Goal: Find specific page/section: Find specific page/section

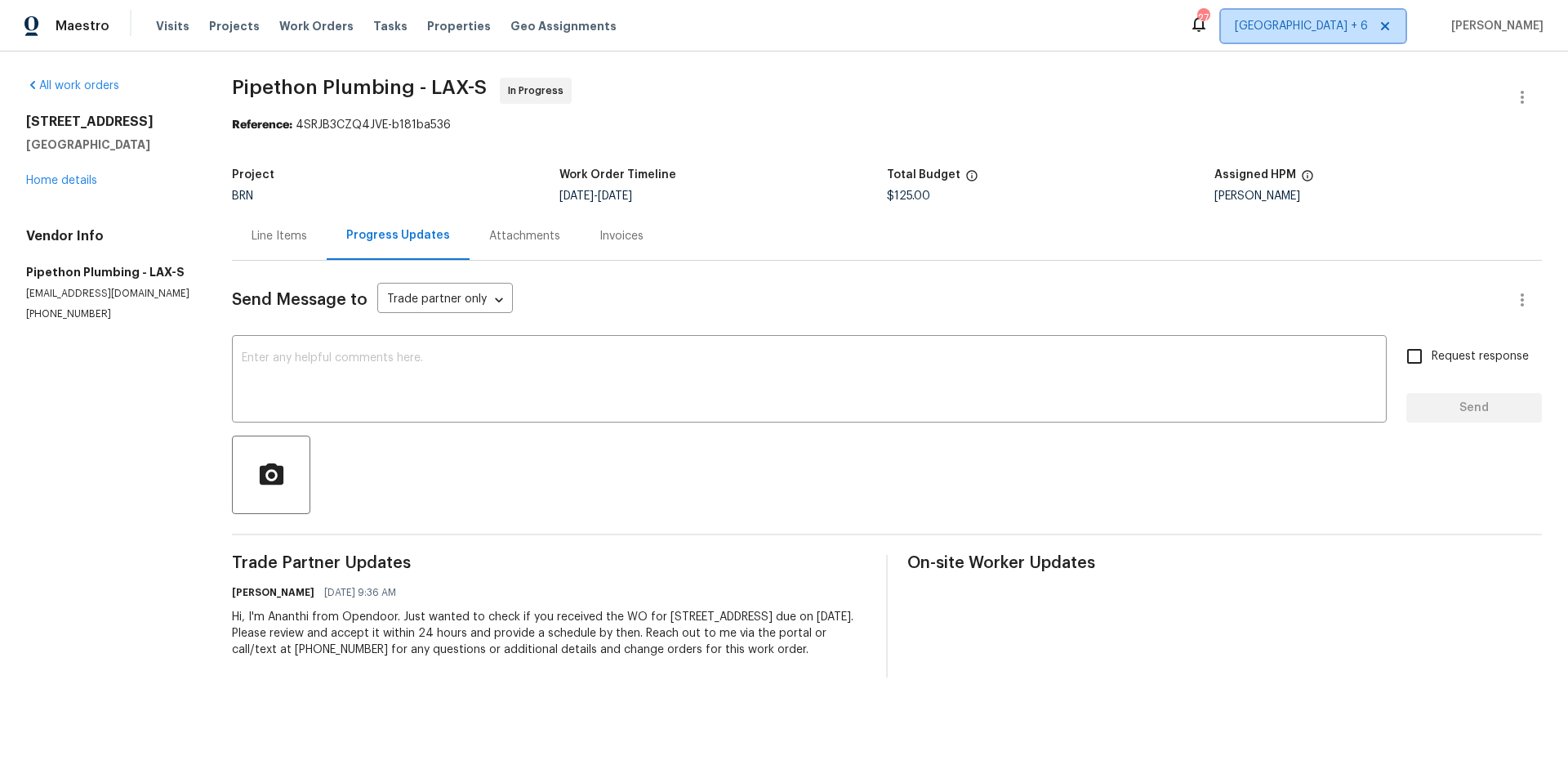
click at [1288, 30] on span "[GEOGRAPHIC_DATA] + 6" at bounding box center [1301, 26] width 133 height 16
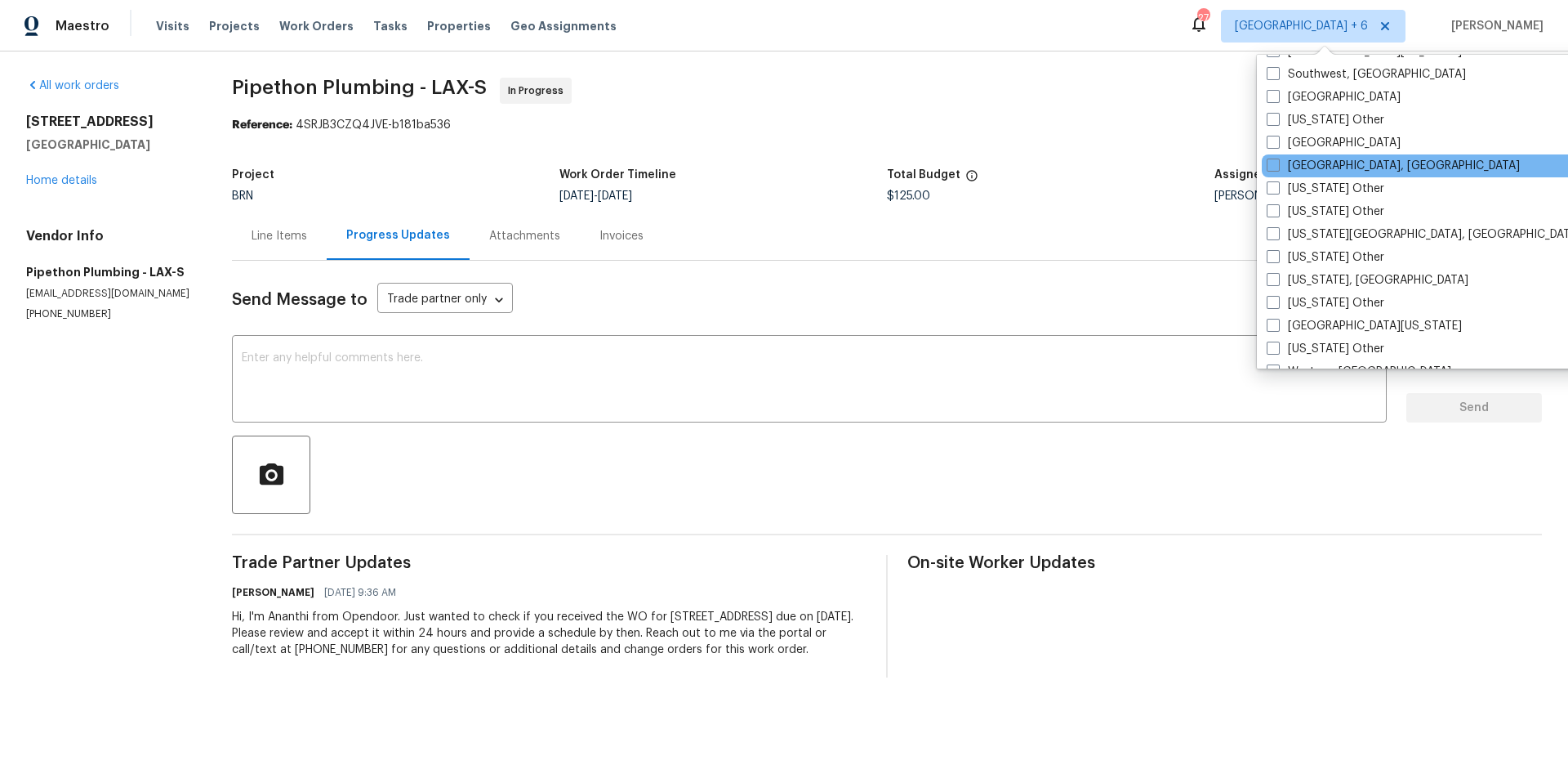
scroll to position [2388, 0]
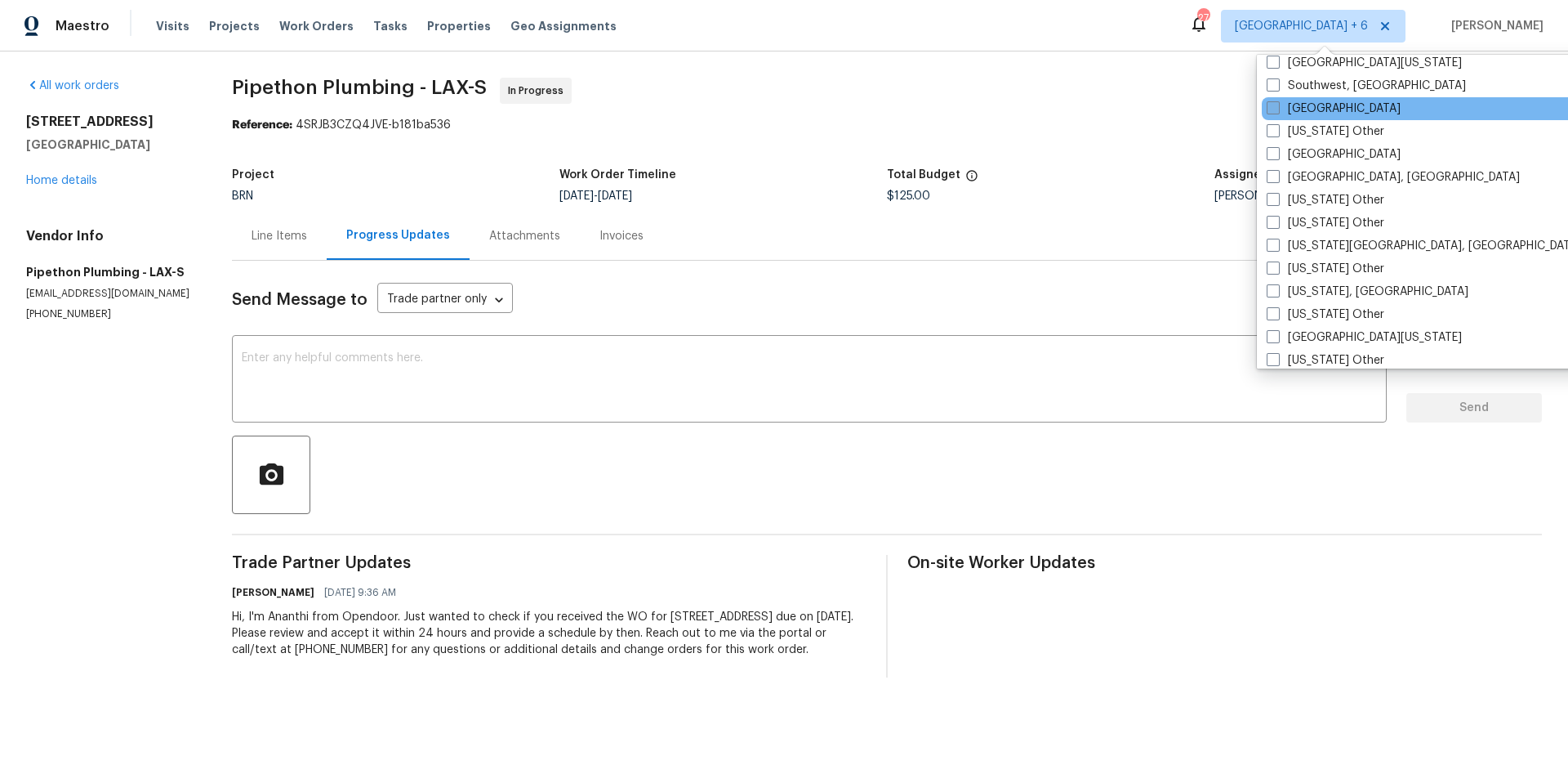
click at [1276, 110] on span at bounding box center [1272, 108] width 13 height 13
click at [1276, 110] on input "[GEOGRAPHIC_DATA]" at bounding box center [1271, 106] width 11 height 11
checkbox input "true"
click at [294, 26] on span "Work Orders" at bounding box center [316, 26] width 74 height 16
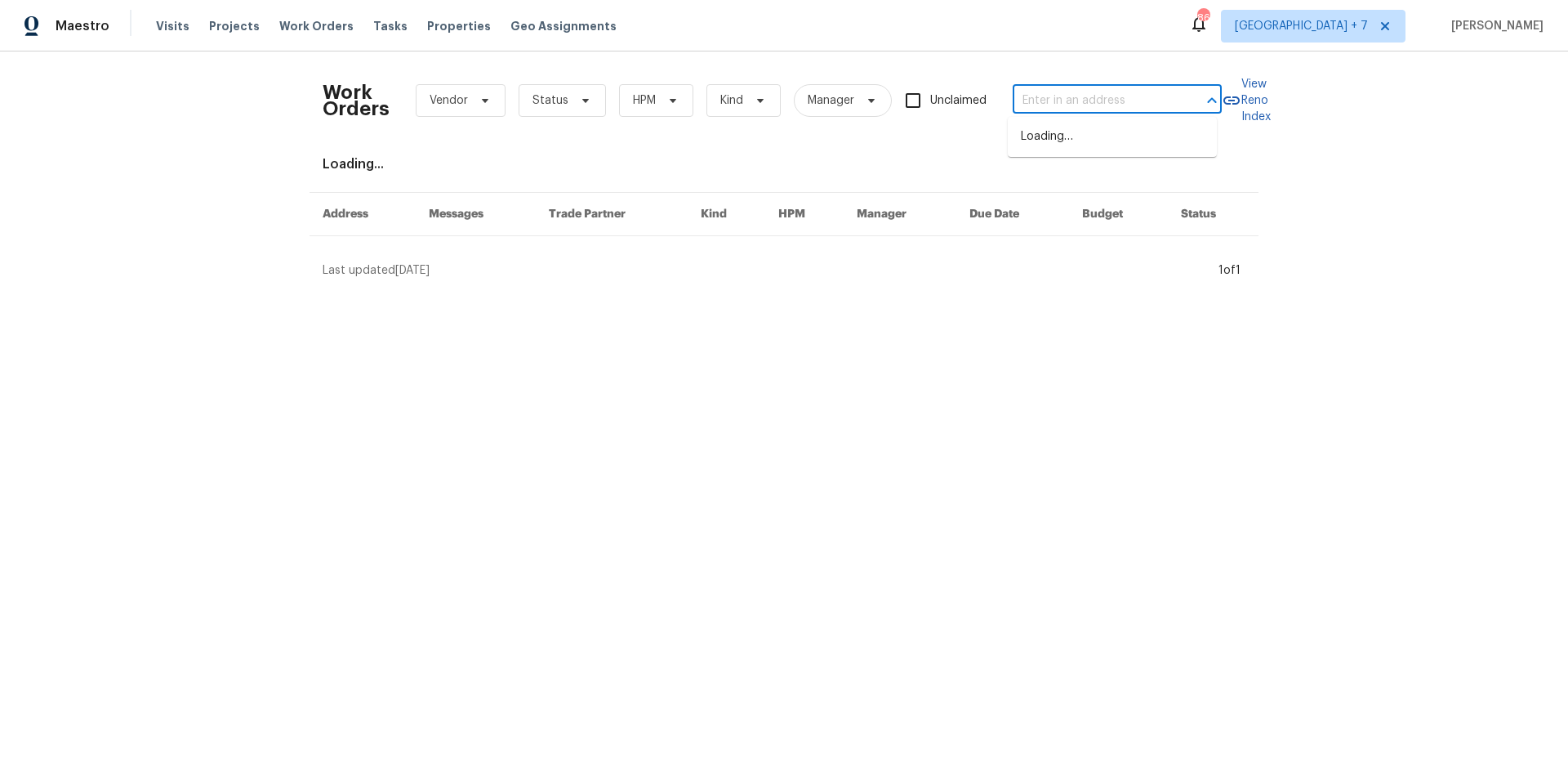
click at [1094, 103] on input "text" at bounding box center [1093, 101] width 163 height 25
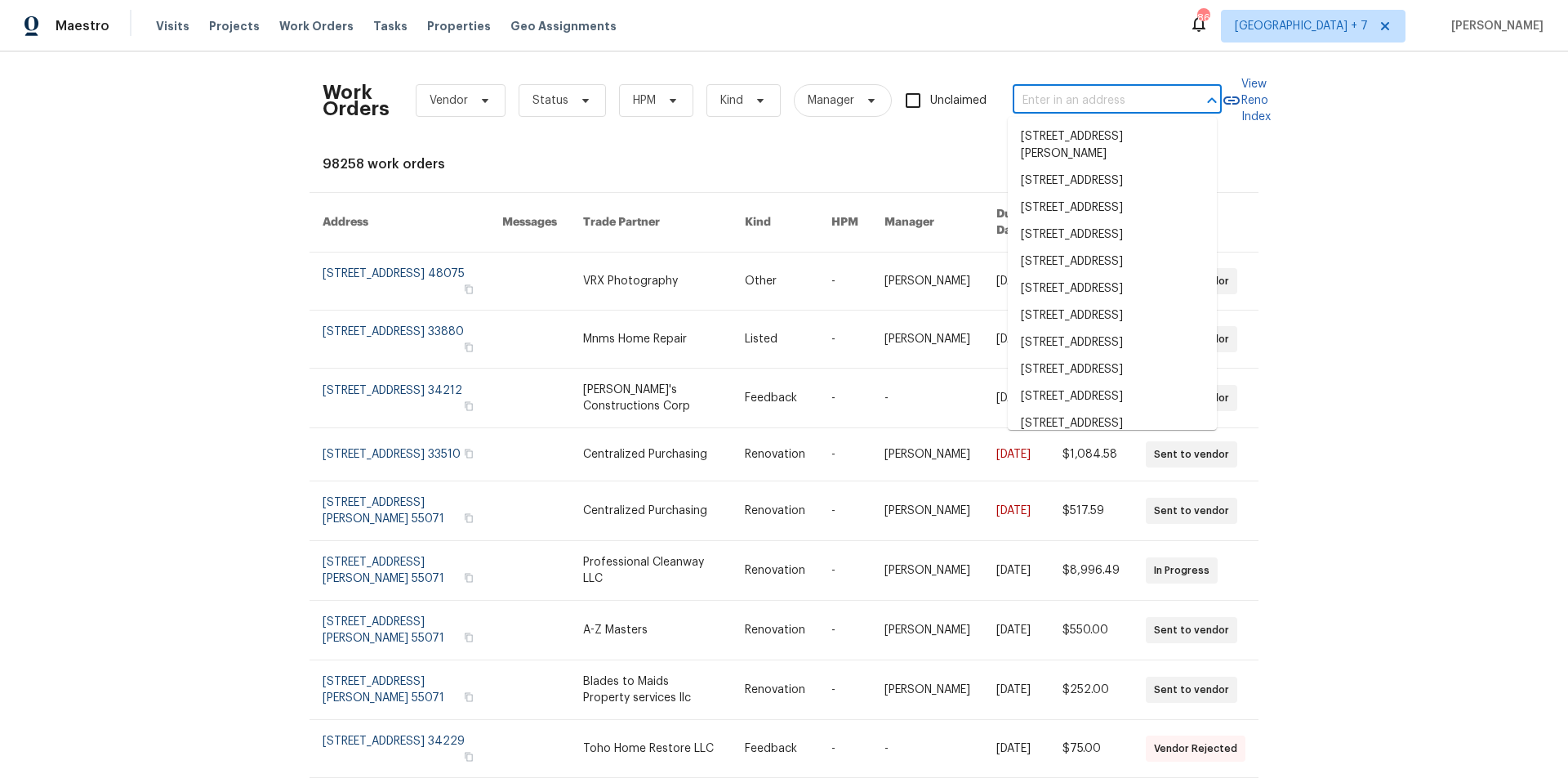
type input "v"
paste input "[STREET_ADDRESS][PERSON_NAME]"
type input "[STREET_ADDRESS][PERSON_NAME]"
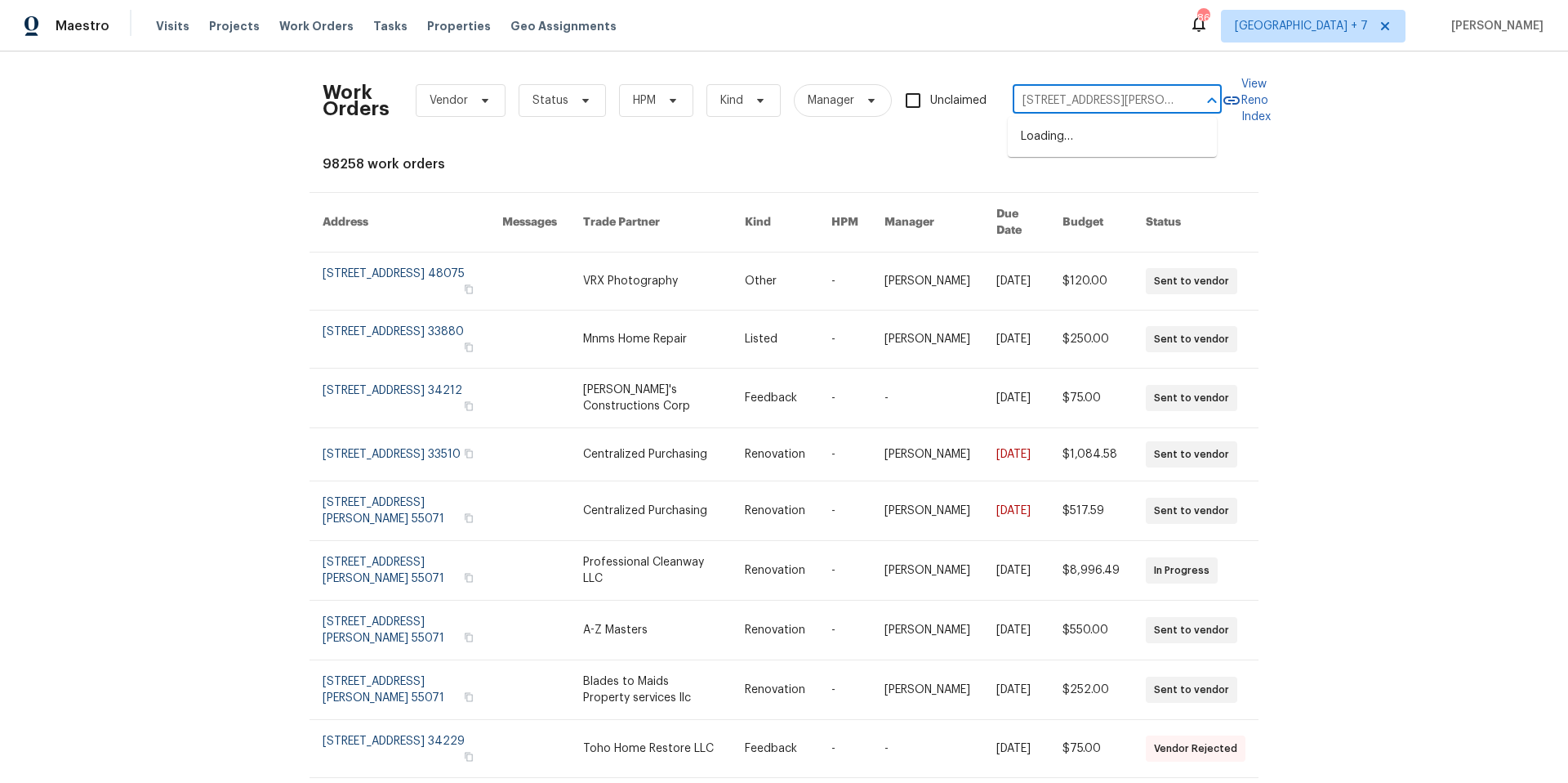
scroll to position [0, 25]
click at [1094, 133] on li "[STREET_ADDRESS][PERSON_NAME]" at bounding box center [1112, 145] width 209 height 45
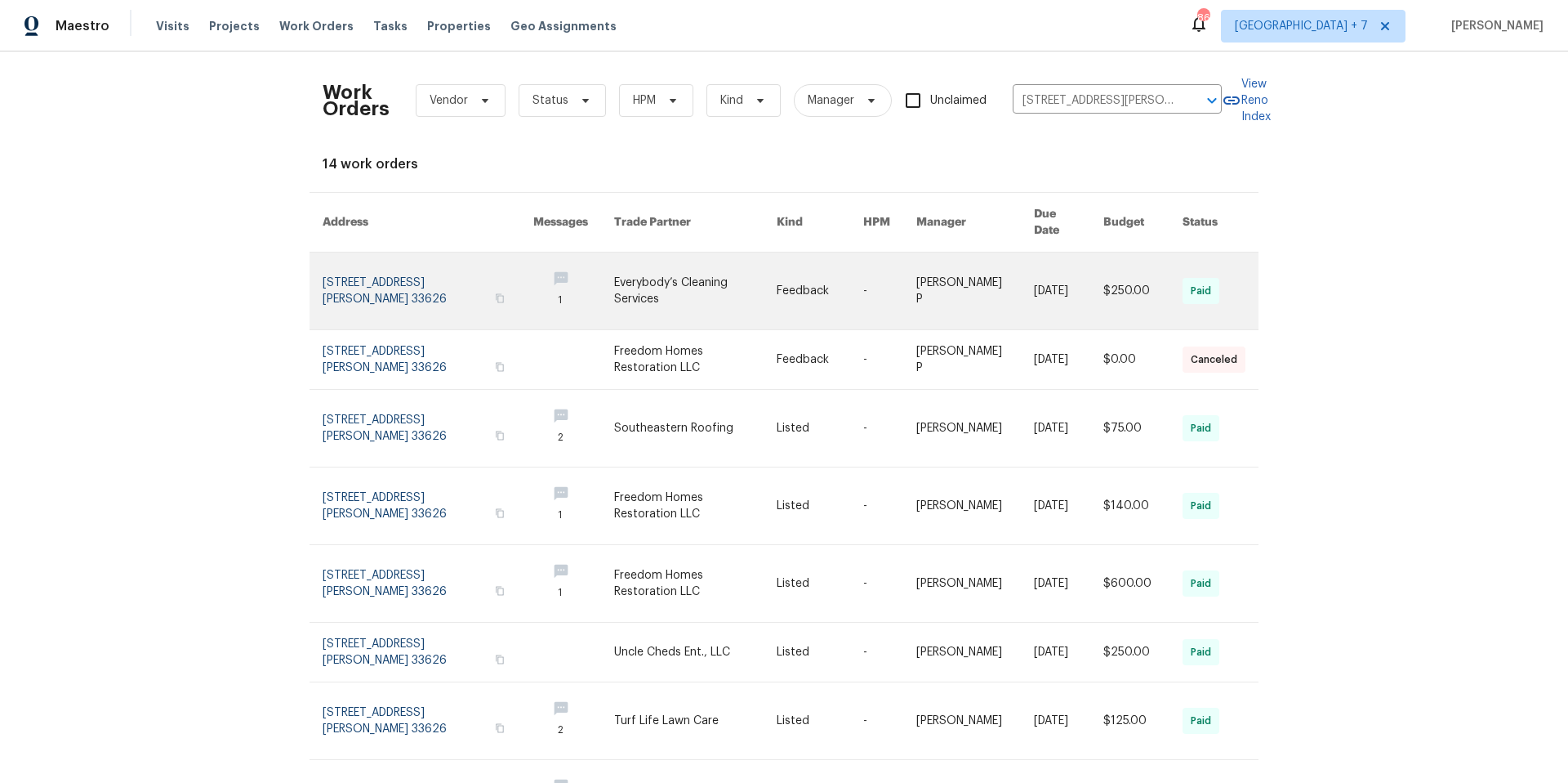
click at [378, 280] on link at bounding box center [427, 290] width 211 height 77
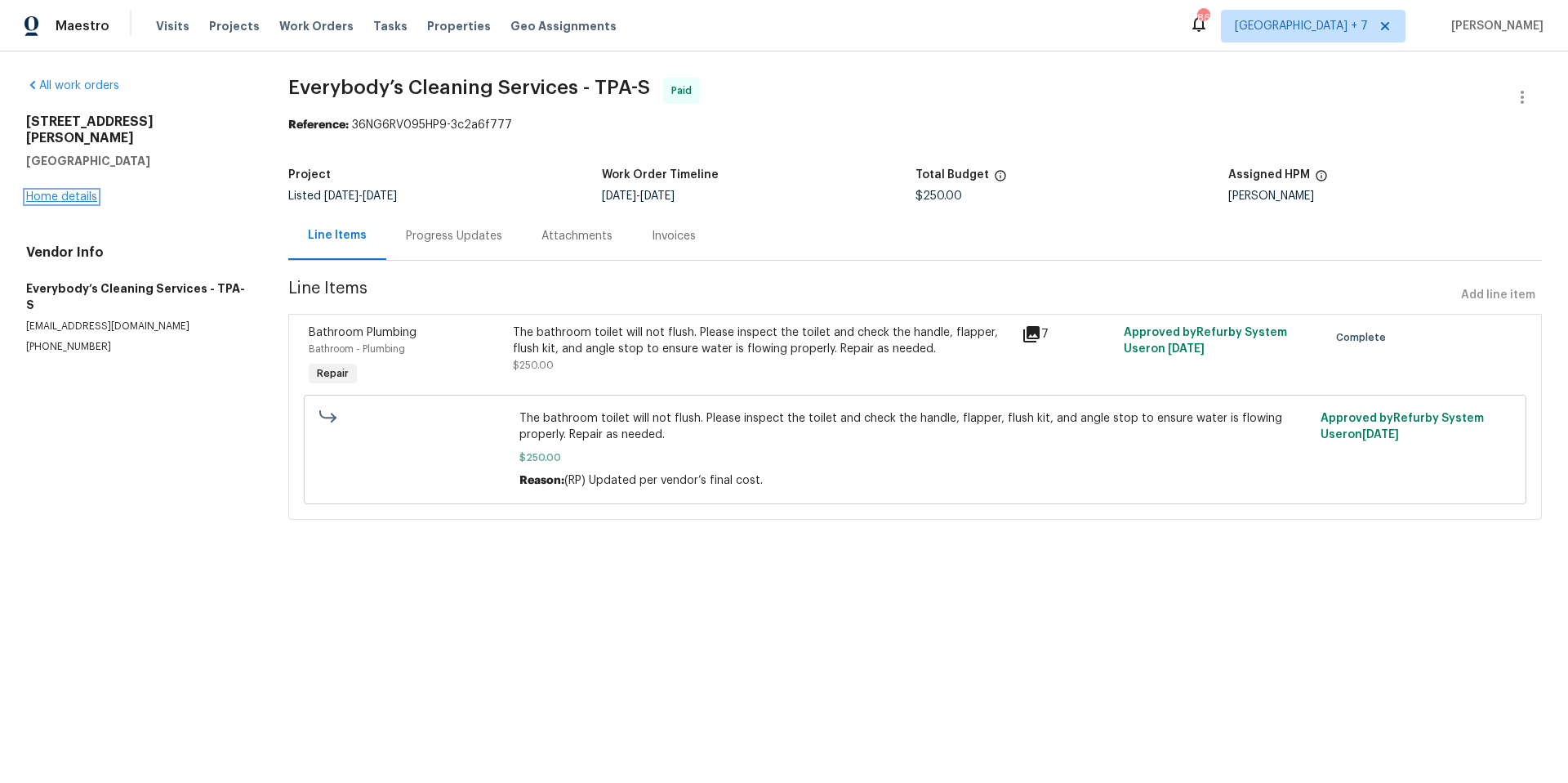
click at [48, 192] on link "Home details" at bounding box center [61, 197] width 71 height 12
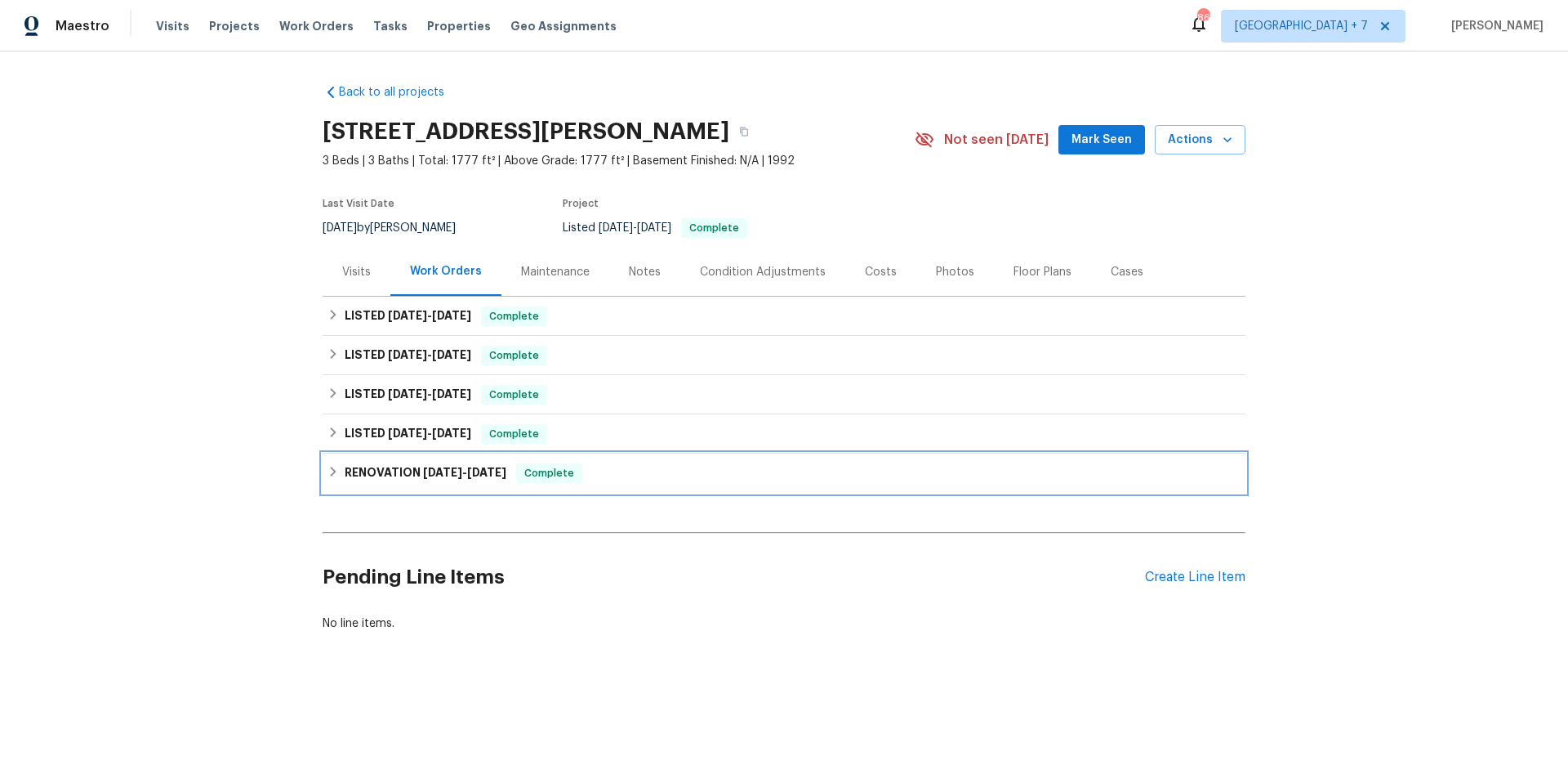
click at [329, 474] on icon at bounding box center [333, 471] width 12 height 12
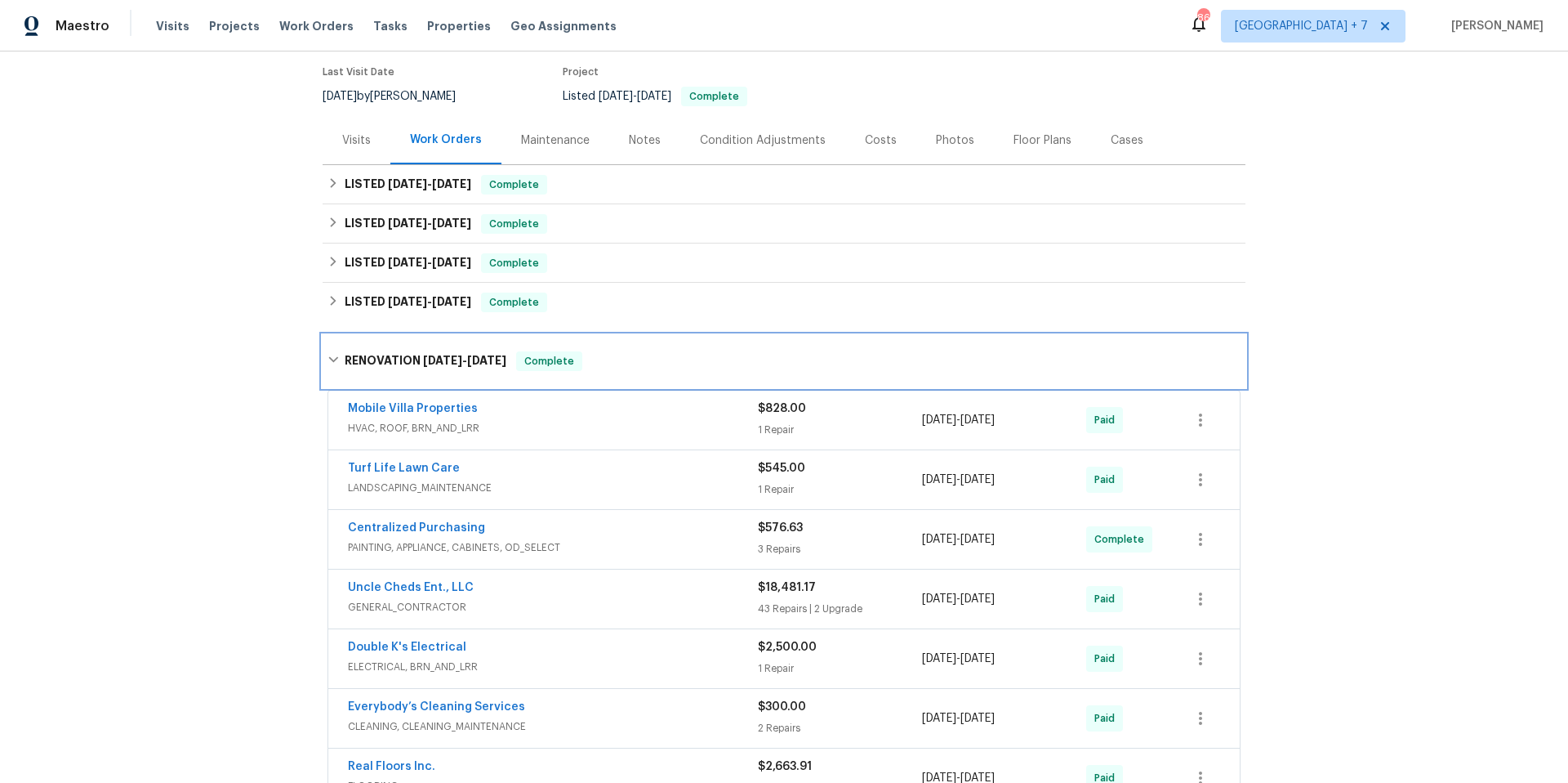
scroll to position [147, 0]
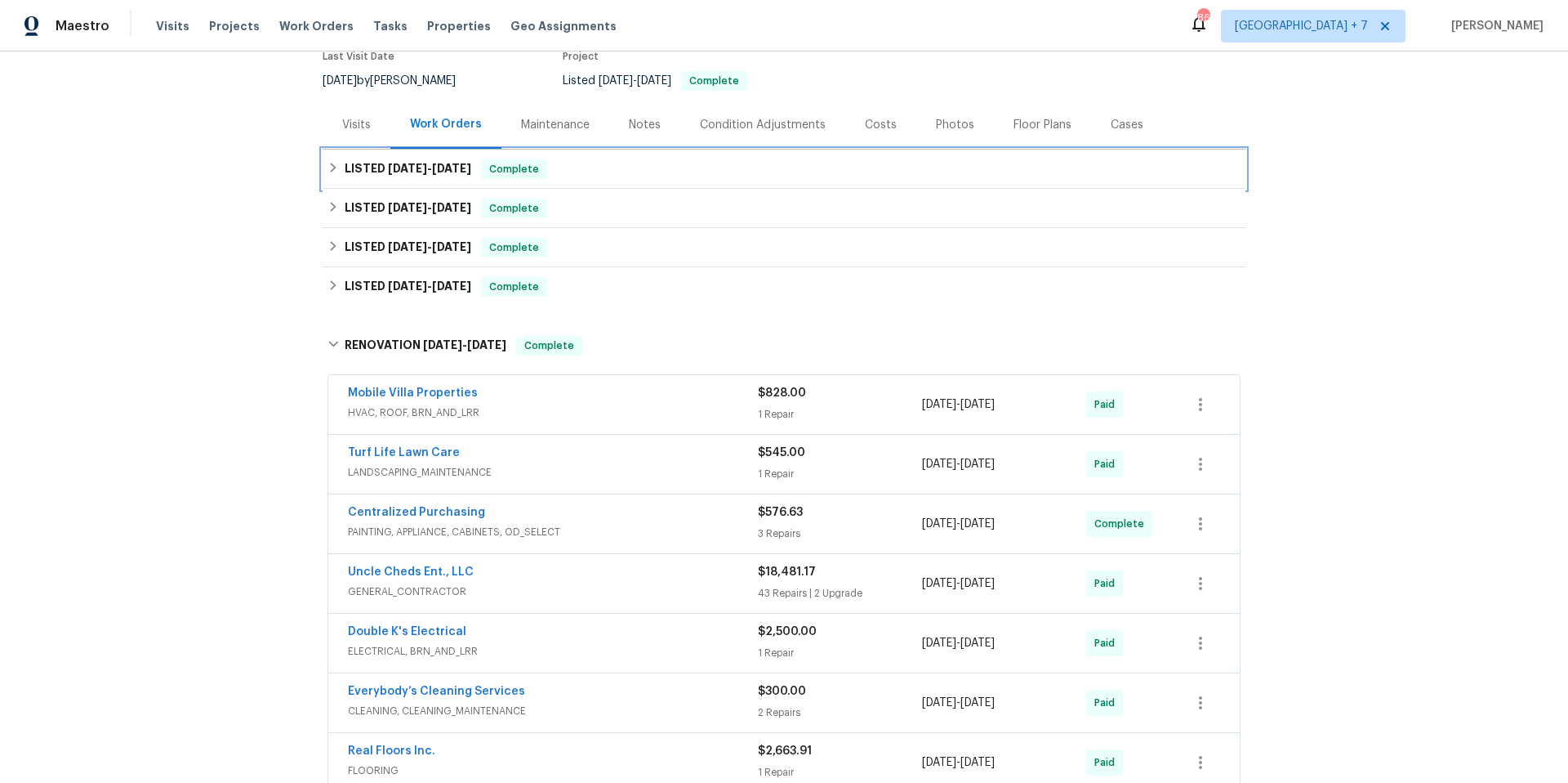
click at [329, 173] on icon at bounding box center [333, 167] width 12 height 12
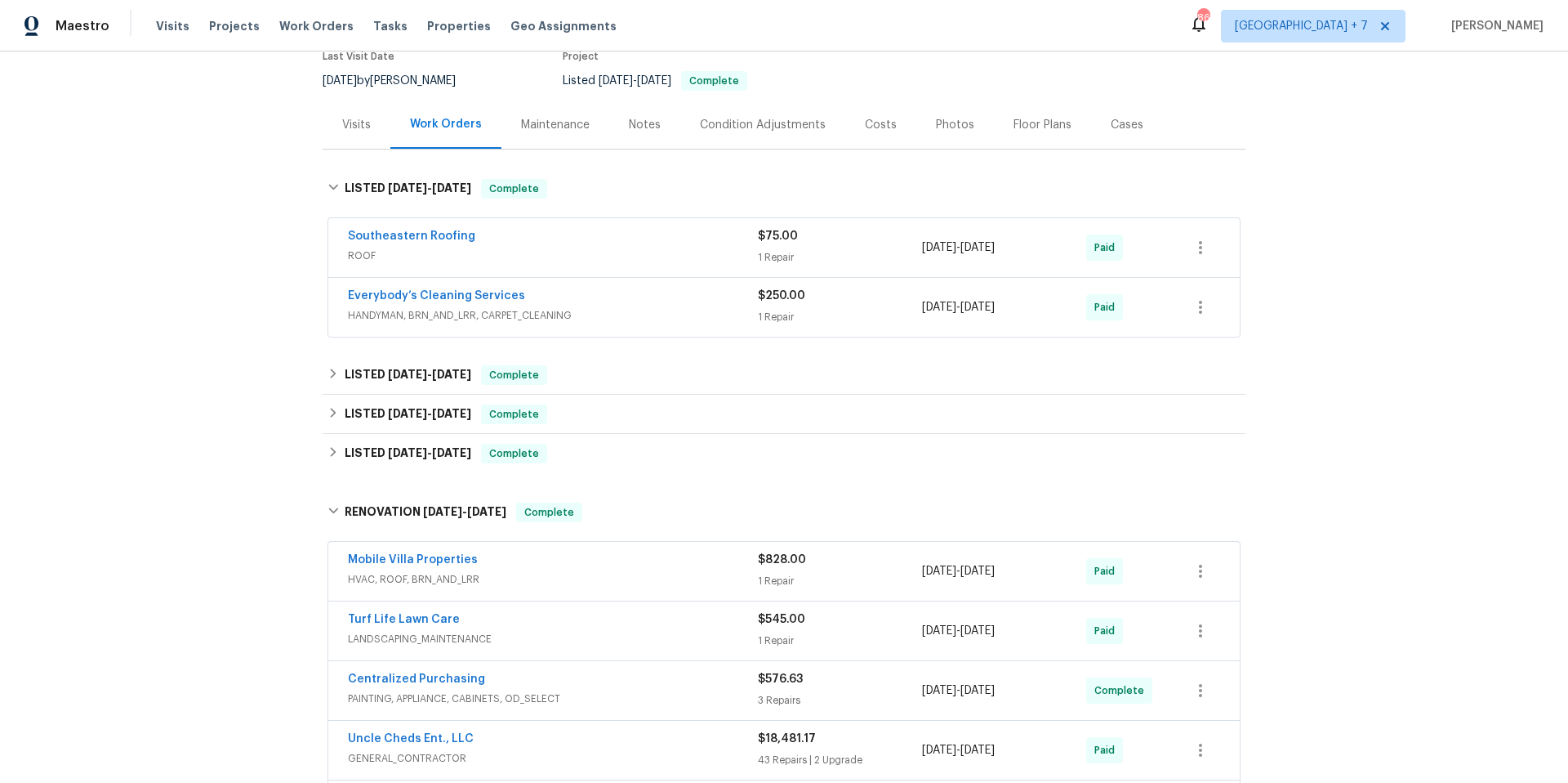
click at [654, 241] on div "Southeastern Roofing" at bounding box center [553, 238] width 410 height 20
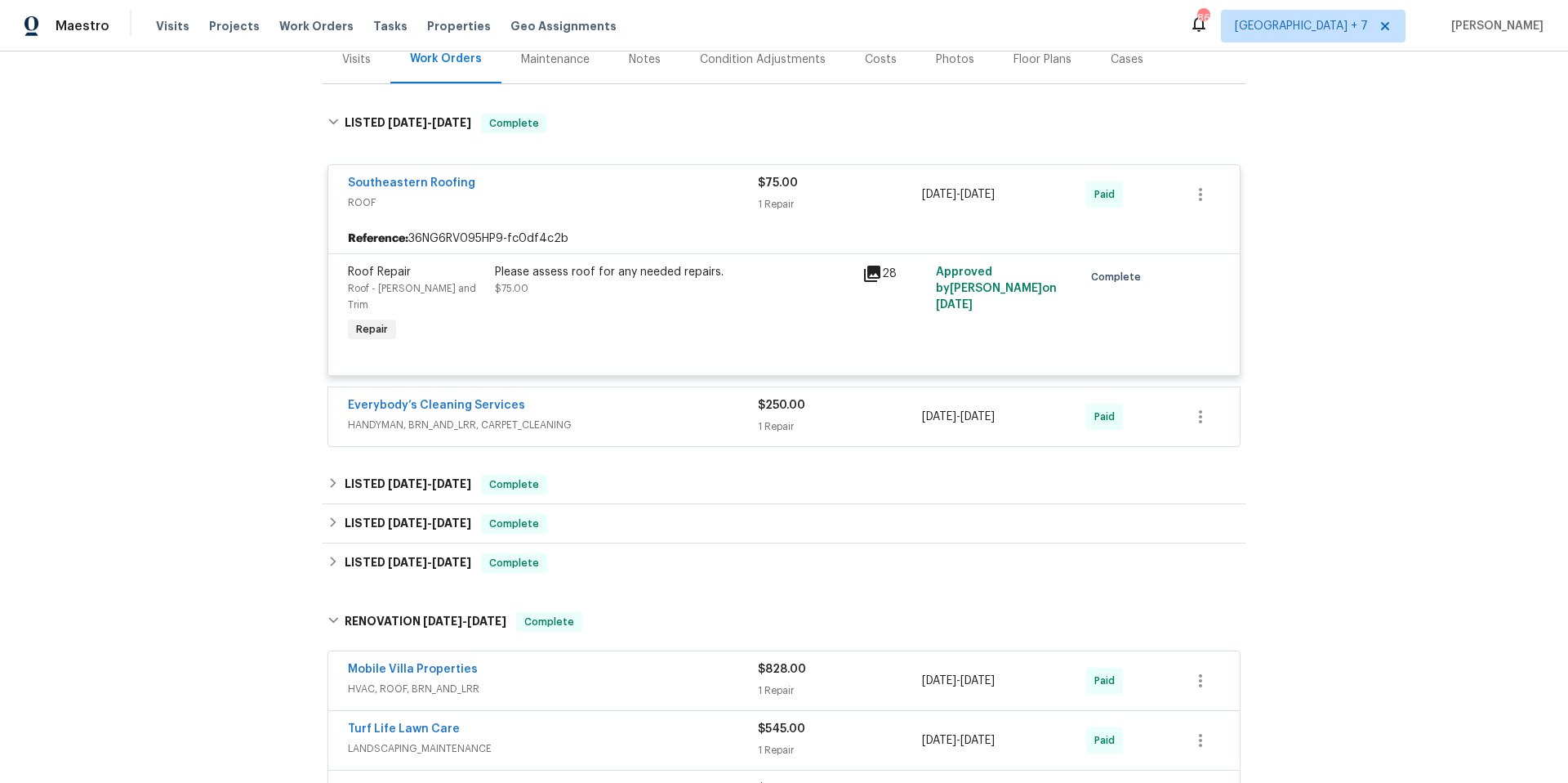
scroll to position [216, 0]
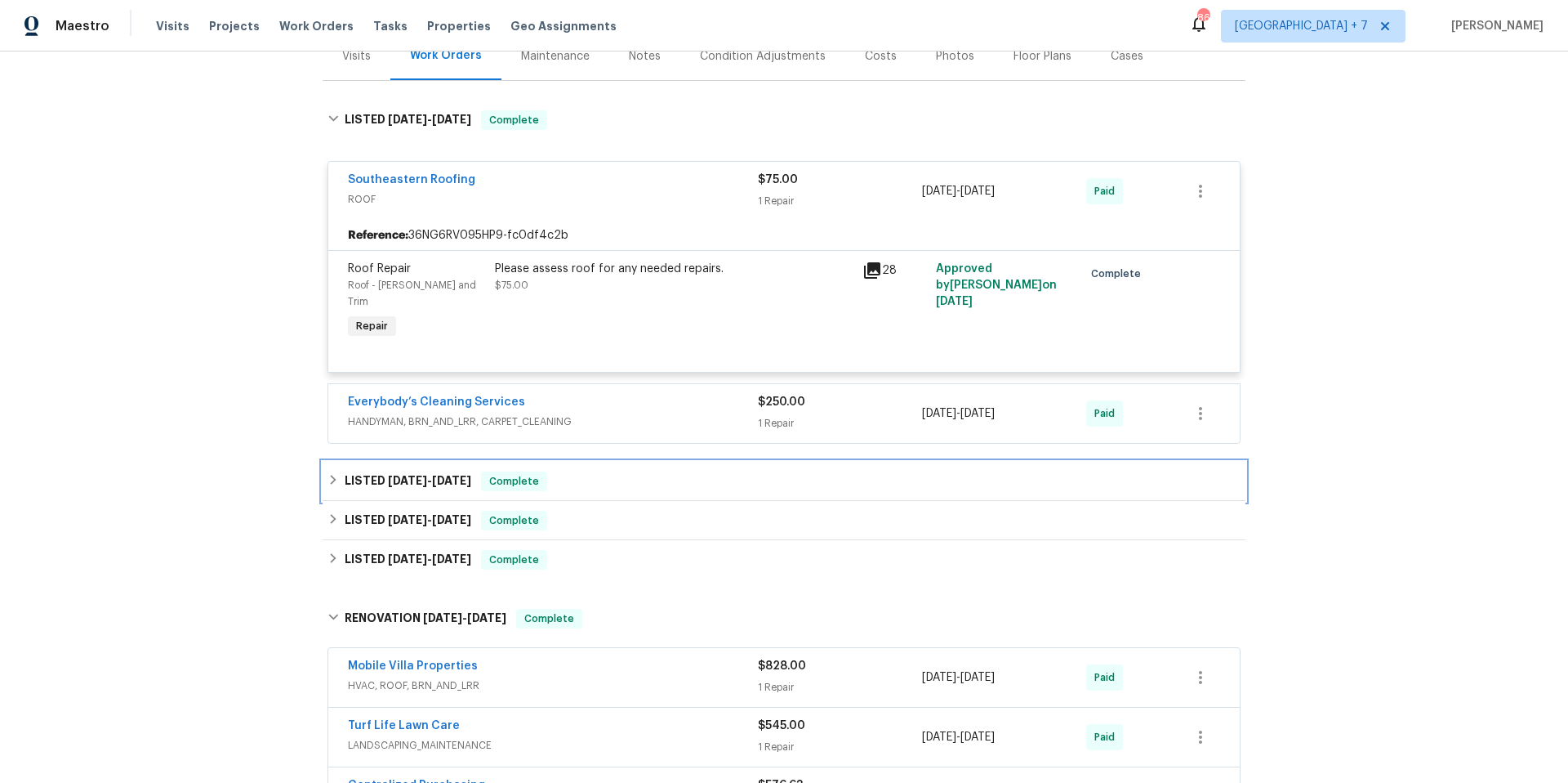
click at [328, 474] on icon at bounding box center [333, 479] width 12 height 12
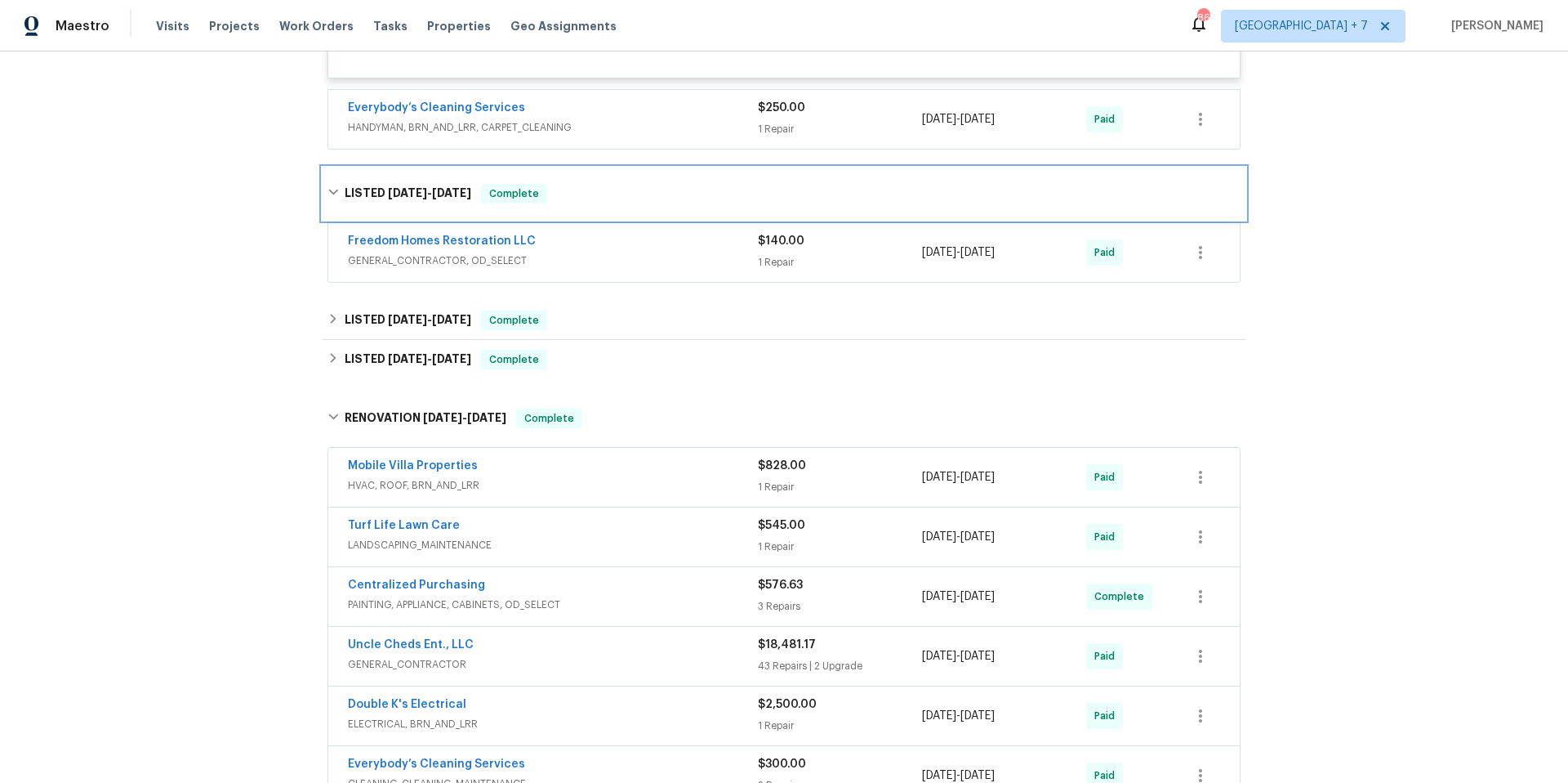
scroll to position [513, 0]
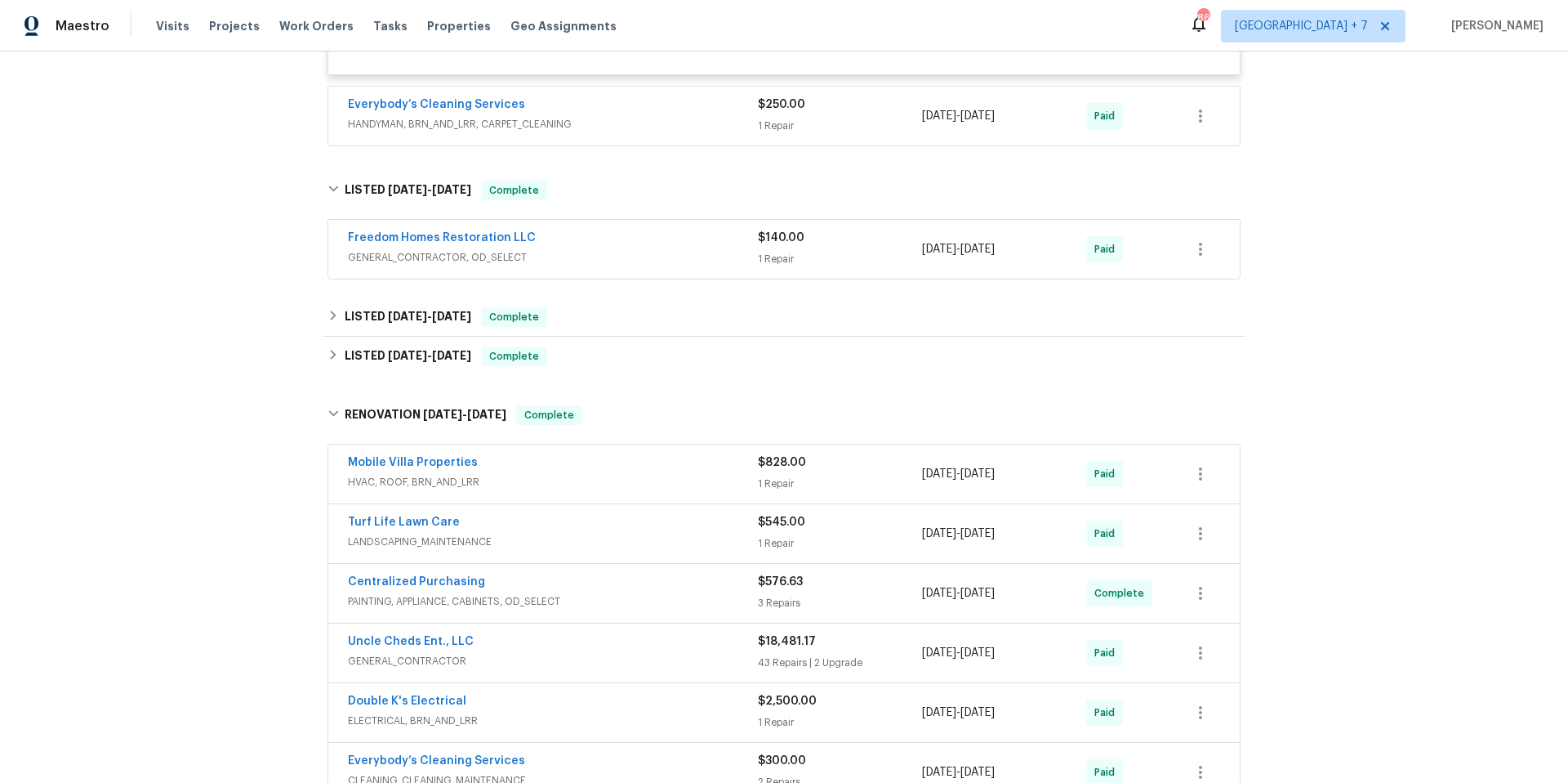
click at [572, 633] on div "Uncle Cheds Ent., LLC" at bounding box center [553, 643] width 410 height 20
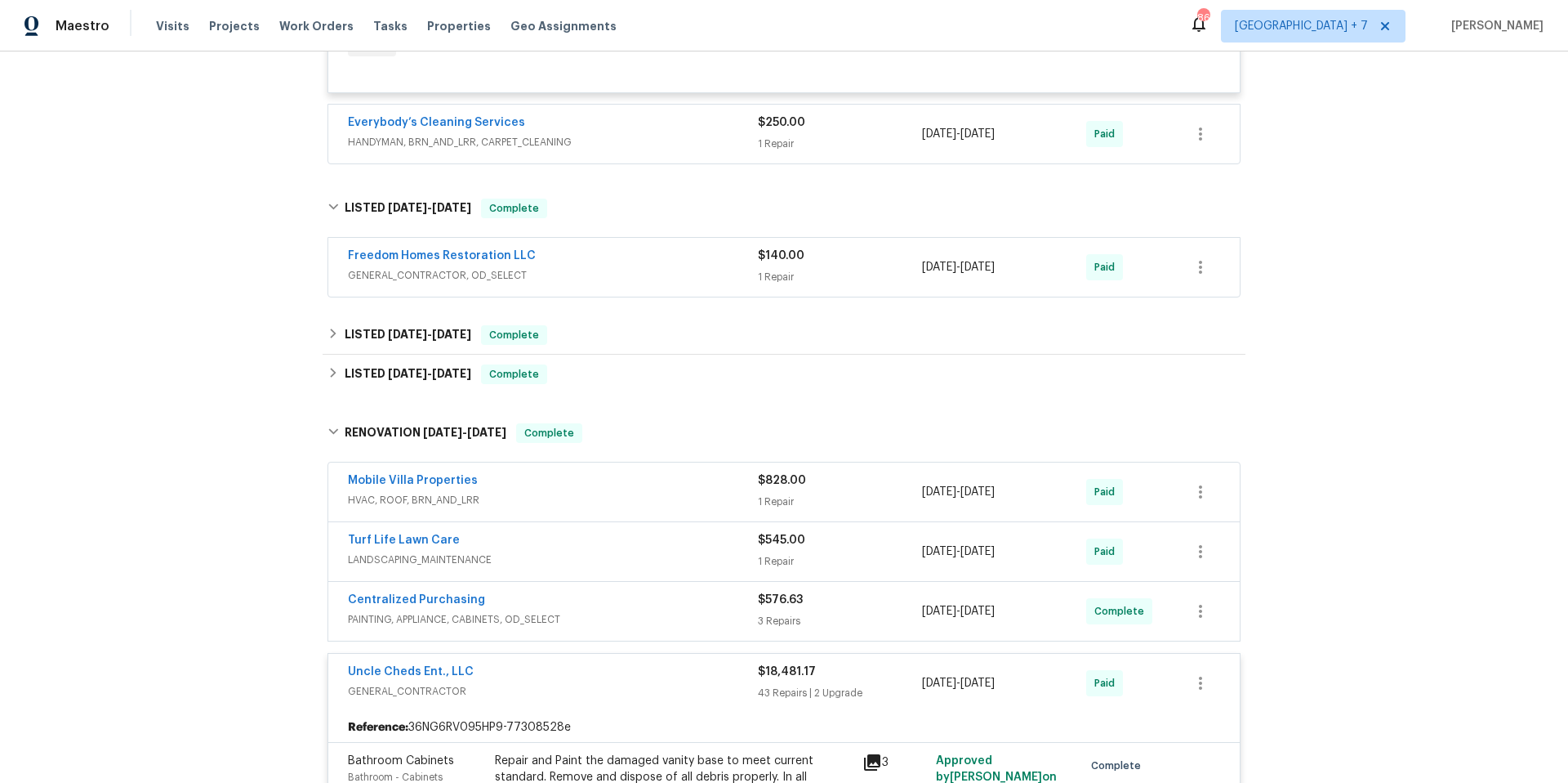
scroll to position [248, 0]
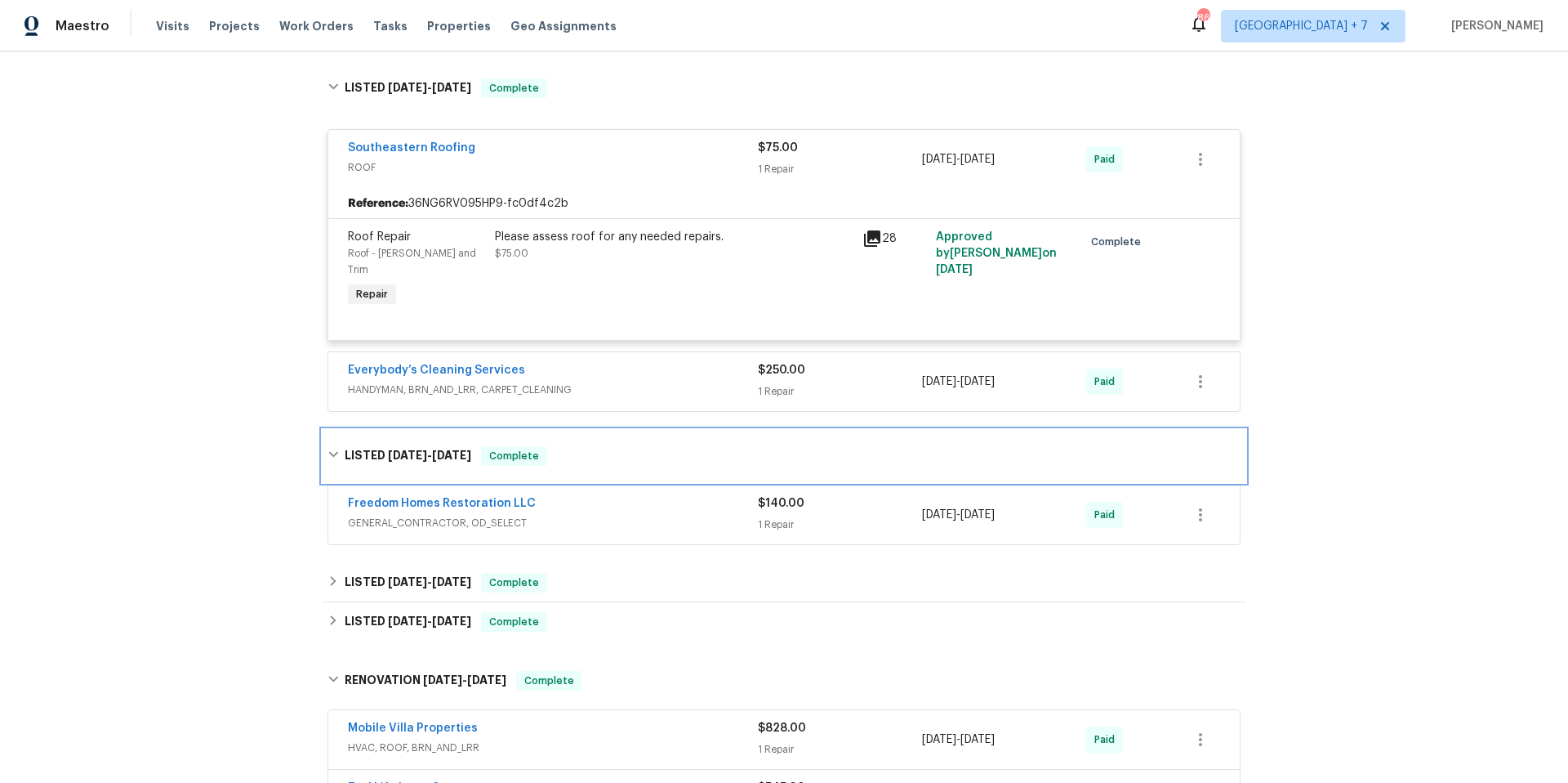
click at [331, 448] on icon at bounding box center [333, 453] width 12 height 12
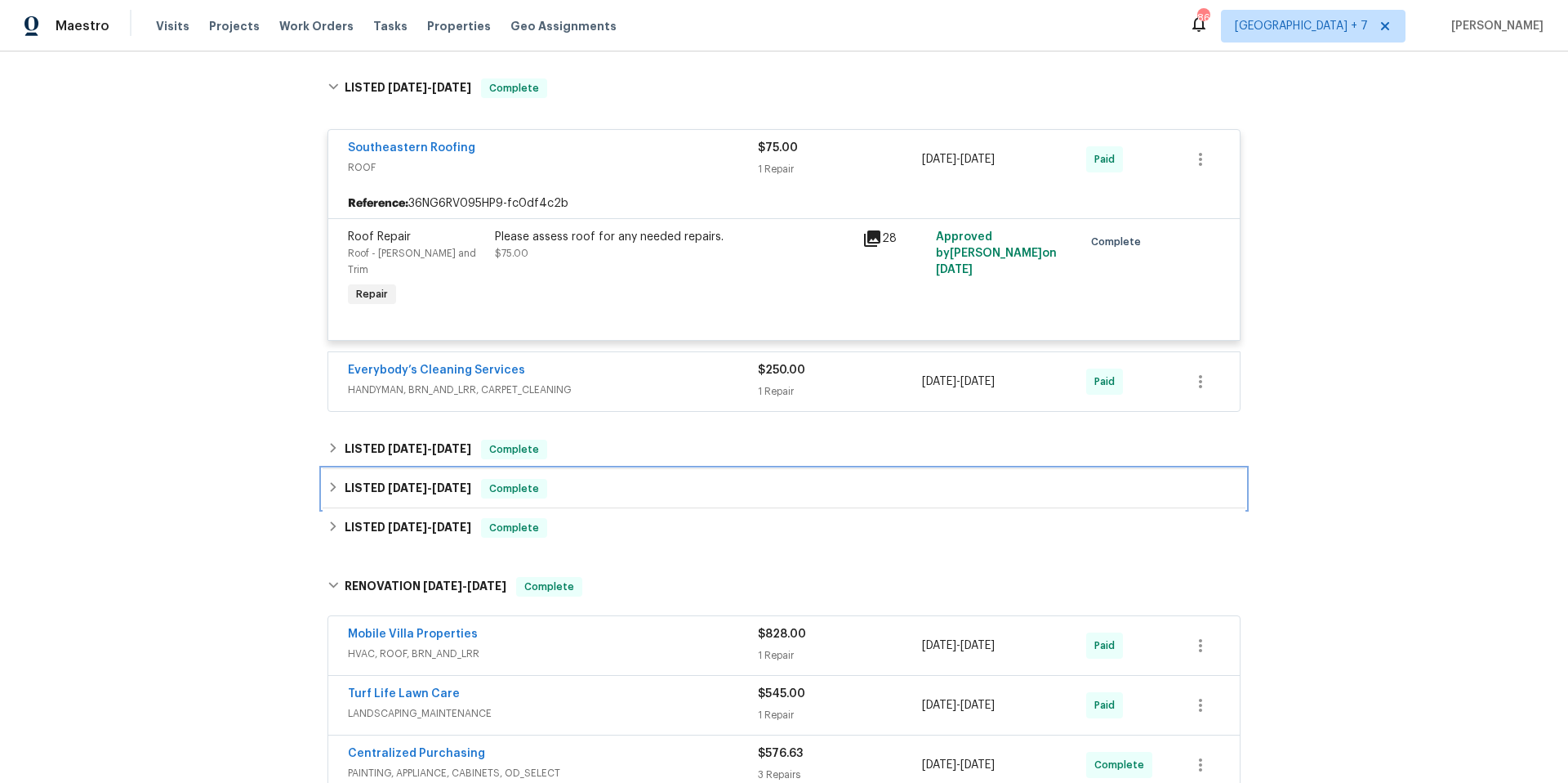
click at [330, 481] on icon at bounding box center [333, 486] width 12 height 12
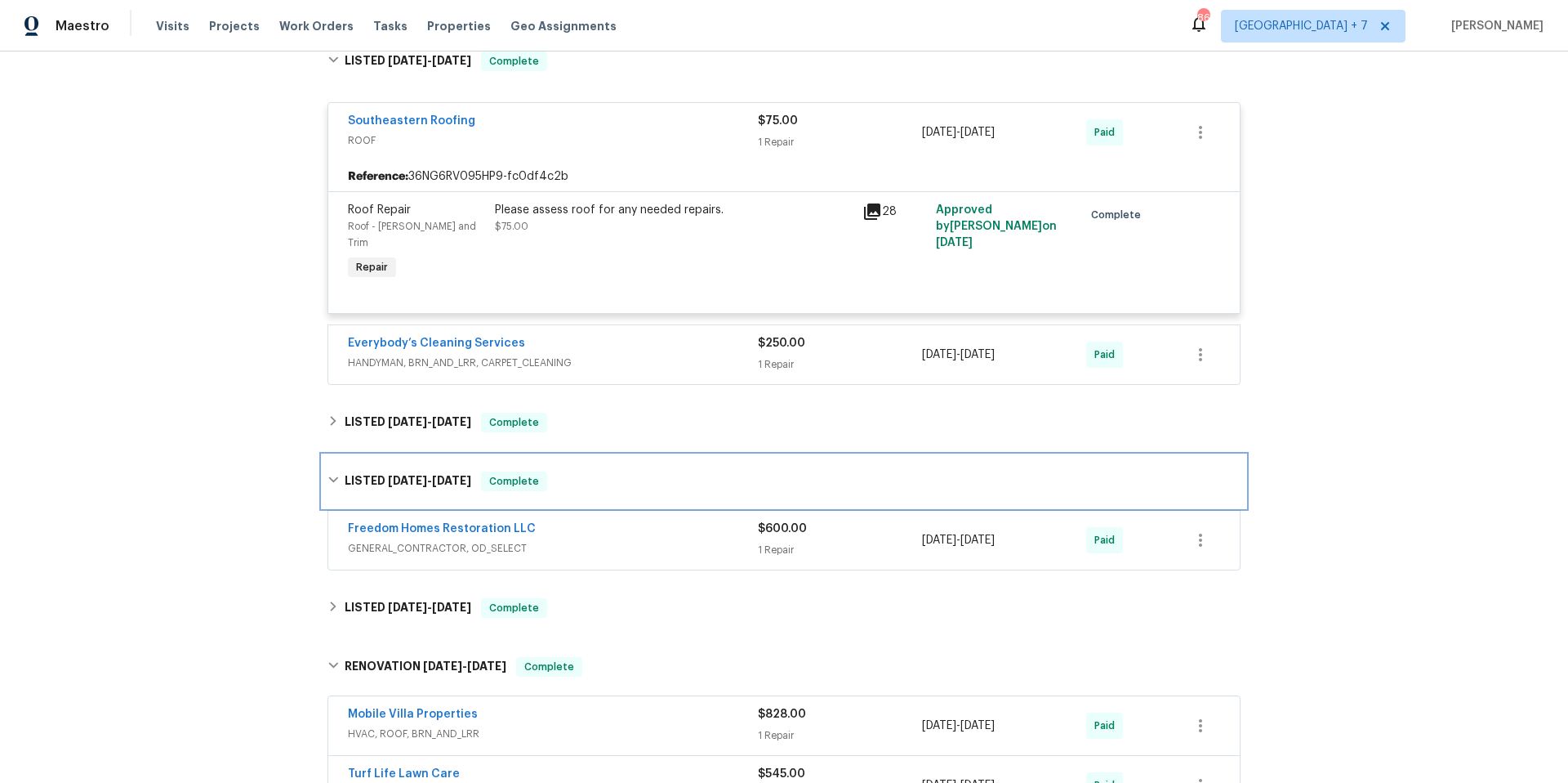
scroll to position [444, 0]
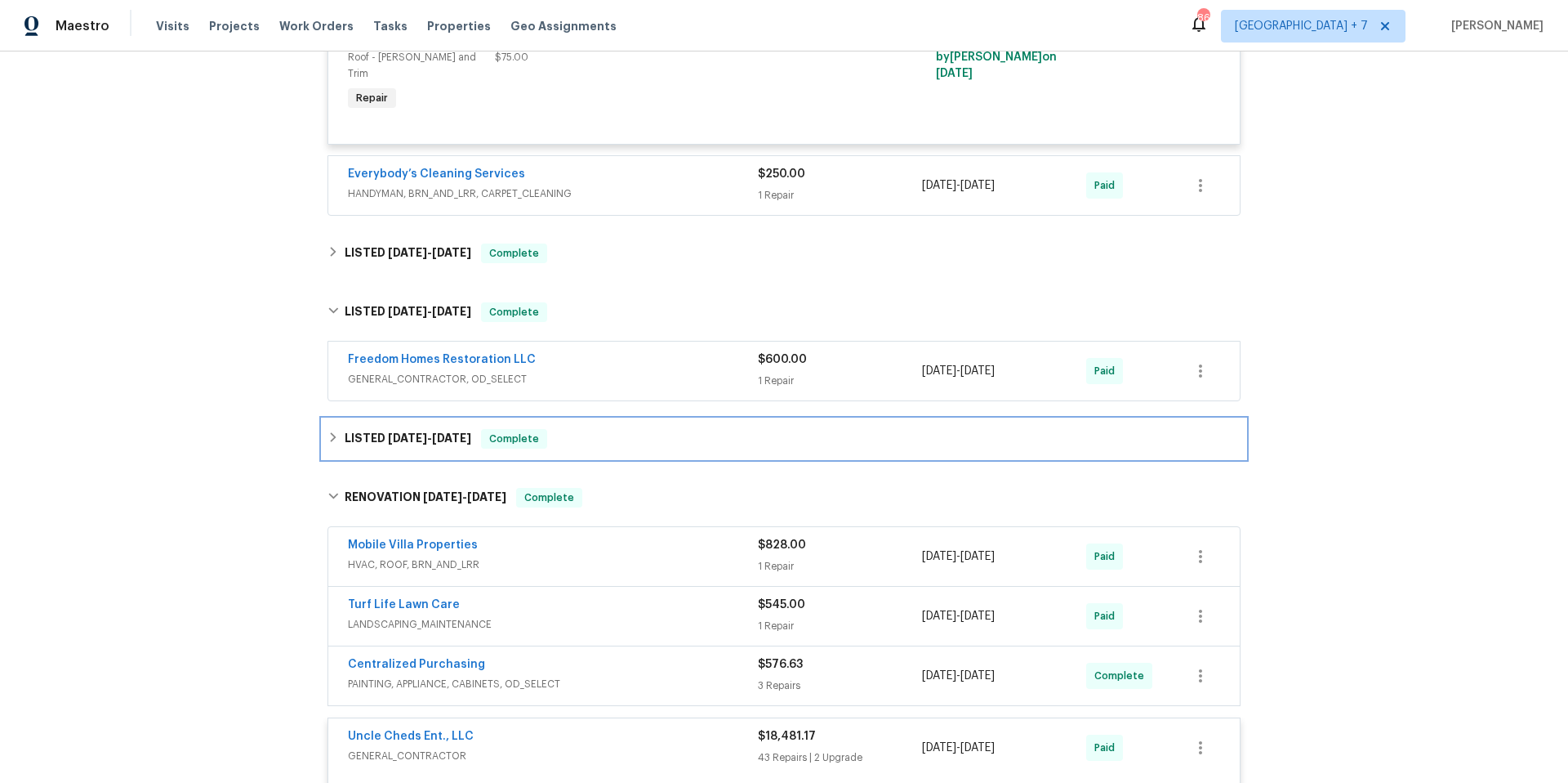
click at [330, 431] on icon at bounding box center [333, 436] width 12 height 12
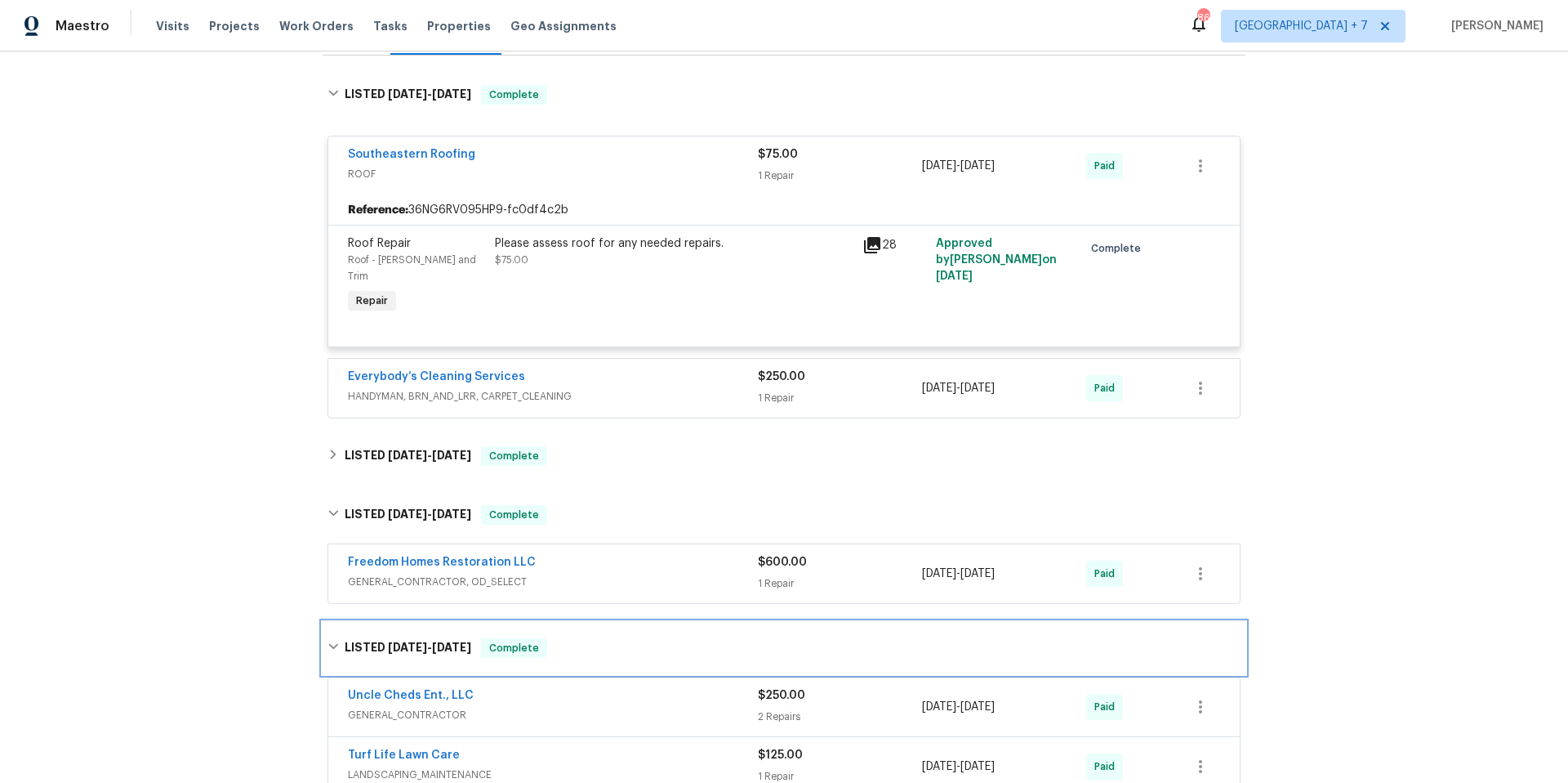
scroll to position [91, 0]
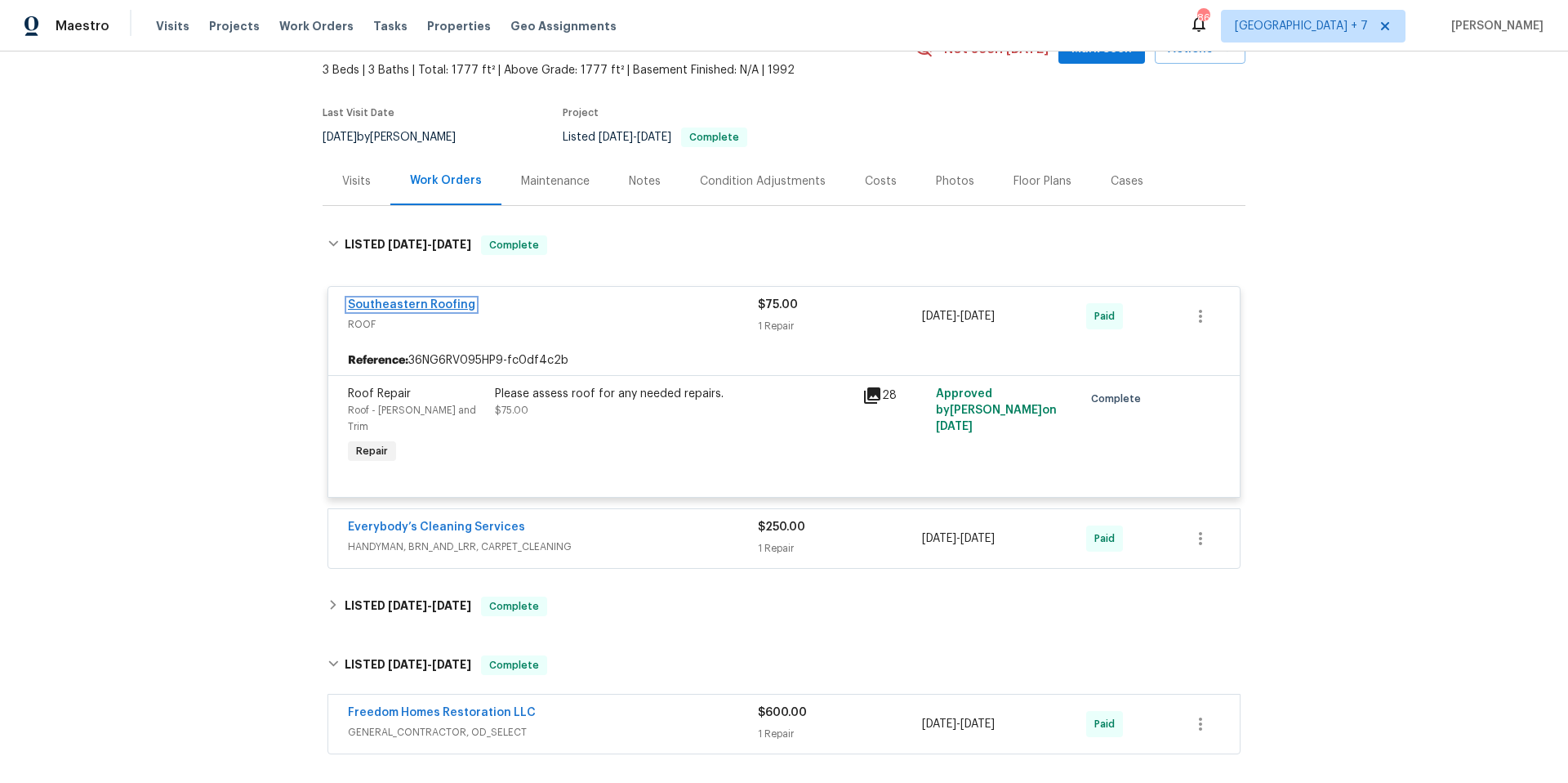
click at [421, 307] on link "Southeastern Roofing" at bounding box center [411, 305] width 127 height 12
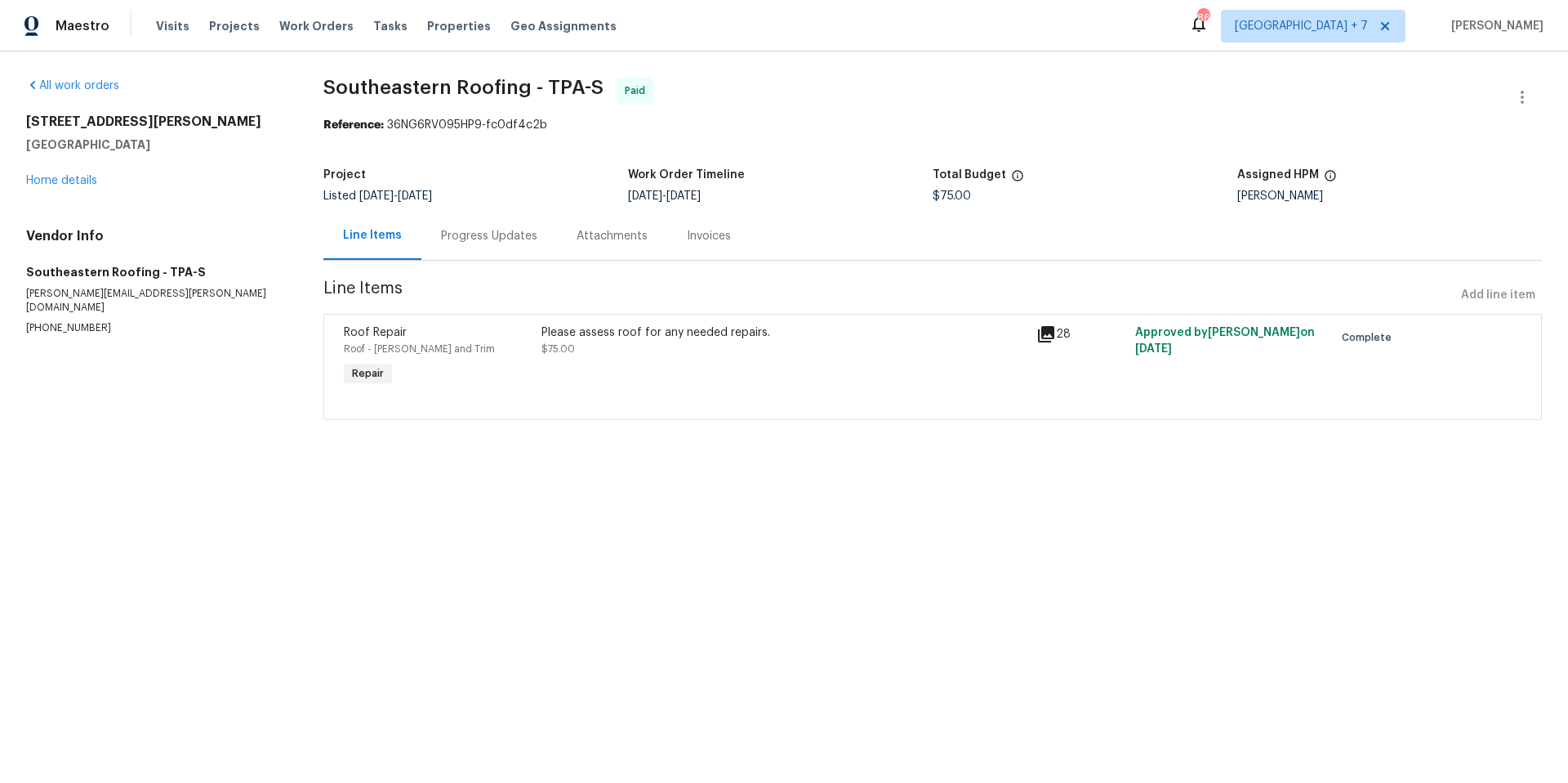
click at [458, 233] on div "Progress Updates" at bounding box center [489, 236] width 96 height 16
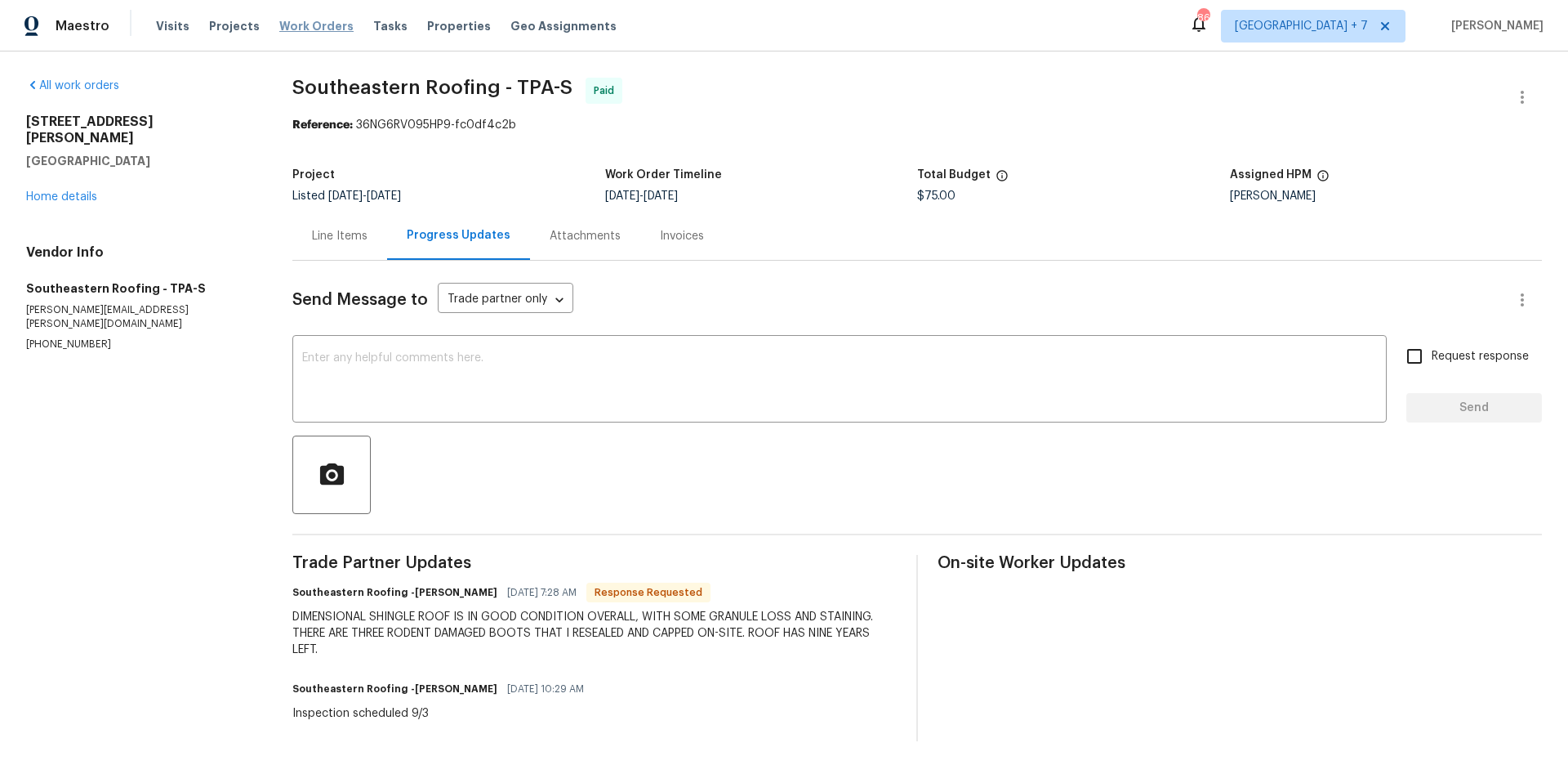
click at [293, 31] on span "Work Orders" at bounding box center [316, 26] width 74 height 16
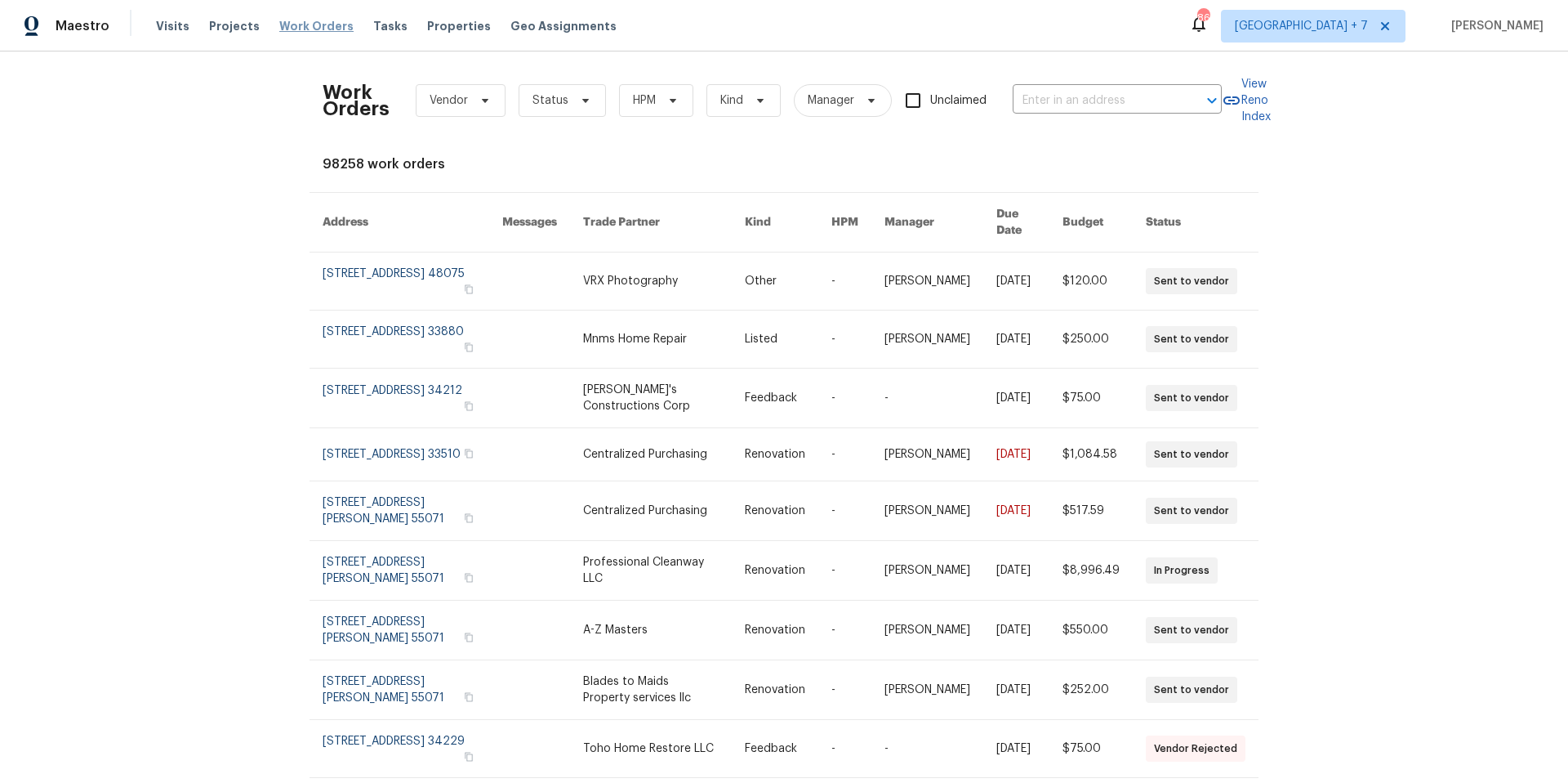
click at [293, 24] on span "Work Orders" at bounding box center [316, 26] width 74 height 16
click at [1063, 92] on input "text" at bounding box center [1093, 101] width 163 height 25
type input "120 e p"
click at [1084, 141] on li "[STREET_ADDRESS]" at bounding box center [1112, 136] width 209 height 27
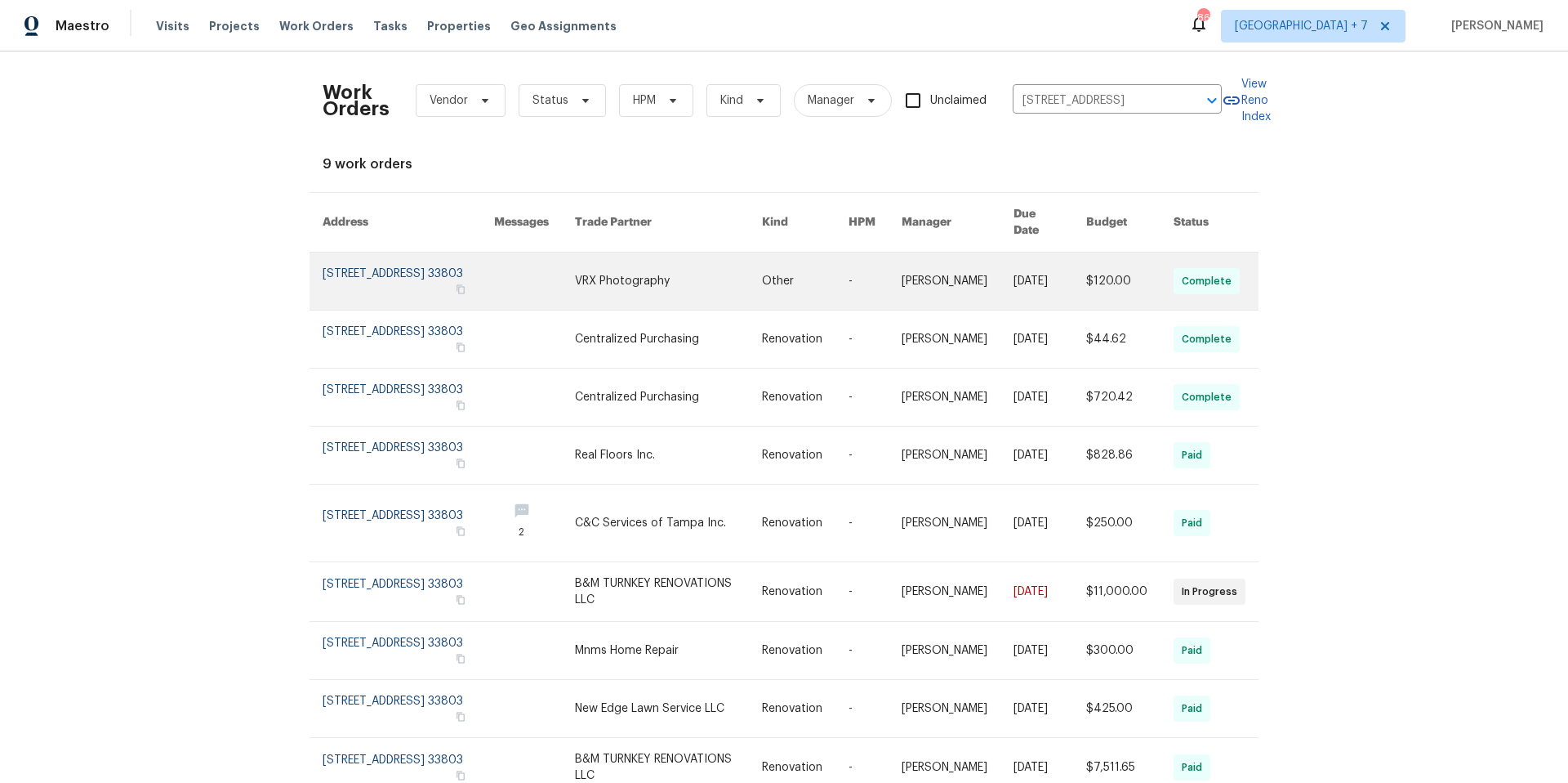
click at [380, 269] on link at bounding box center [408, 281] width 172 height 57
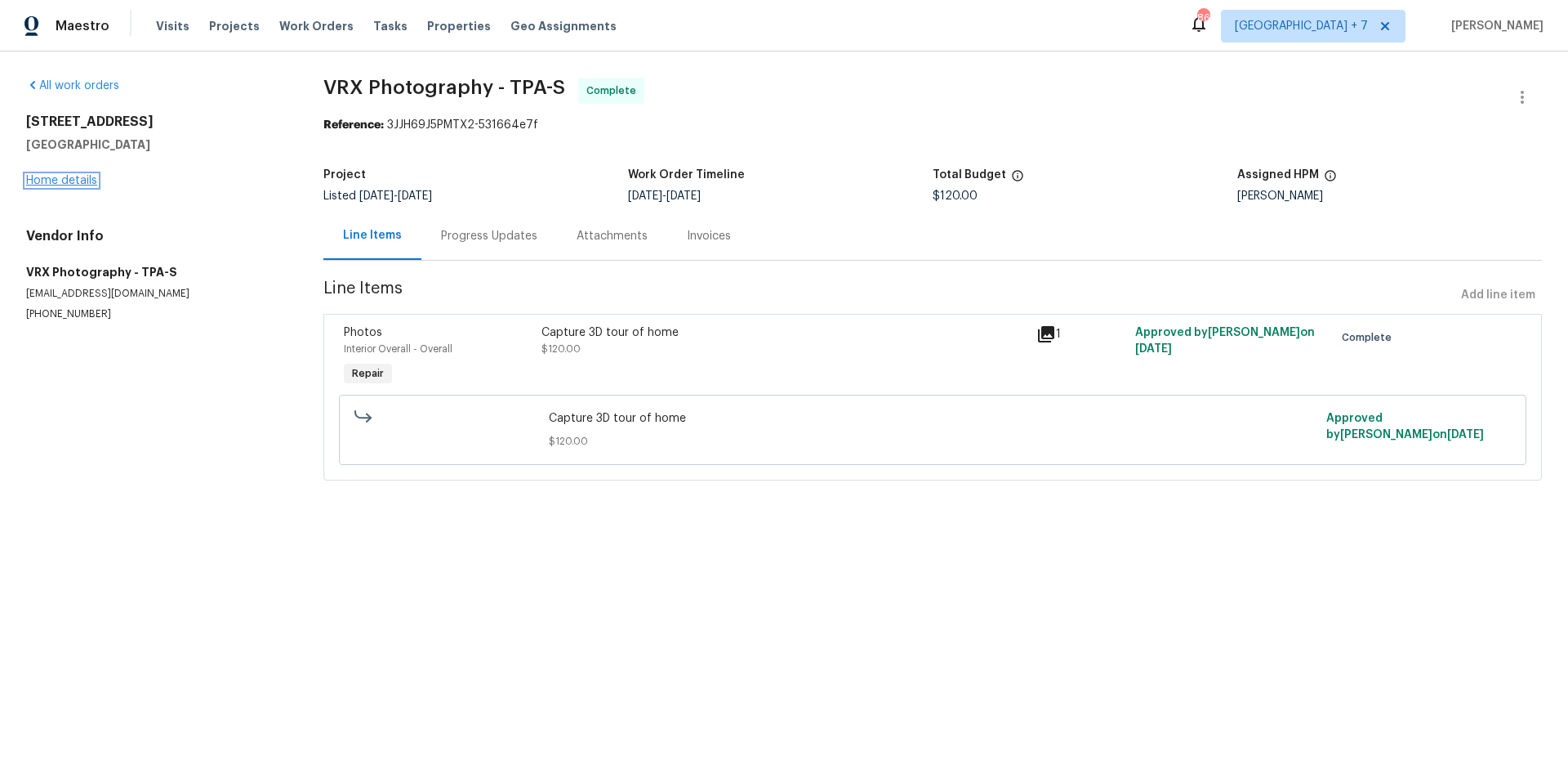
click at [64, 181] on link "Home details" at bounding box center [61, 180] width 71 height 12
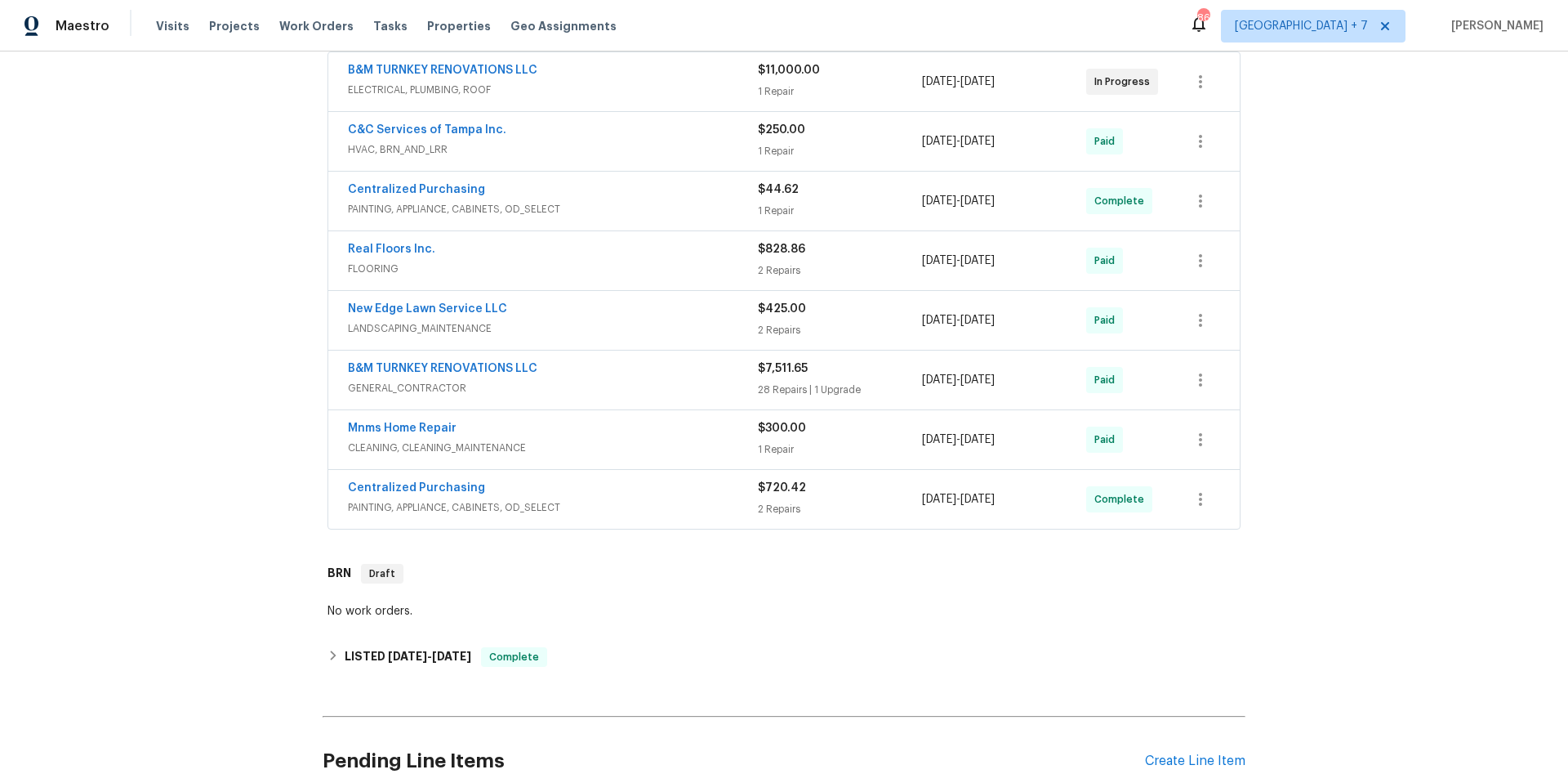
scroll to position [302, 0]
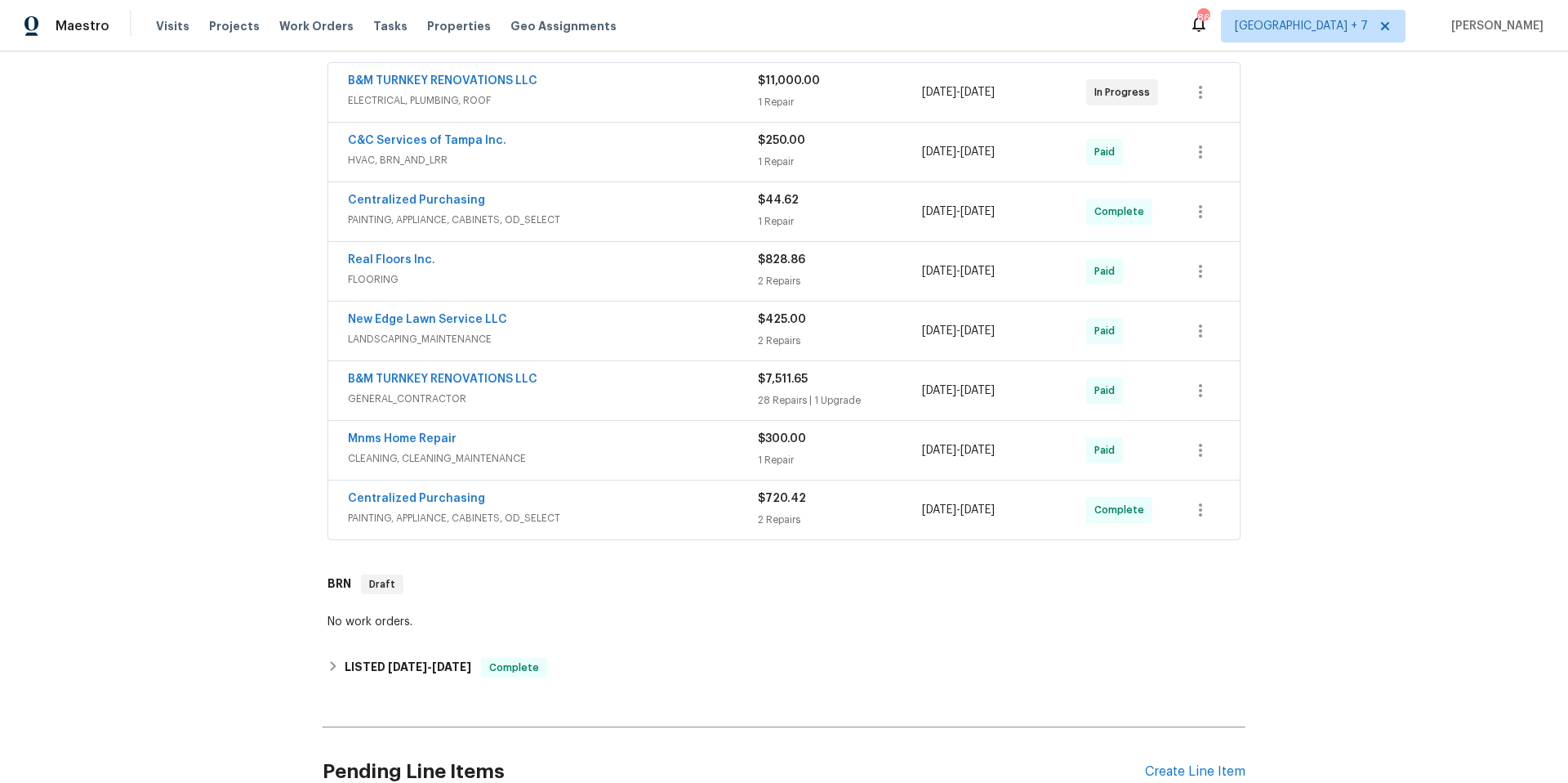
click at [505, 86] on span "B&M TURNKEY RENOVATIONS LLC" at bounding box center [443, 81] width 190 height 16
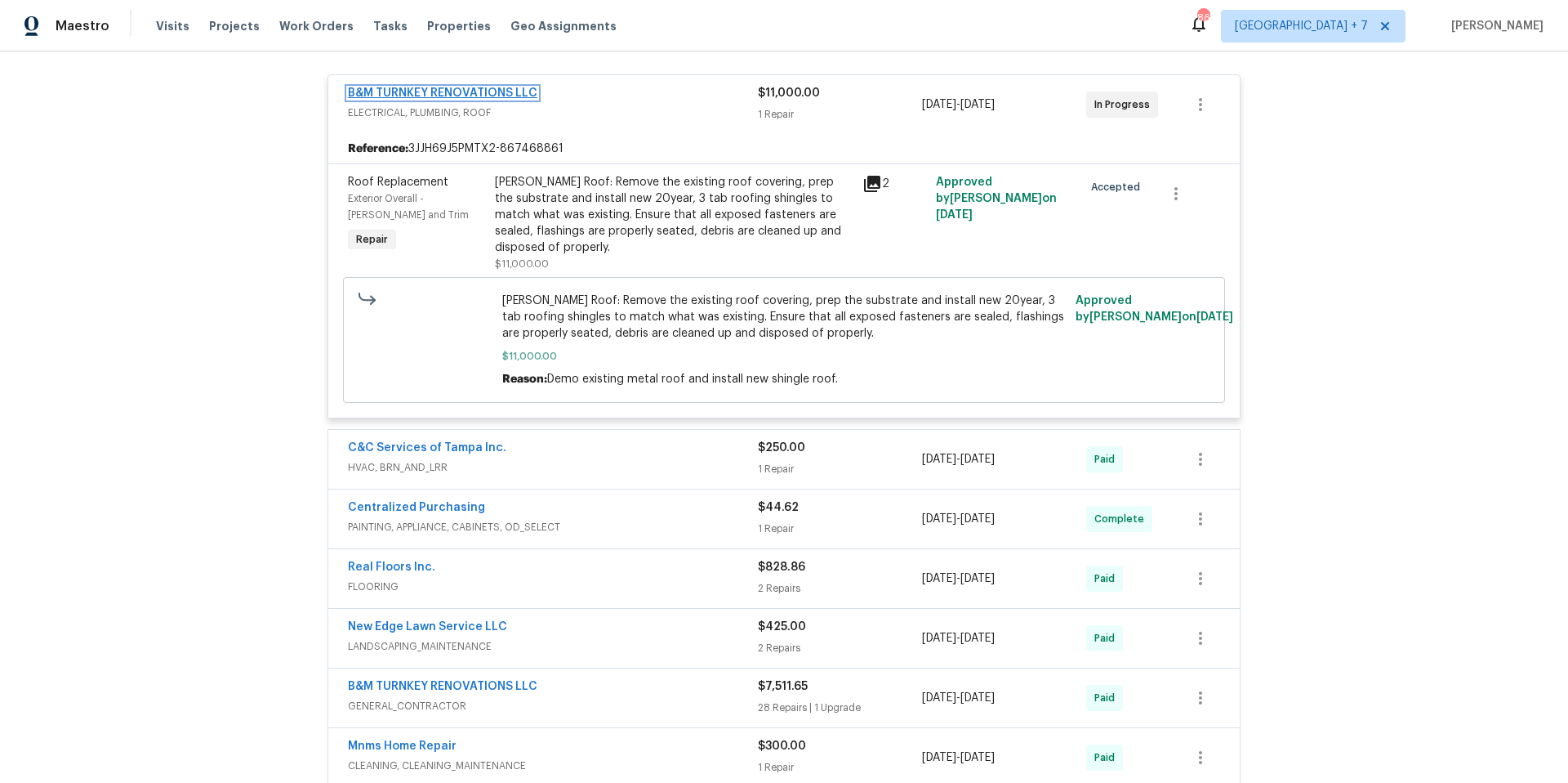
click at [503, 89] on link "B&M TURNKEY RENOVATIONS LLC" at bounding box center [443, 93] width 190 height 12
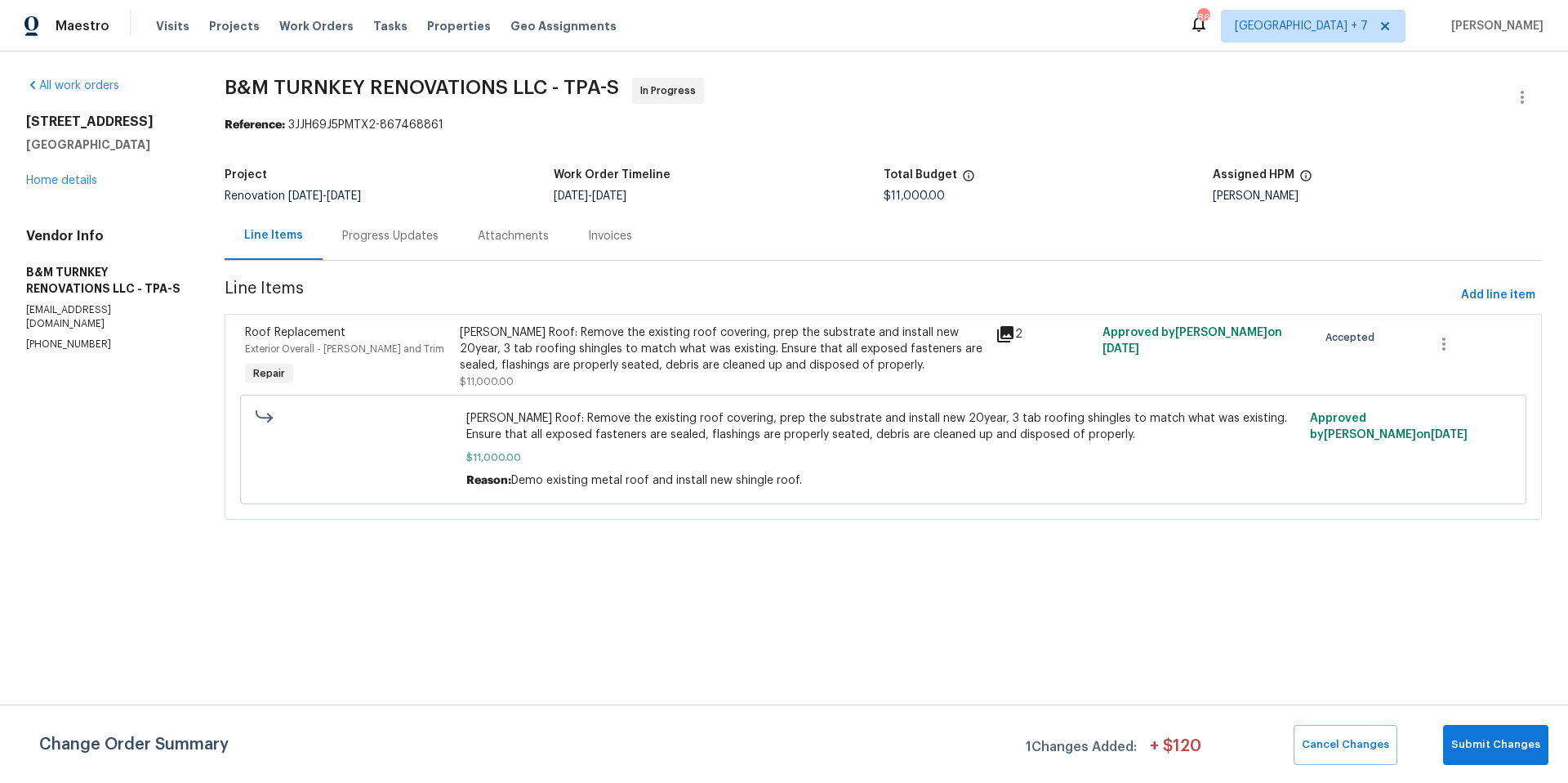
drag, startPoint x: 27, startPoint y: 308, endPoint x: 229, endPoint y: 310, distance: 202.0
click at [229, 310] on div "All work orders [STREET_ADDRESS] Home details Vendor Info B&M TURNKEY RENOVATIO…" at bounding box center [784, 308] width 1568 height 514
copy p "[EMAIL_ADDRESS][DOMAIN_NAME]"
click at [150, 310] on p "[EMAIL_ADDRESS][DOMAIN_NAME]" at bounding box center [105, 316] width 159 height 28
drag, startPoint x: 213, startPoint y: 307, endPoint x: 5, endPoint y: 312, distance: 208.1
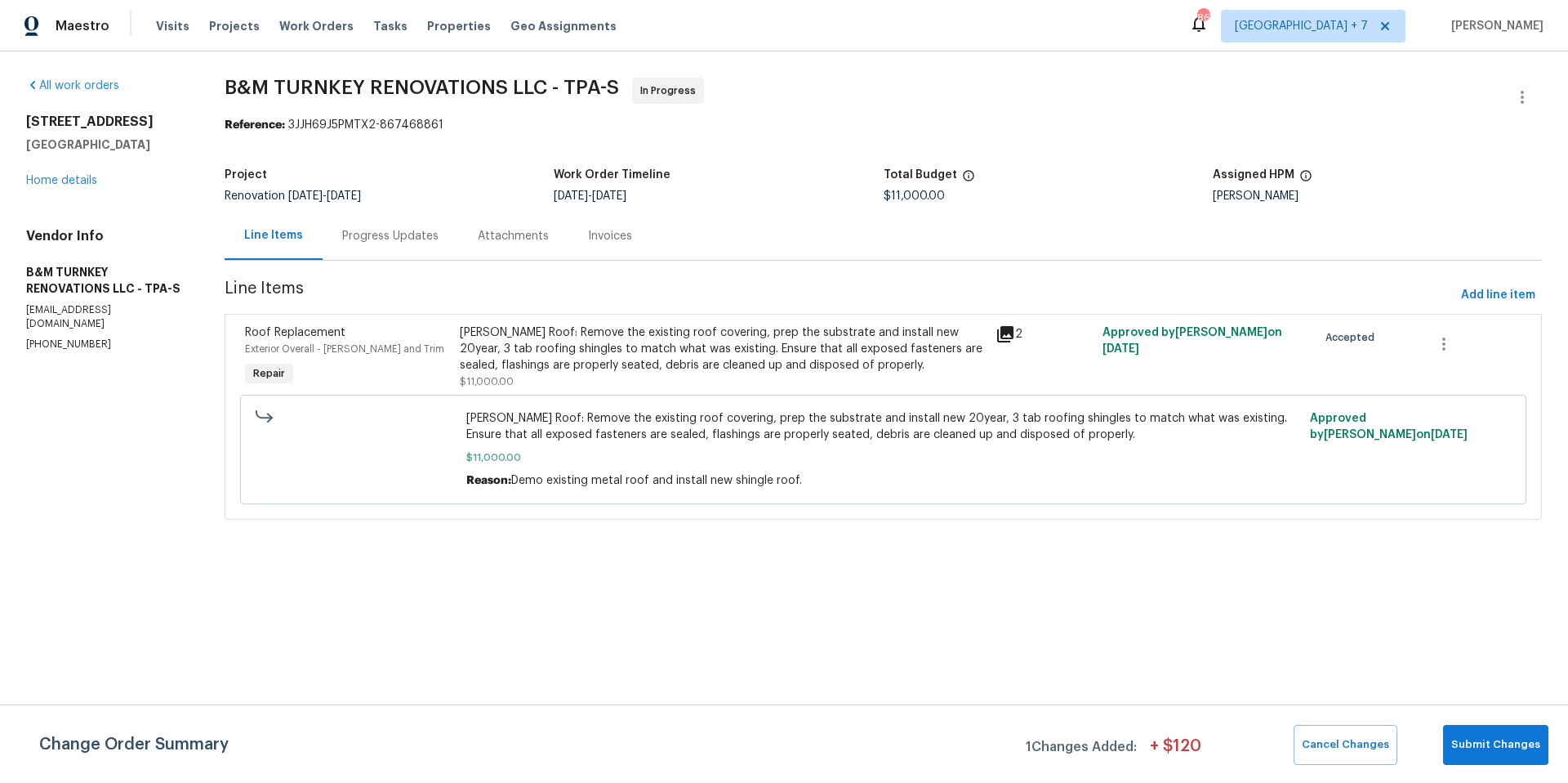
click at [5, 312] on div "All work orders [STREET_ADDRESS] Home details Vendor Info B&M TURNKEY RENOVATIO…" at bounding box center [784, 308] width 1568 height 514
copy p "[EMAIL_ADDRESS][DOMAIN_NAME]"
click at [308, 30] on span "Work Orders" at bounding box center [316, 26] width 74 height 16
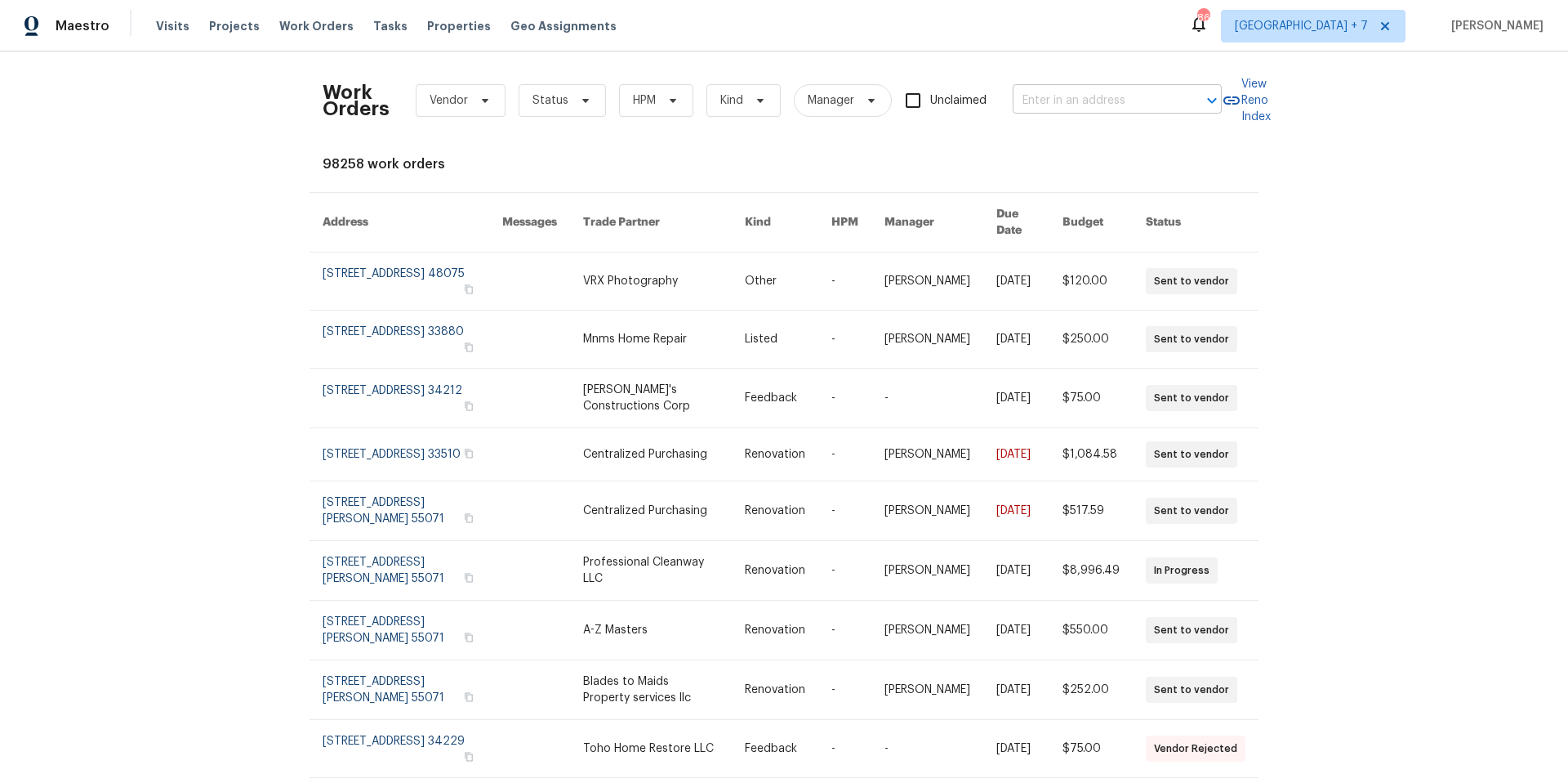
click at [1041, 101] on input "text" at bounding box center [1093, 101] width 163 height 25
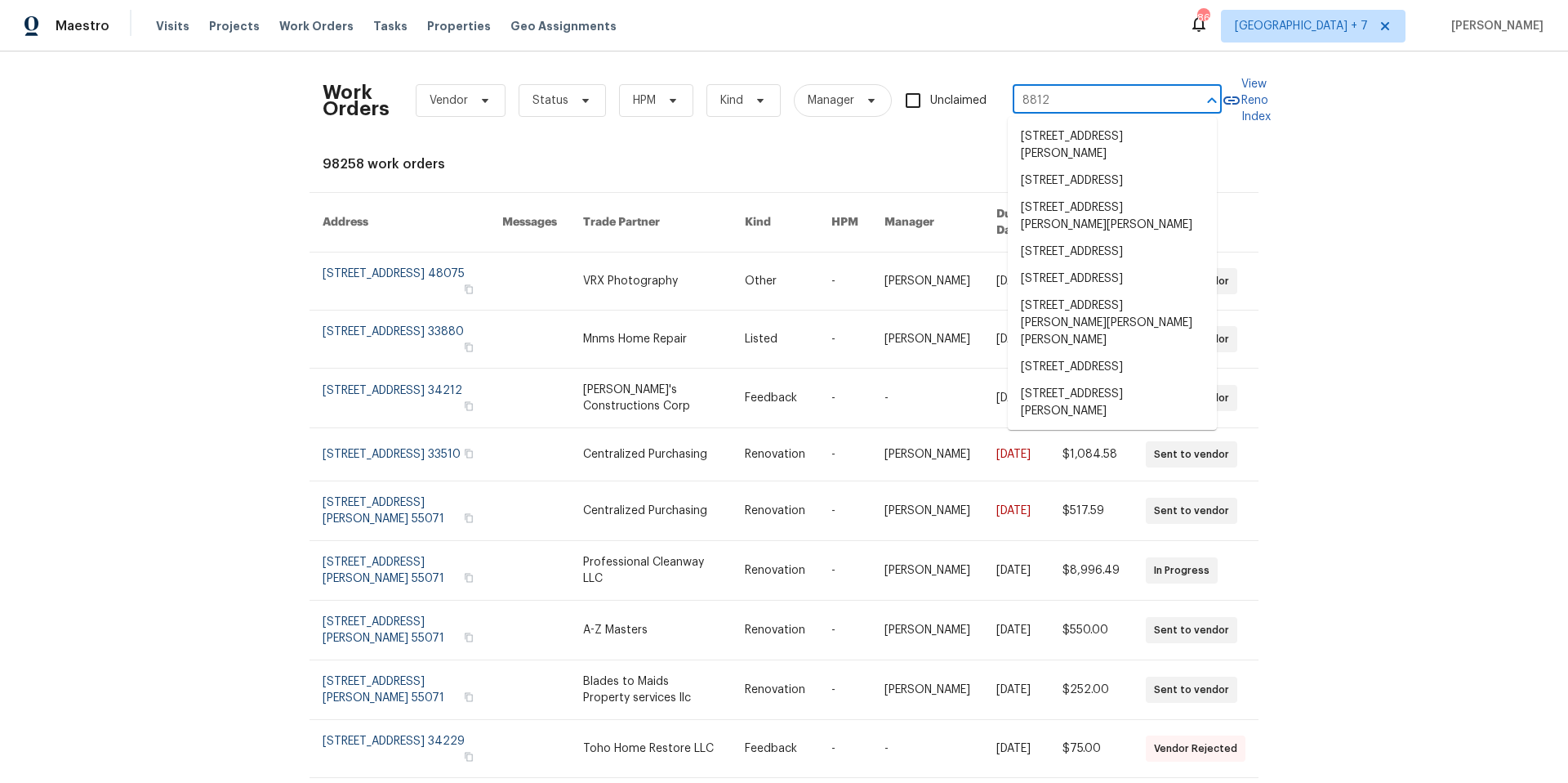
type input "8812"
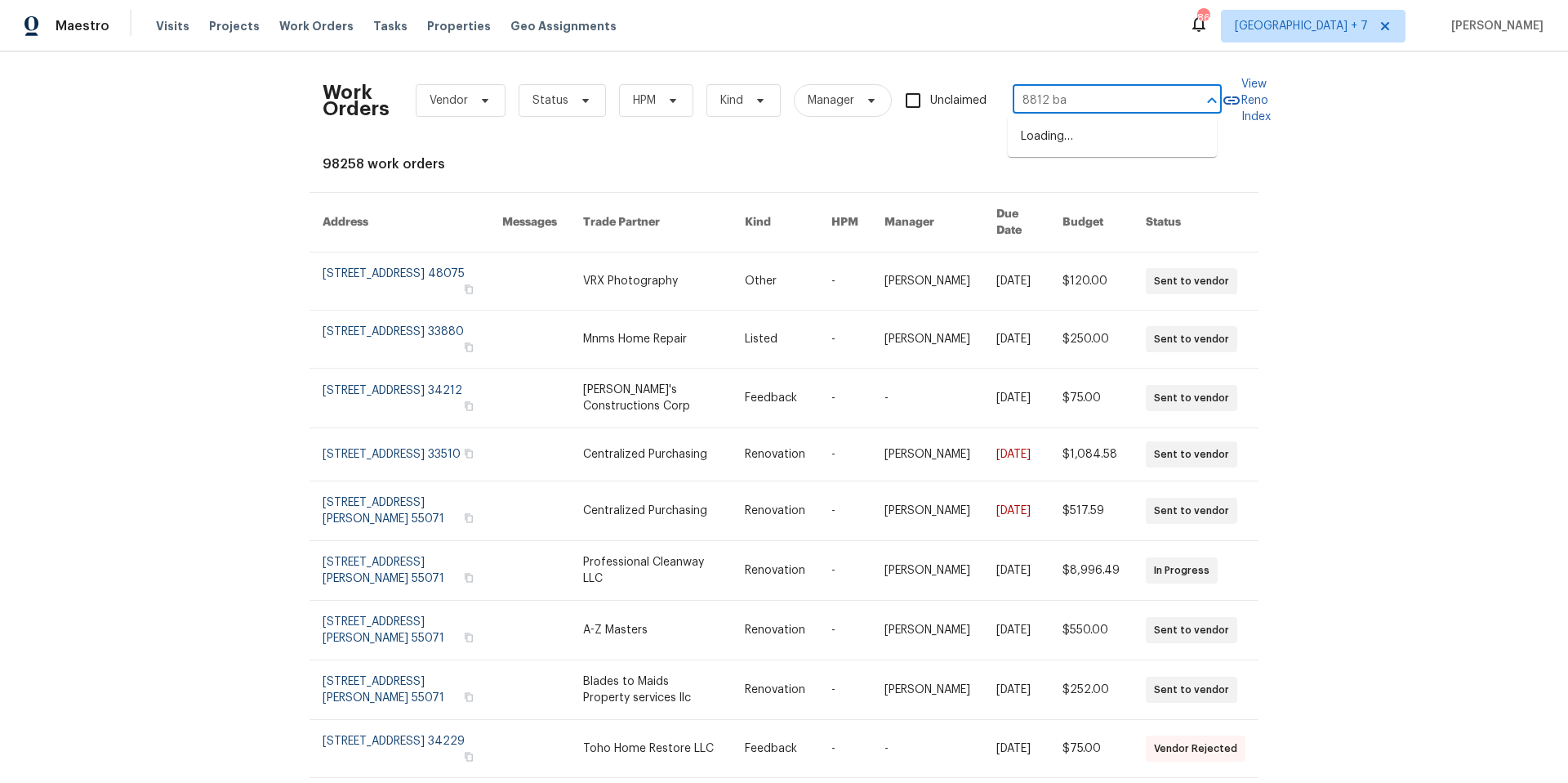
type input "8812 bay"
click at [1137, 140] on li "[STREET_ADDRESS][PERSON_NAME]" at bounding box center [1112, 145] width 209 height 45
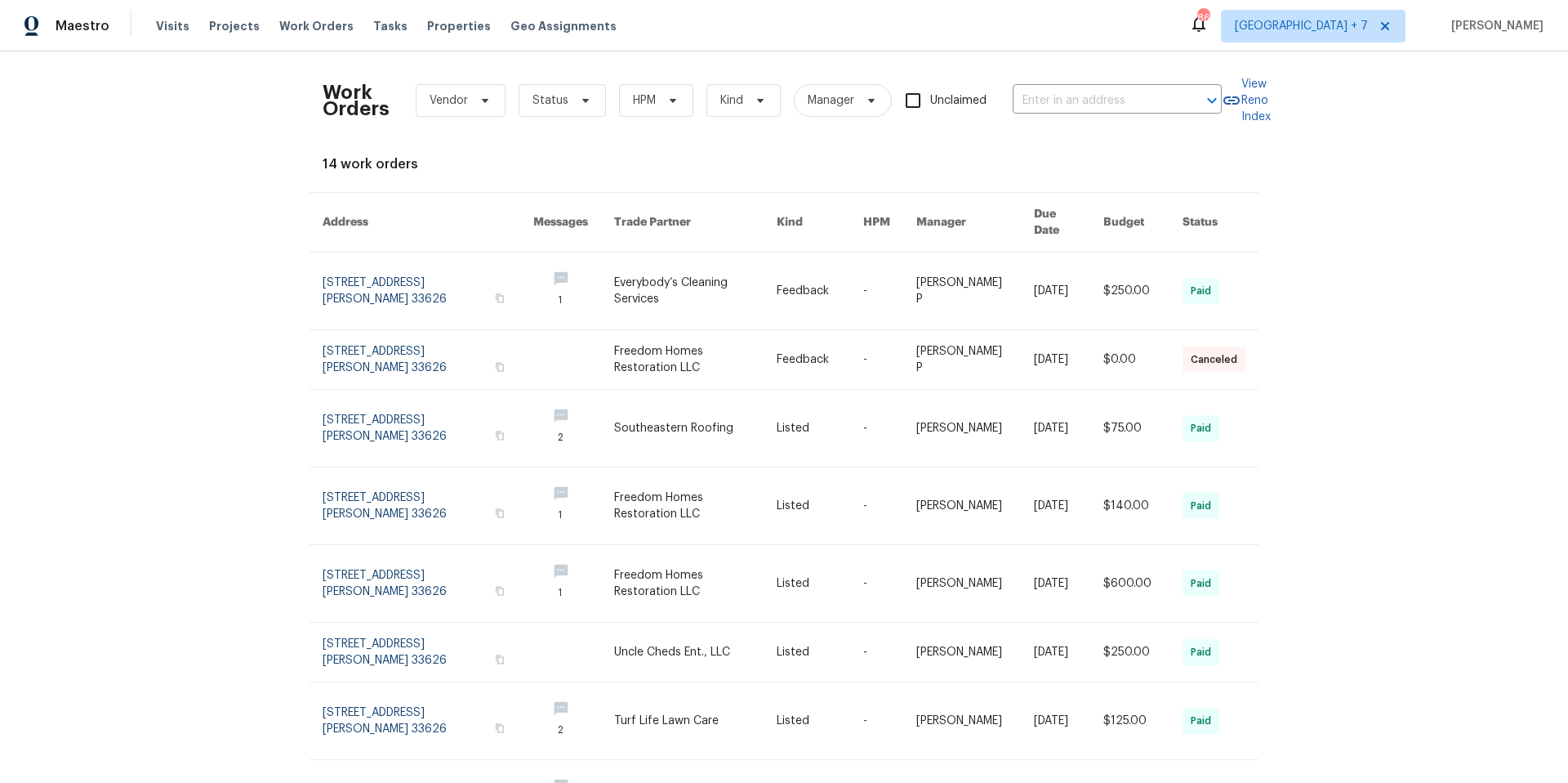
type input "[STREET_ADDRESS][PERSON_NAME]"
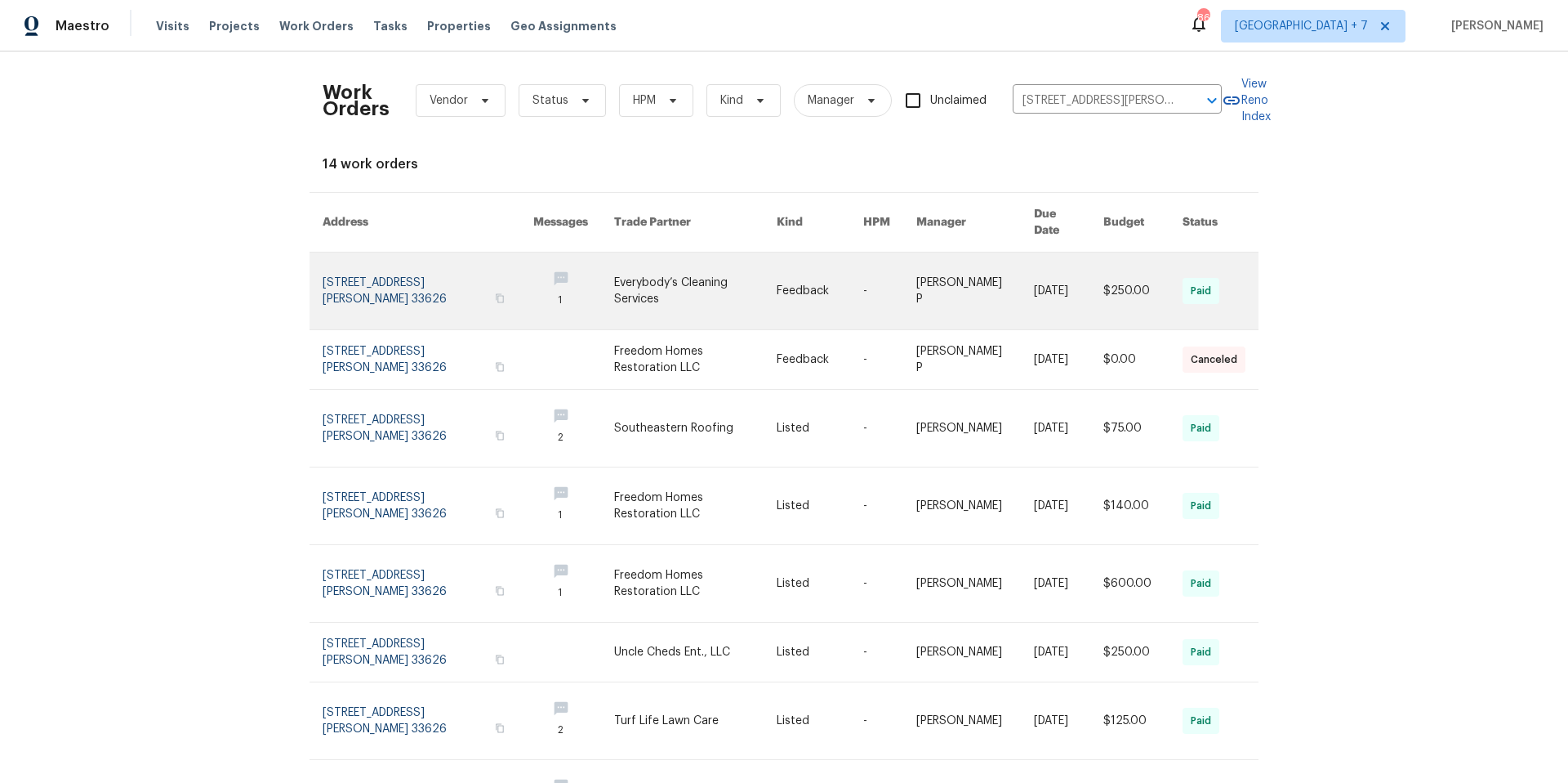
click at [408, 260] on link at bounding box center [427, 290] width 211 height 77
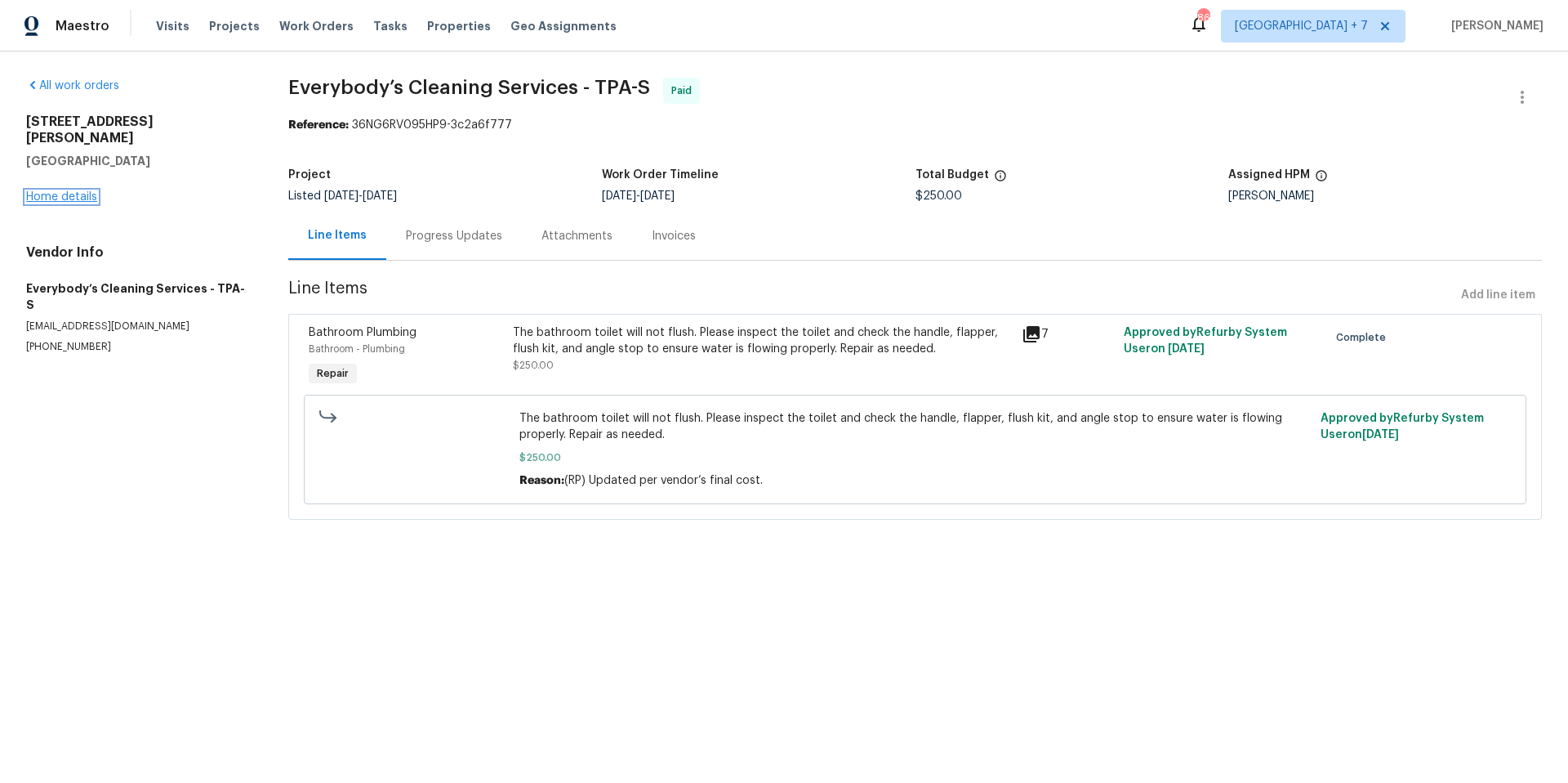
click at [41, 192] on link "Home details" at bounding box center [61, 197] width 71 height 12
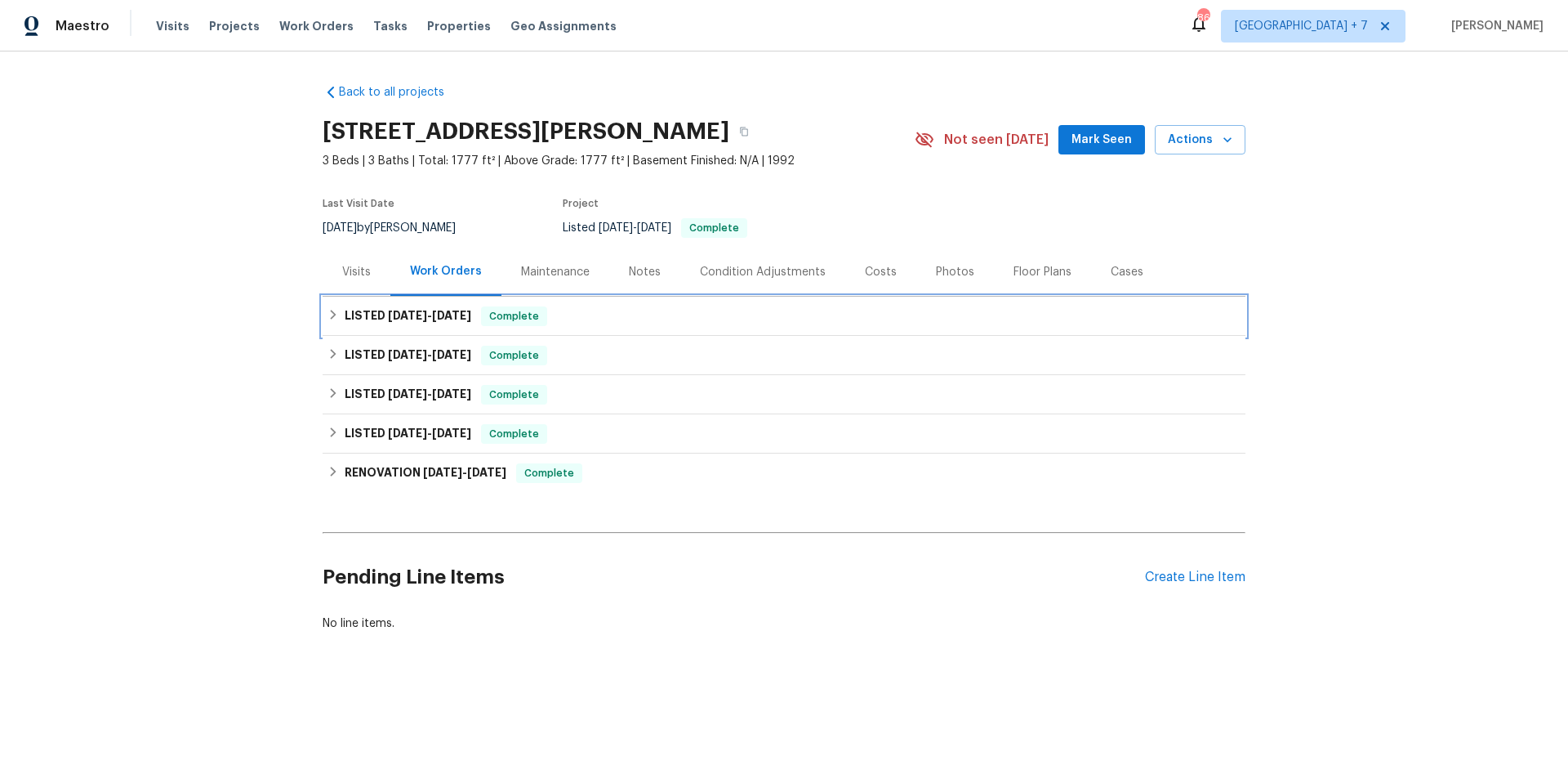
click at [328, 314] on icon at bounding box center [333, 314] width 12 height 12
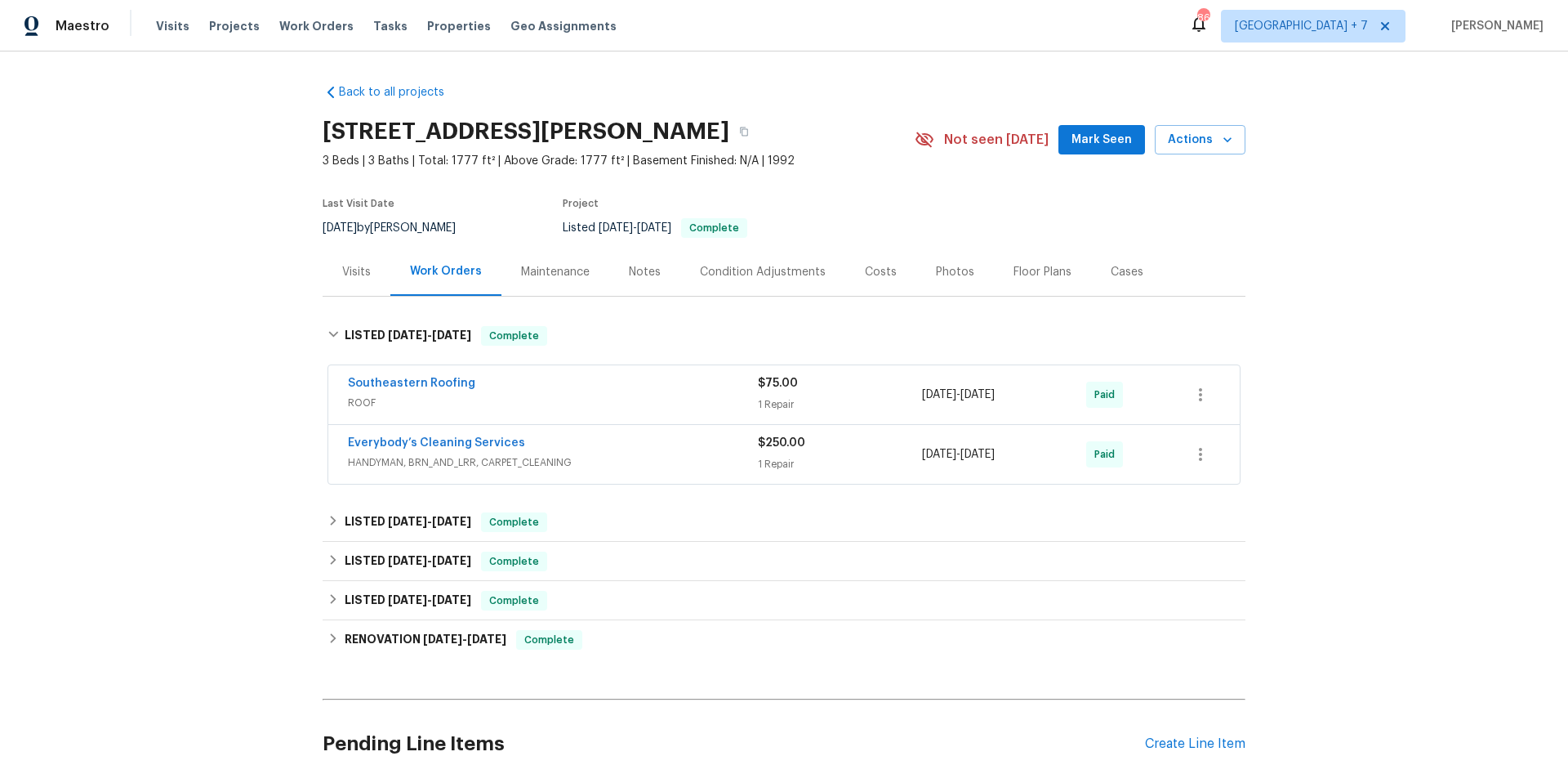
click at [500, 402] on span "ROOF" at bounding box center [553, 403] width 410 height 16
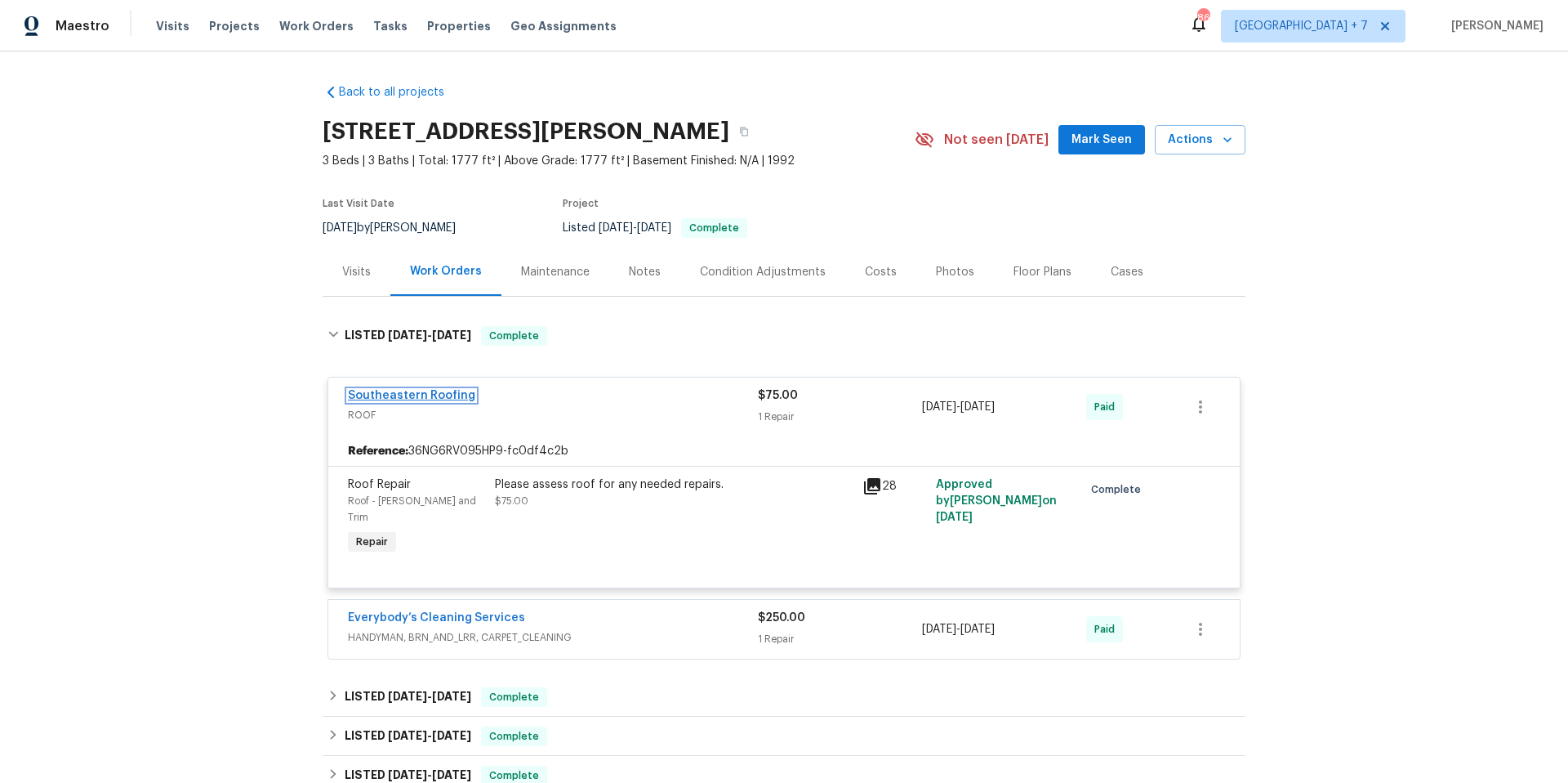
click at [456, 395] on link "Southeastern Roofing" at bounding box center [411, 395] width 127 height 12
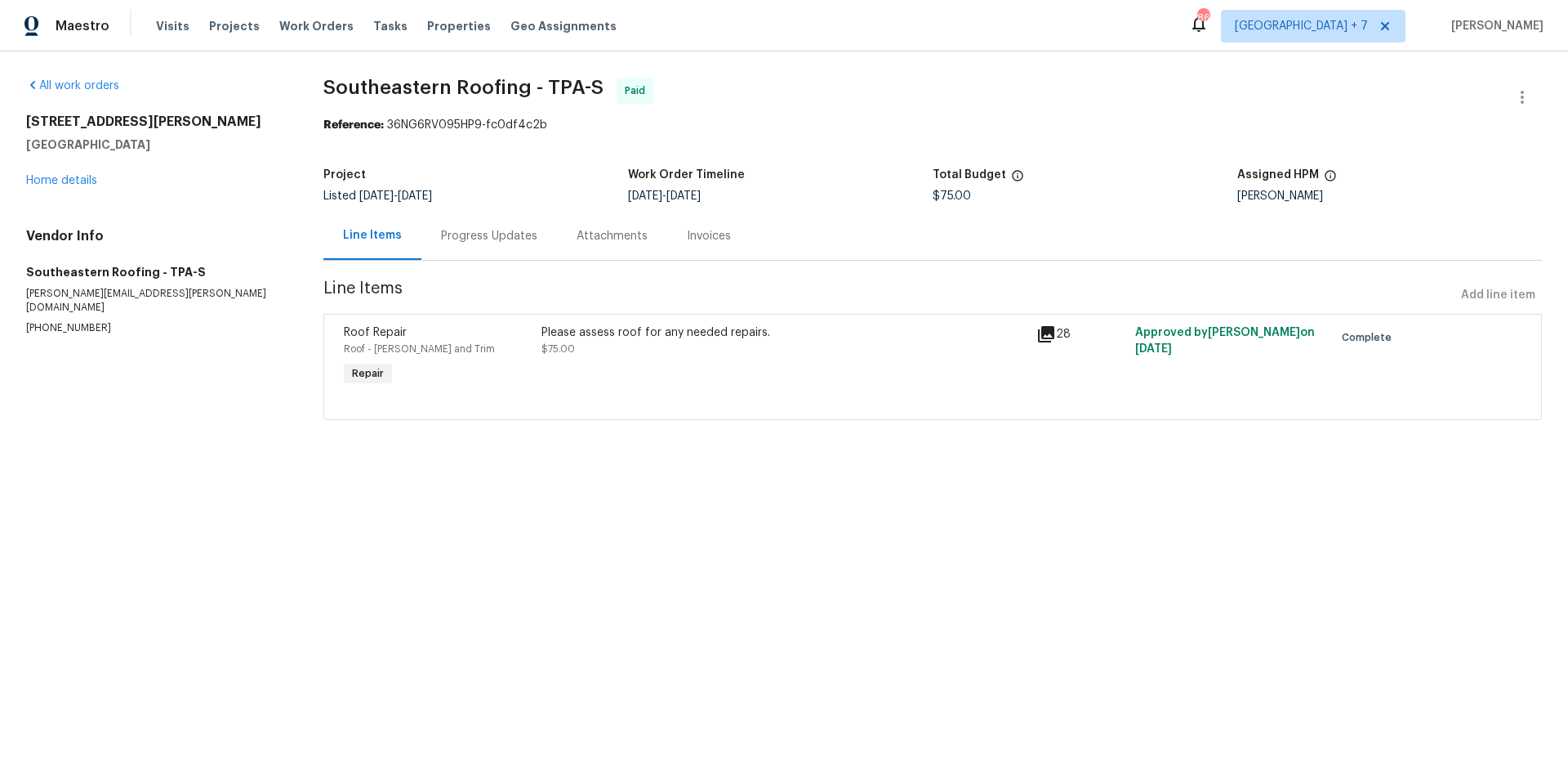
click at [480, 232] on div "Progress Updates" at bounding box center [489, 236] width 96 height 16
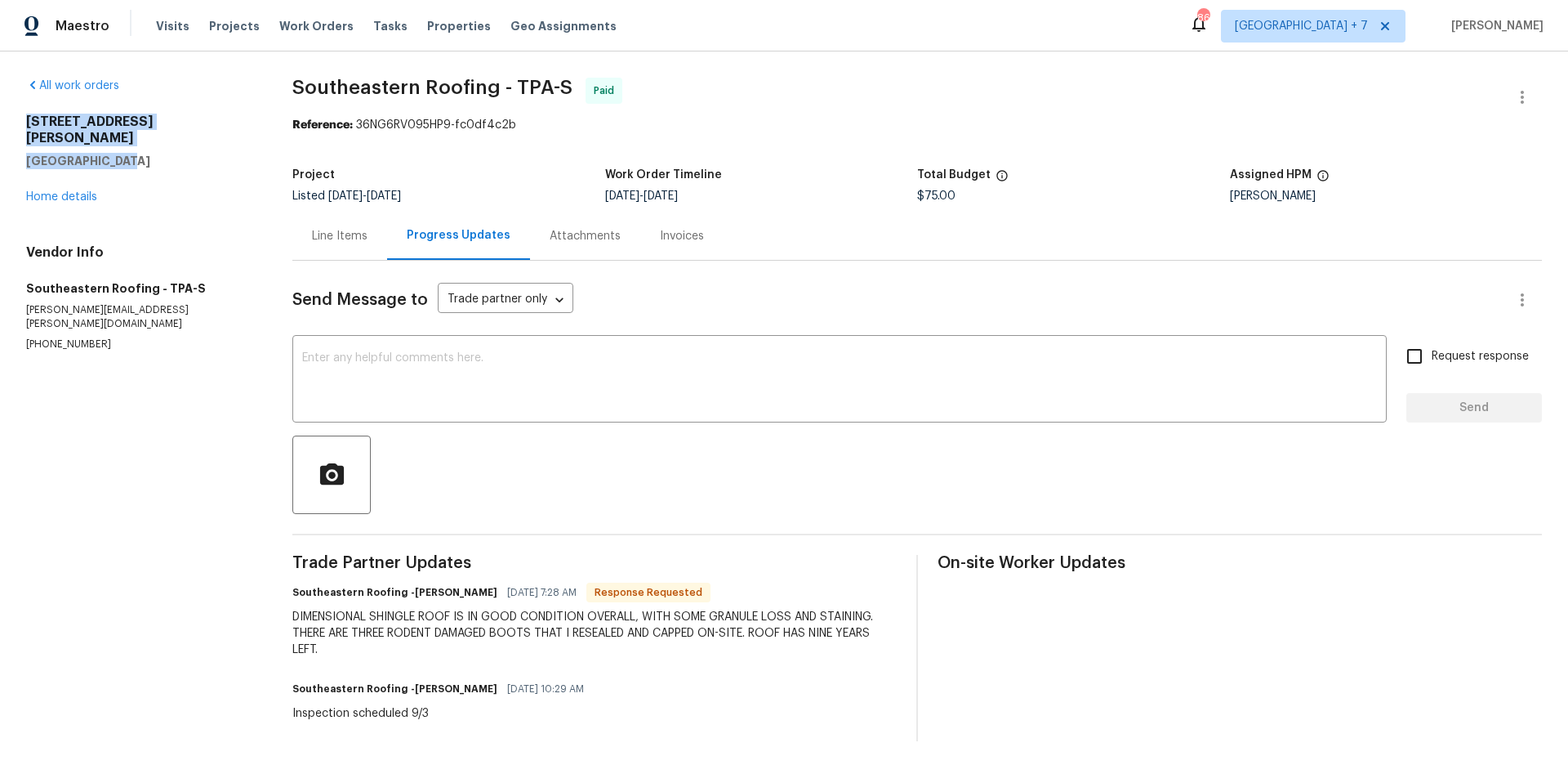
drag, startPoint x: 27, startPoint y: 118, endPoint x: 133, endPoint y: 146, distance: 109.6
click at [133, 146] on div "[STREET_ADDRESS][PERSON_NAME][PERSON_NAME]" at bounding box center [139, 141] width 227 height 55
copy div "[STREET_ADDRESS][PERSON_NAME][PERSON_NAME]"
drag, startPoint x: 25, startPoint y: 293, endPoint x: 152, endPoint y: 293, distance: 127.0
click at [152, 303] on p "[PERSON_NAME][EMAIL_ADDRESS][PERSON_NAME][DOMAIN_NAME]" at bounding box center [139, 316] width 227 height 28
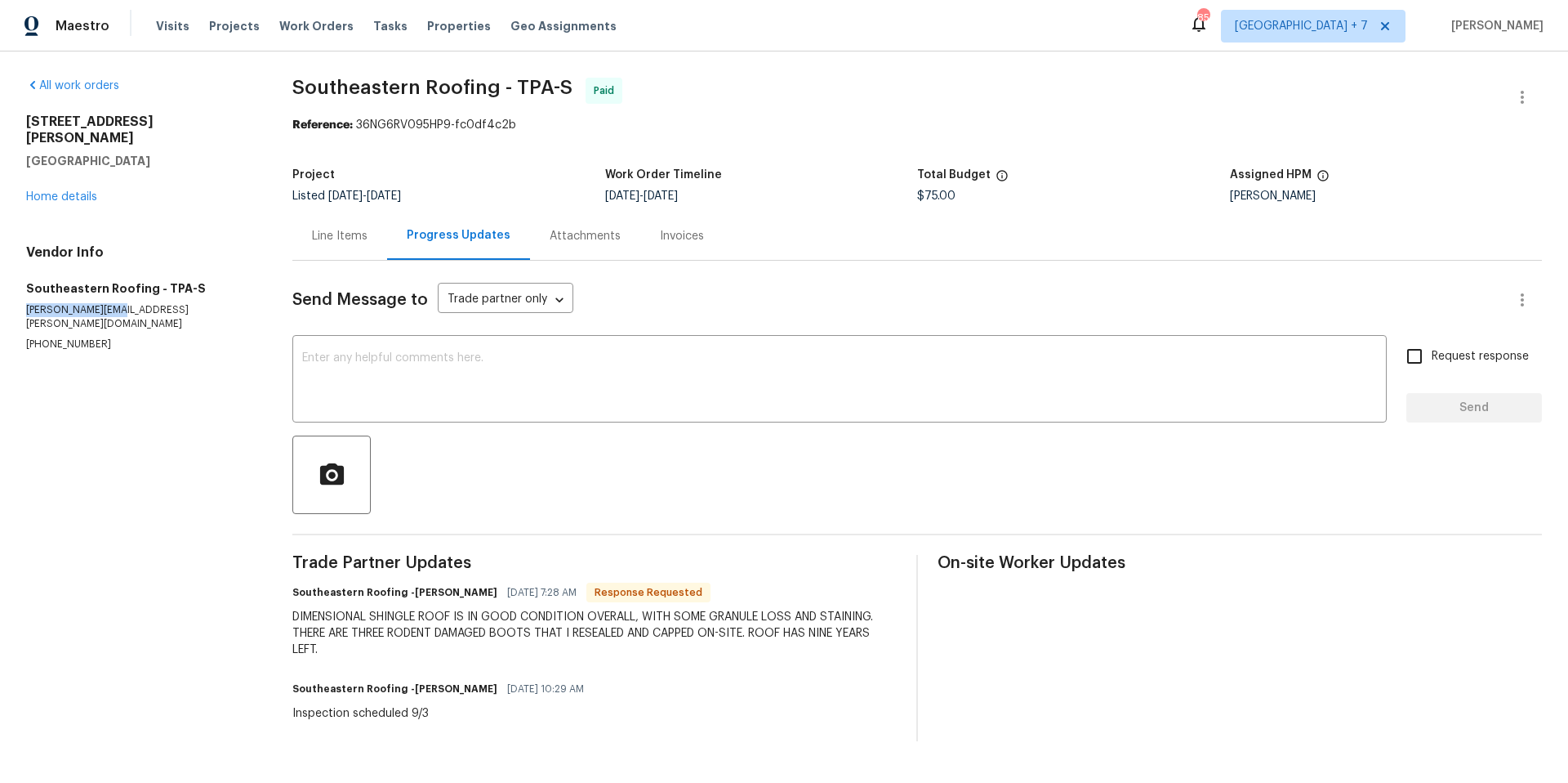
copy p "[PERSON_NAME][EMAIL_ADDRESS][PERSON_NAME][DOMAIN_NAME]"
drag, startPoint x: 27, startPoint y: 122, endPoint x: 133, endPoint y: 147, distance: 108.9
click at [133, 147] on div "[STREET_ADDRESS][PERSON_NAME][PERSON_NAME]" at bounding box center [139, 141] width 227 height 55
copy div "[STREET_ADDRESS][PERSON_NAME][PERSON_NAME]"
drag, startPoint x: 317, startPoint y: 26, endPoint x: 453, endPoint y: 31, distance: 136.1
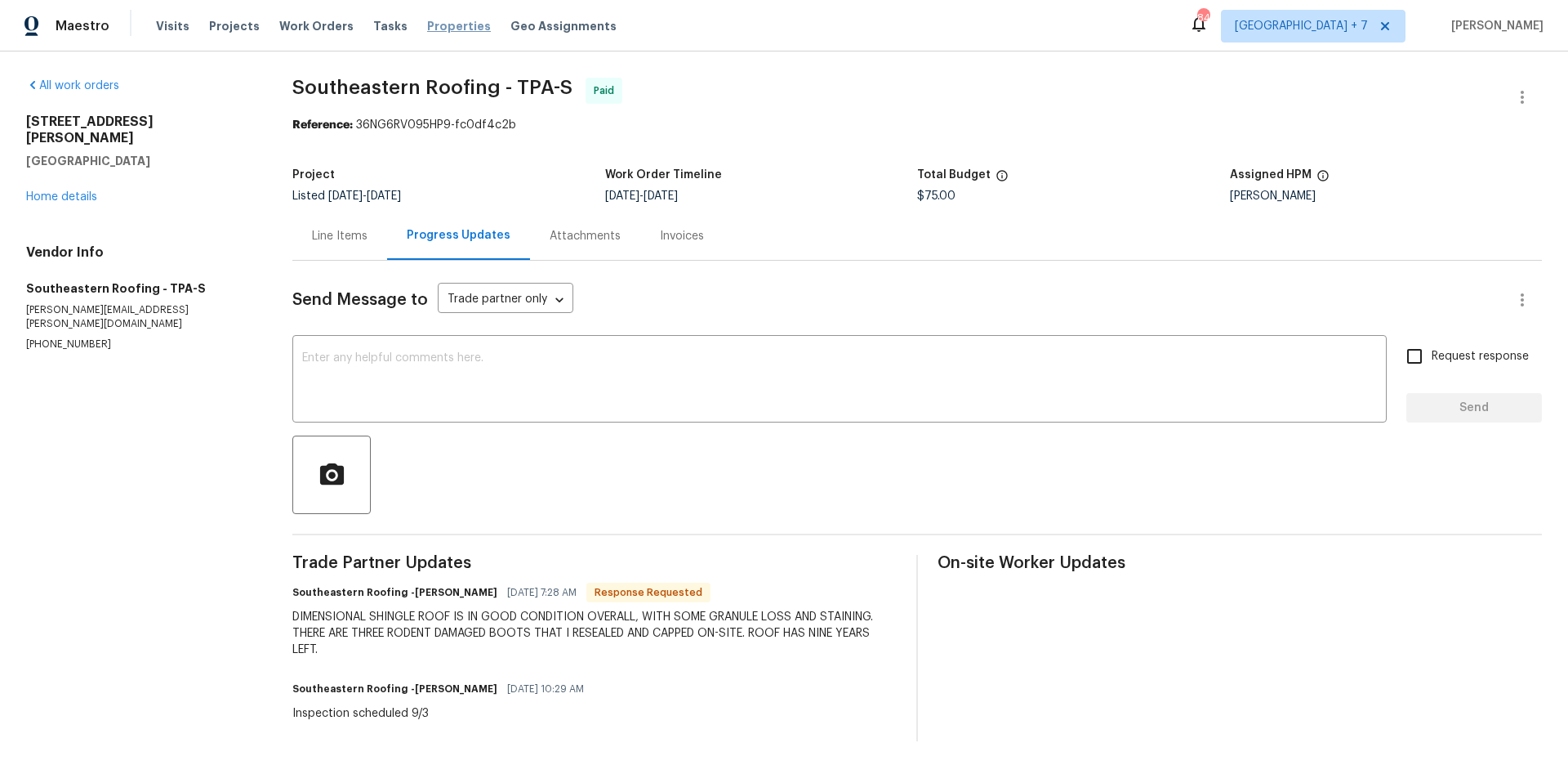
click at [317, 26] on span "Work Orders" at bounding box center [316, 26] width 74 height 16
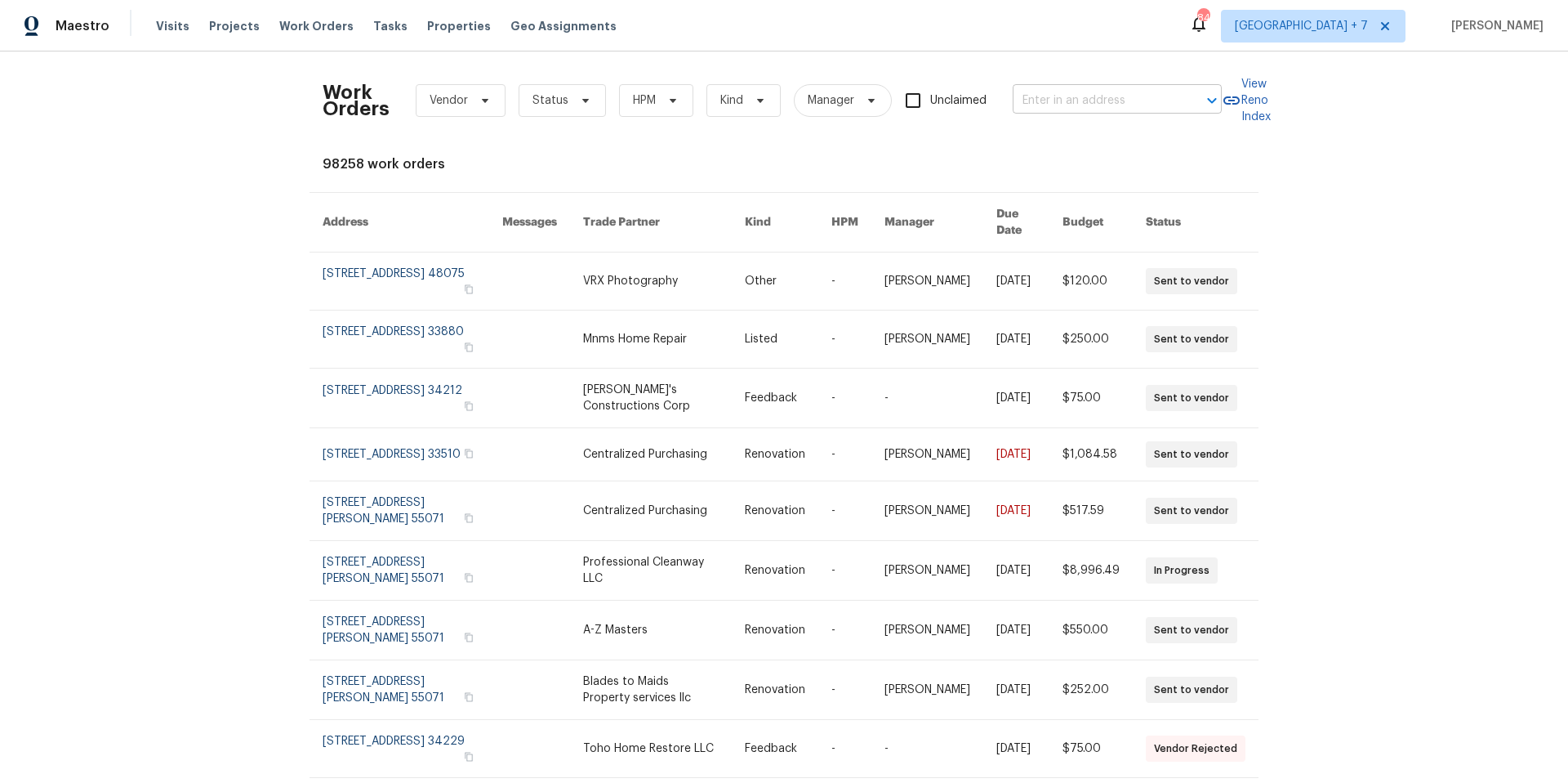
click at [1167, 98] on input "text" at bounding box center [1093, 101] width 163 height 25
type input "12601 van"
click at [1183, 177] on li "[STREET_ADDRESS]" at bounding box center [1112, 164] width 209 height 27
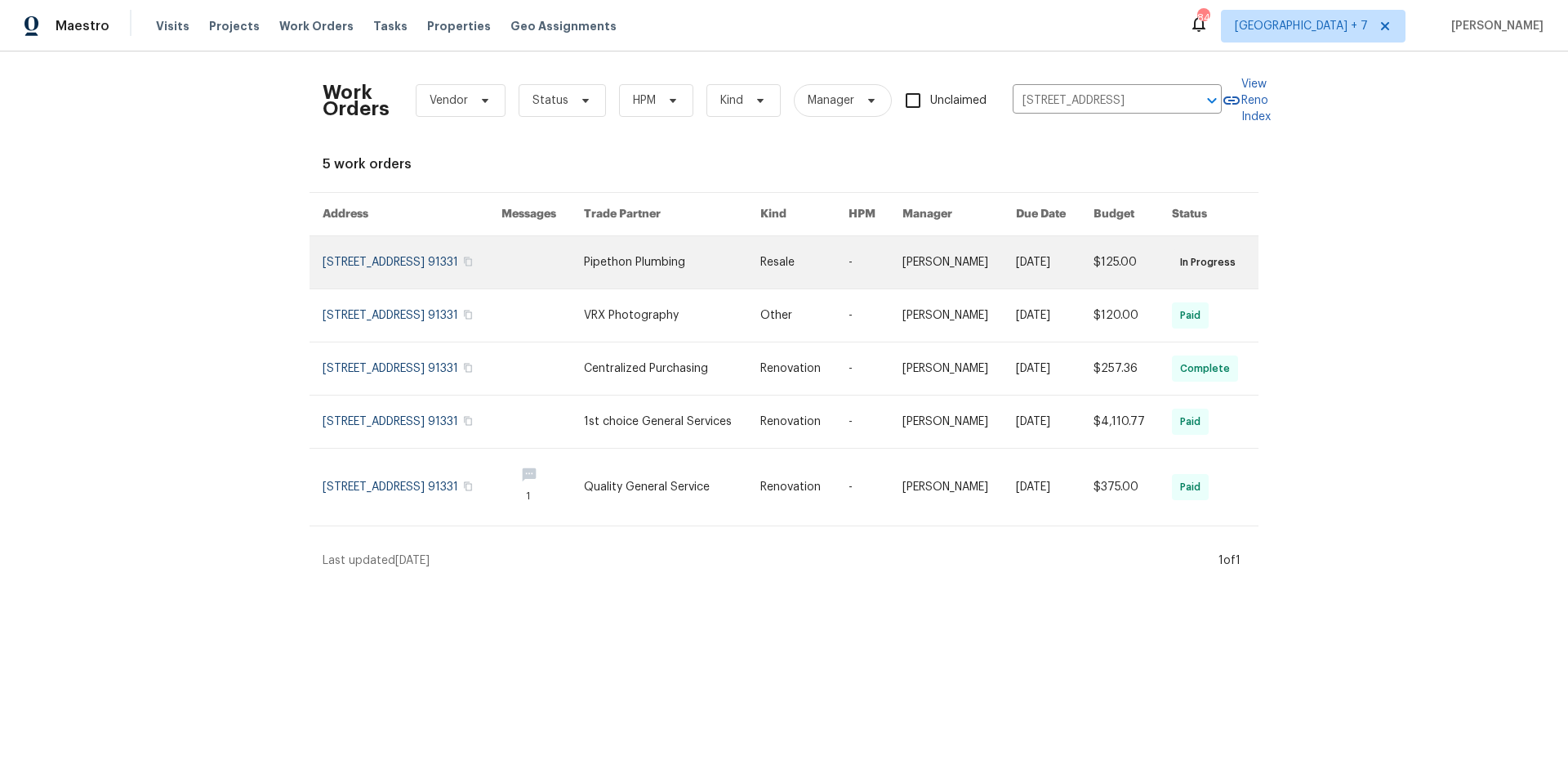
click at [391, 264] on link at bounding box center [411, 262] width 179 height 53
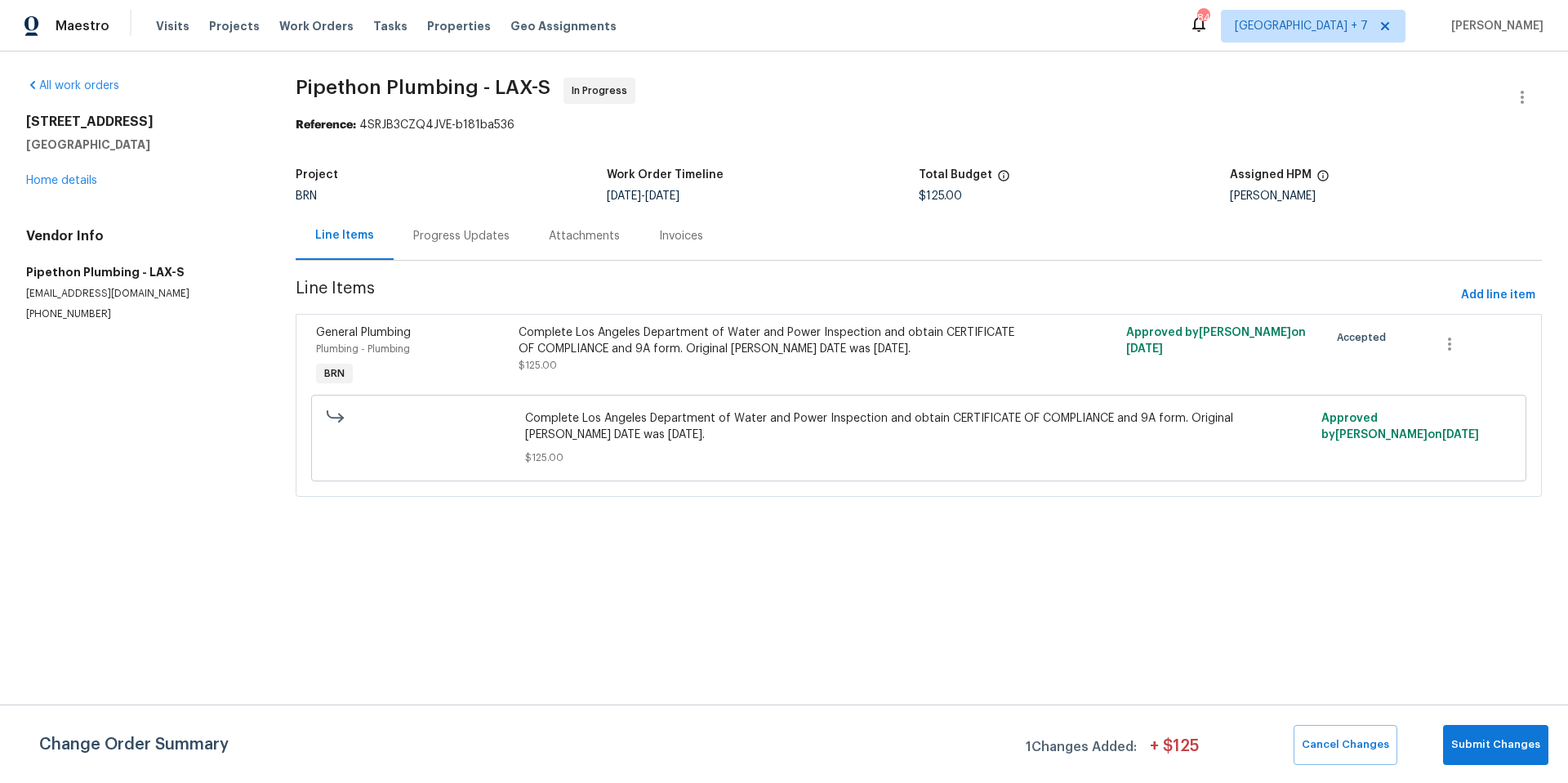
click at [474, 232] on div "Progress Updates" at bounding box center [461, 236] width 96 height 16
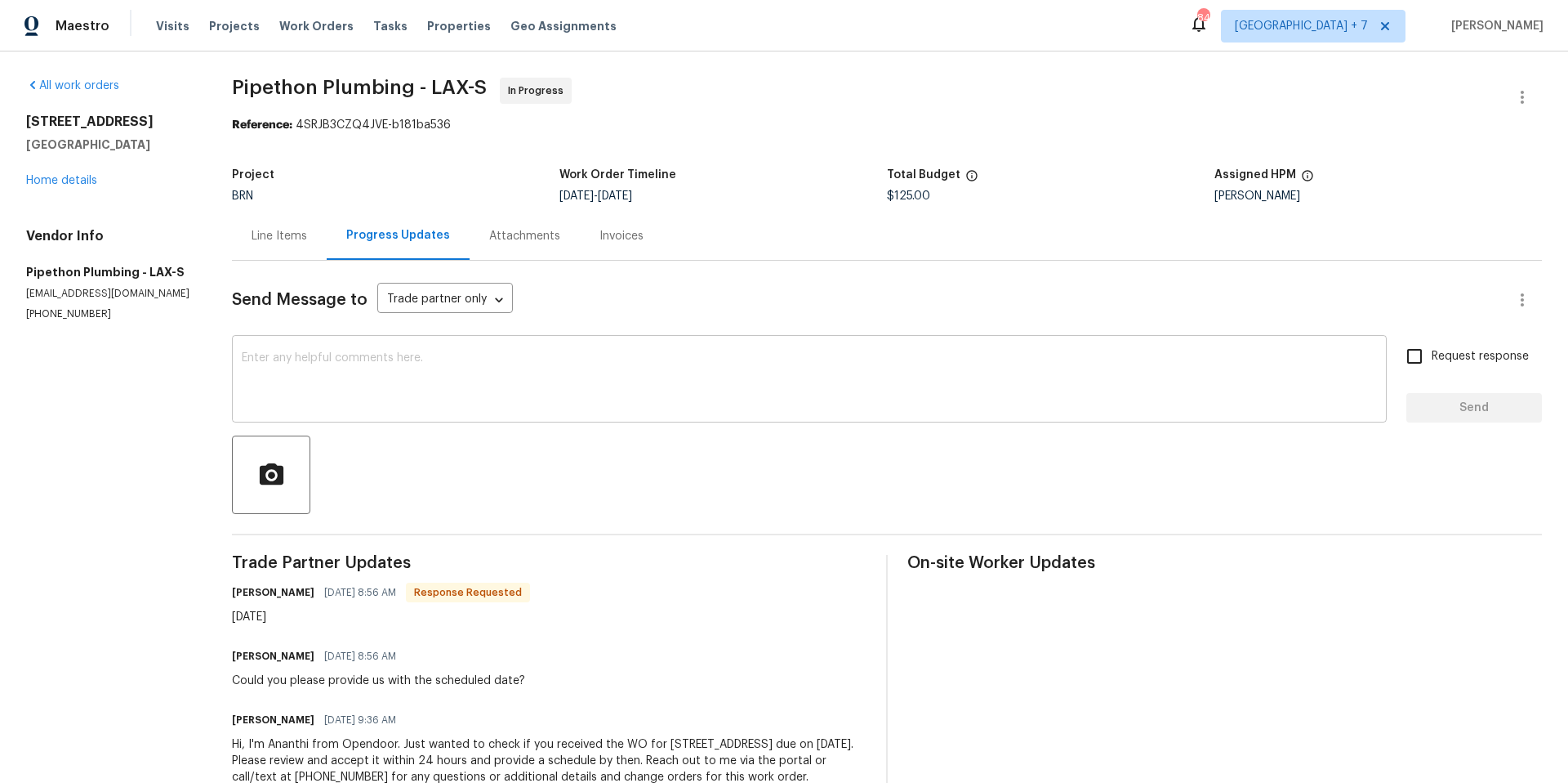
click at [559, 407] on textarea at bounding box center [808, 380] width 1135 height 57
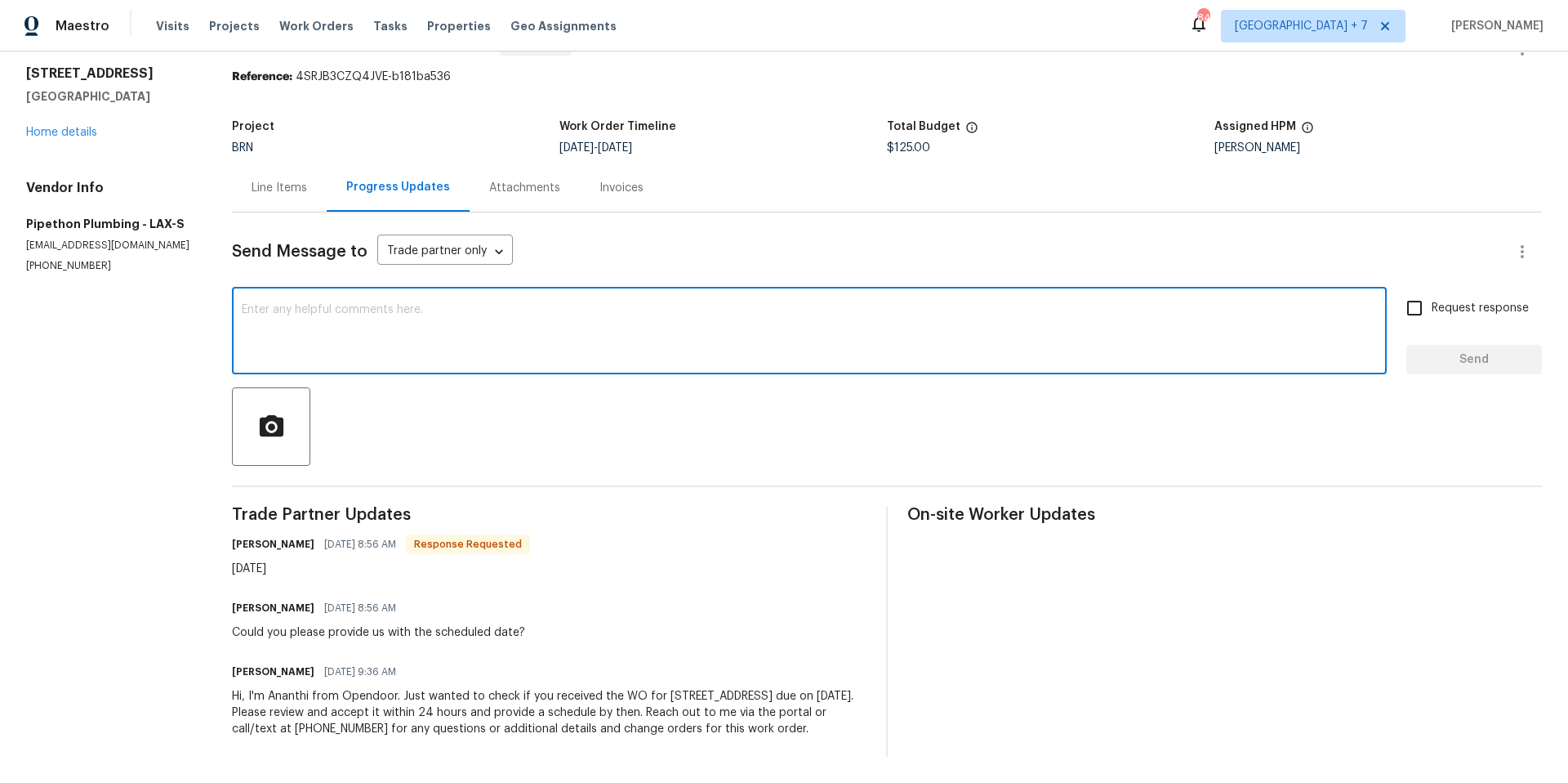
scroll to position [77, 0]
click at [300, 25] on span "Work Orders" at bounding box center [316, 26] width 74 height 16
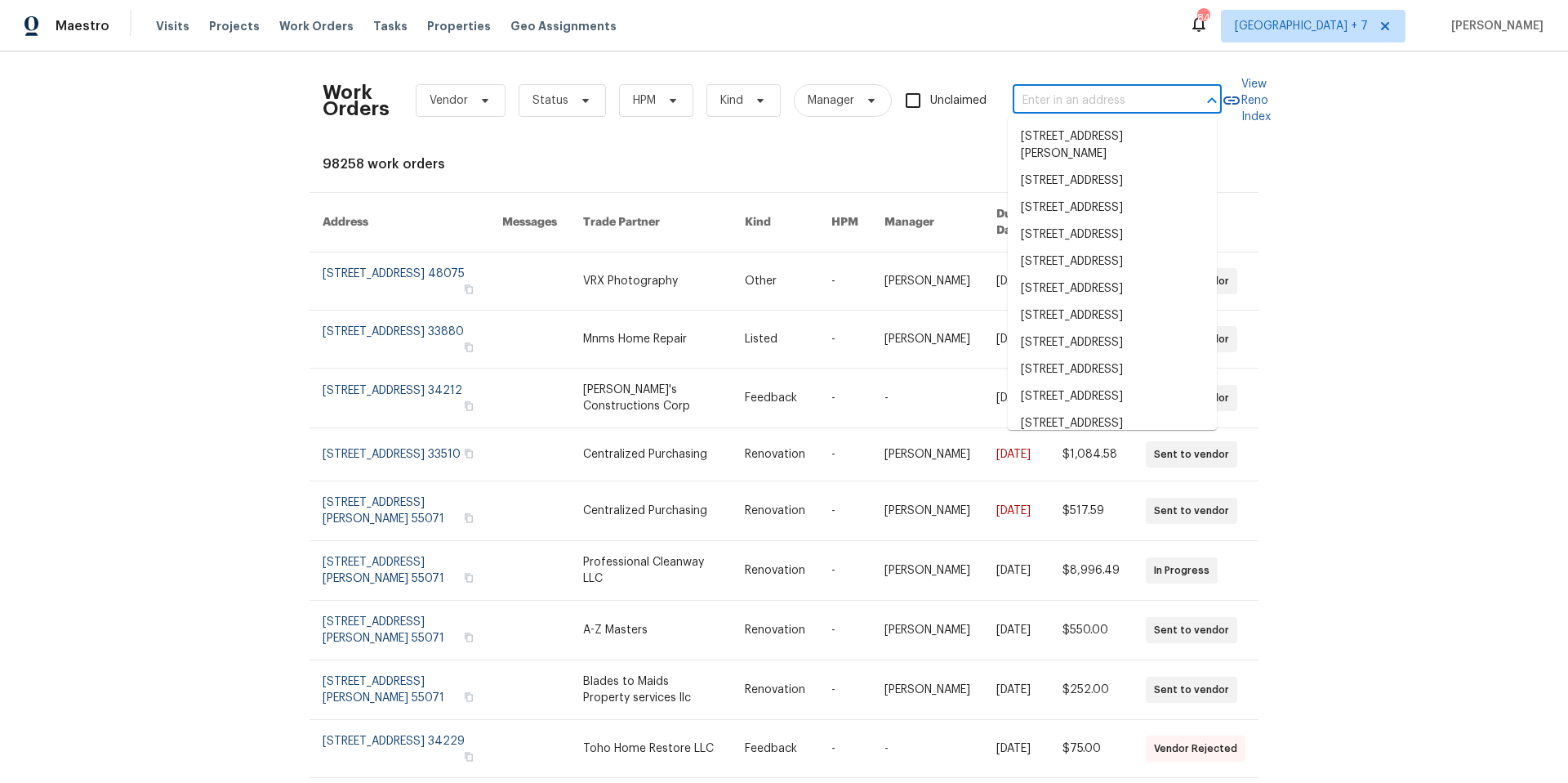
click at [1070, 112] on input "text" at bounding box center [1093, 101] width 163 height 25
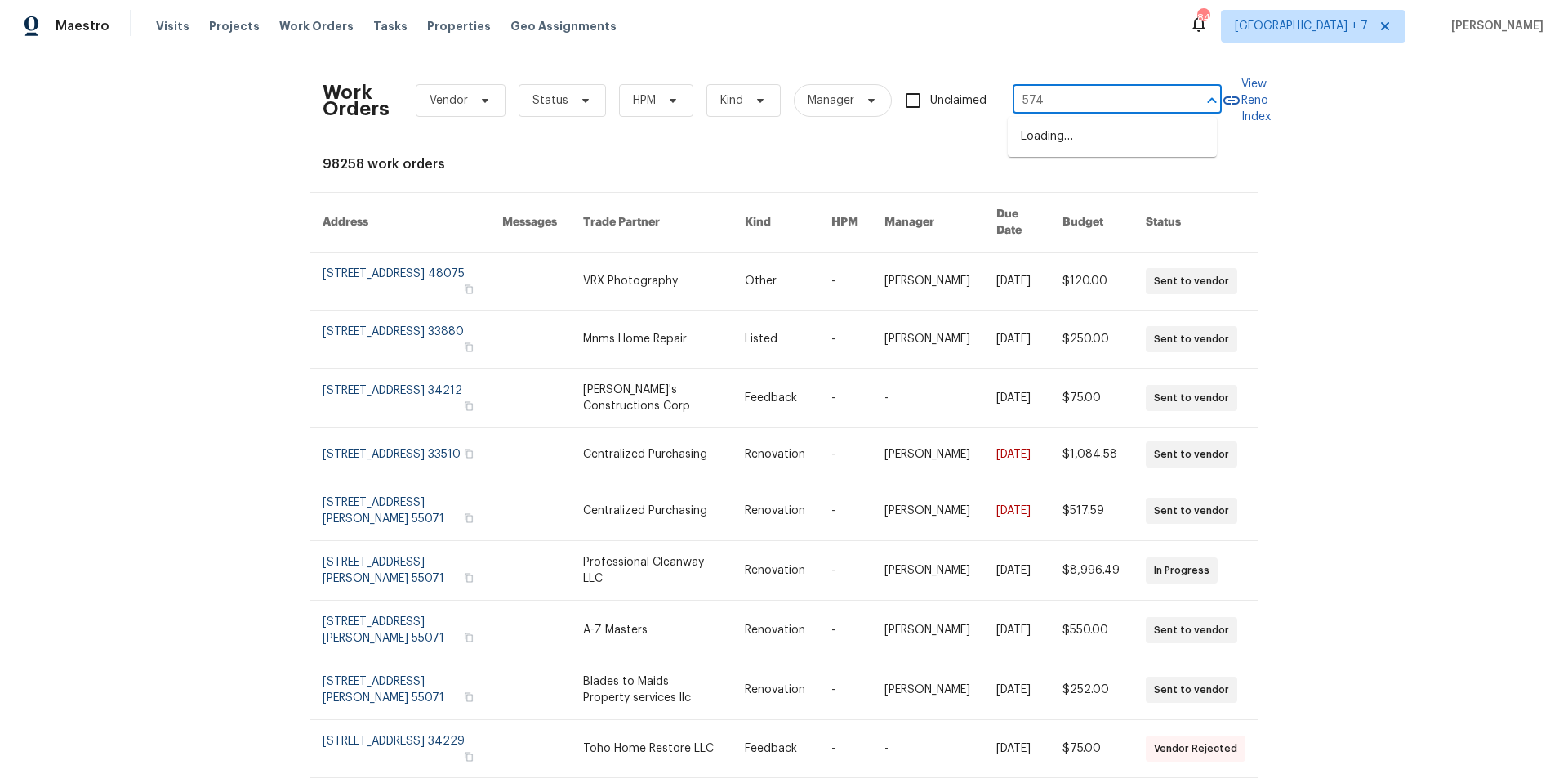
type input "5749"
click at [1134, 194] on li "[STREET_ADDRESS]" at bounding box center [1112, 181] width 209 height 27
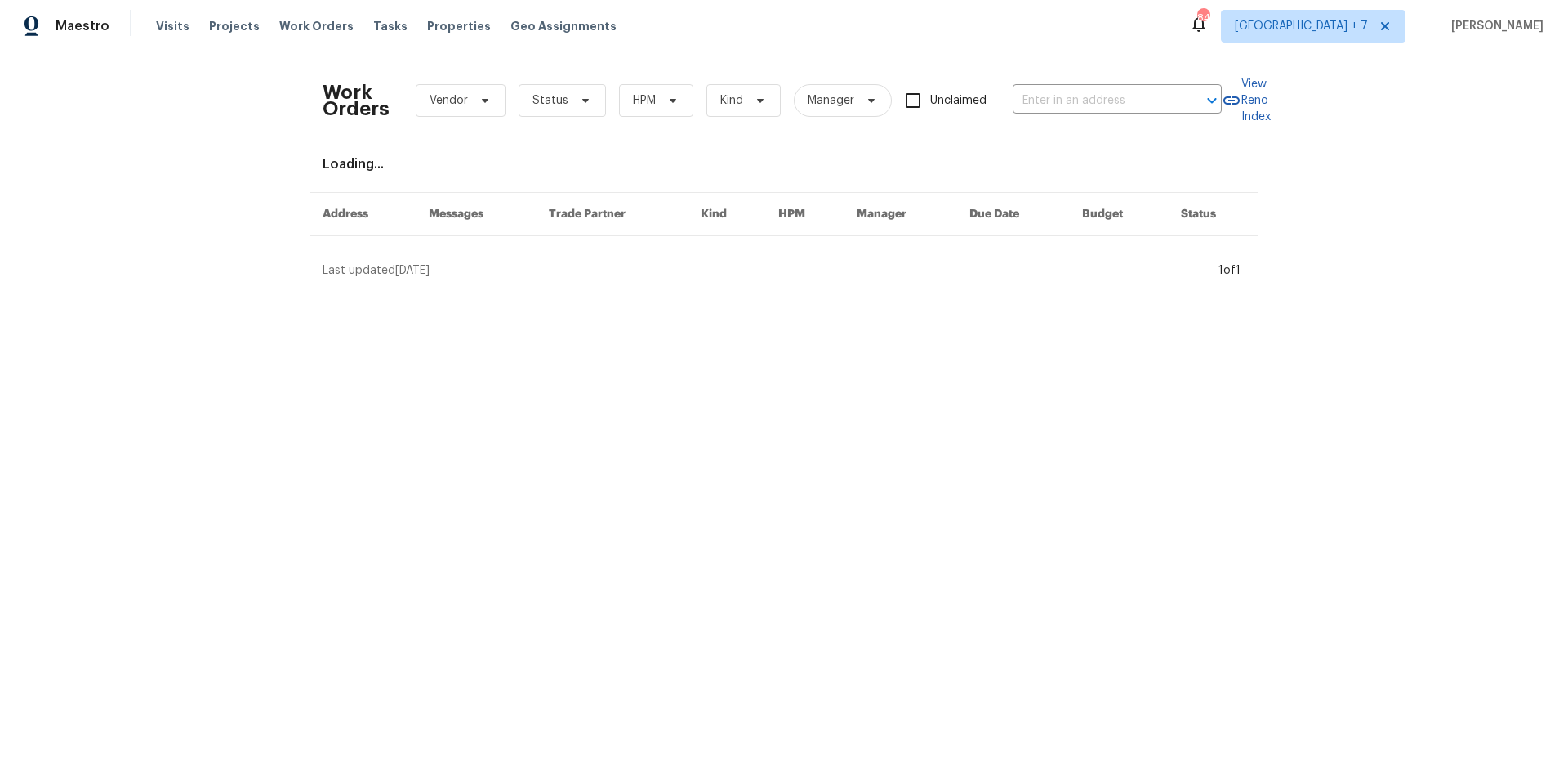
type input "[STREET_ADDRESS]"
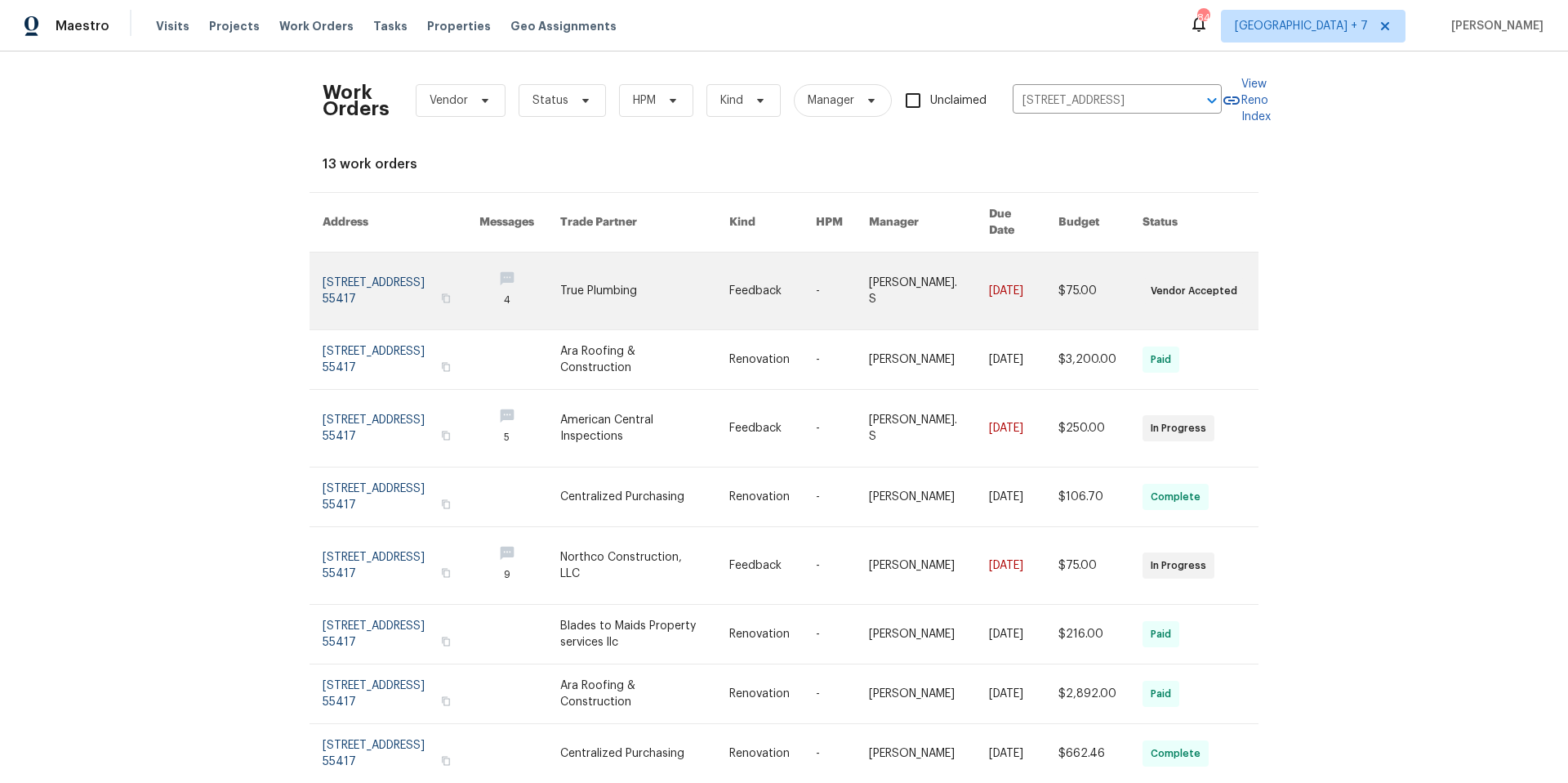
click at [362, 257] on link at bounding box center [401, 290] width 157 height 77
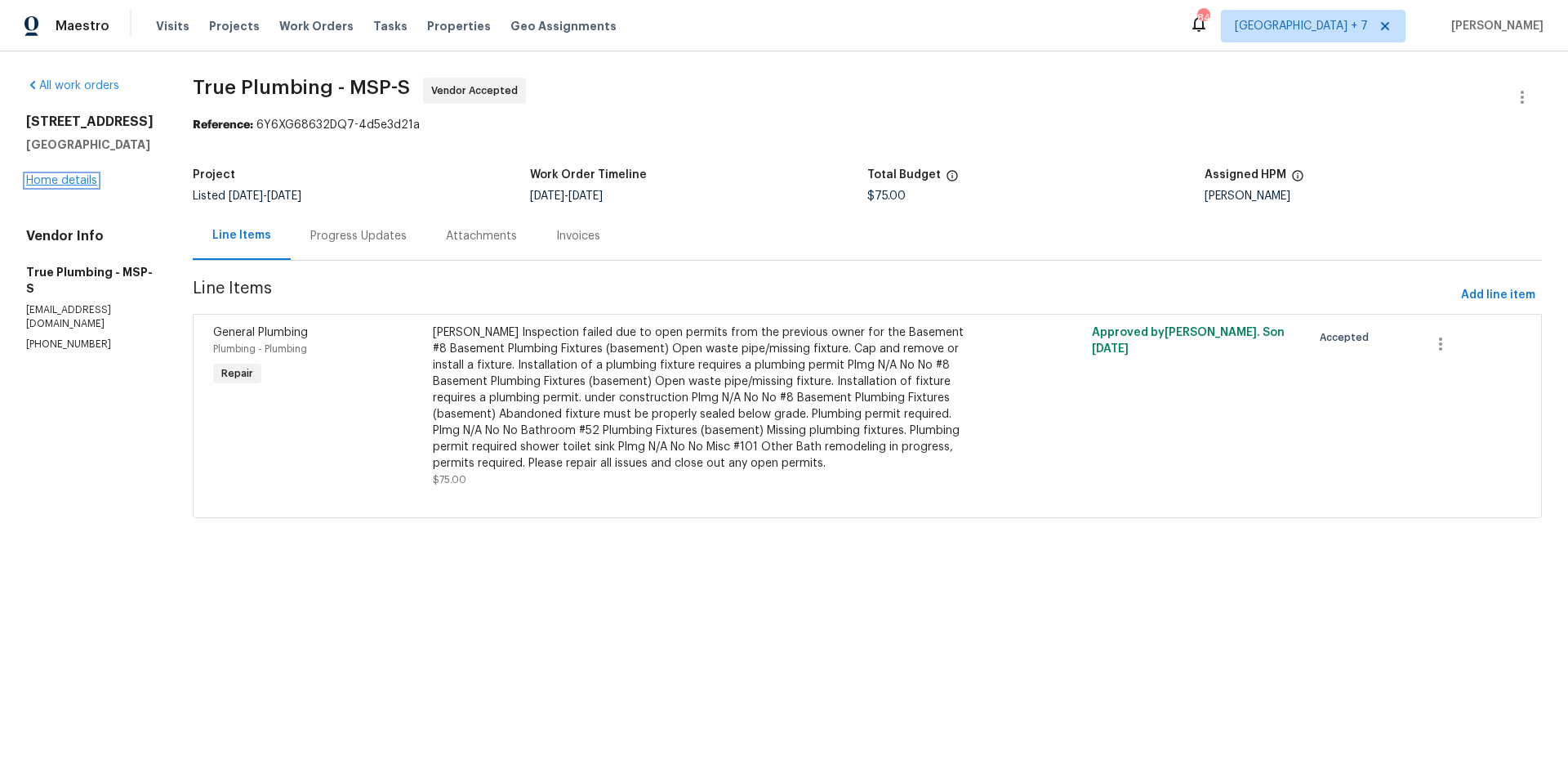
click at [89, 178] on link "Home details" at bounding box center [61, 180] width 71 height 12
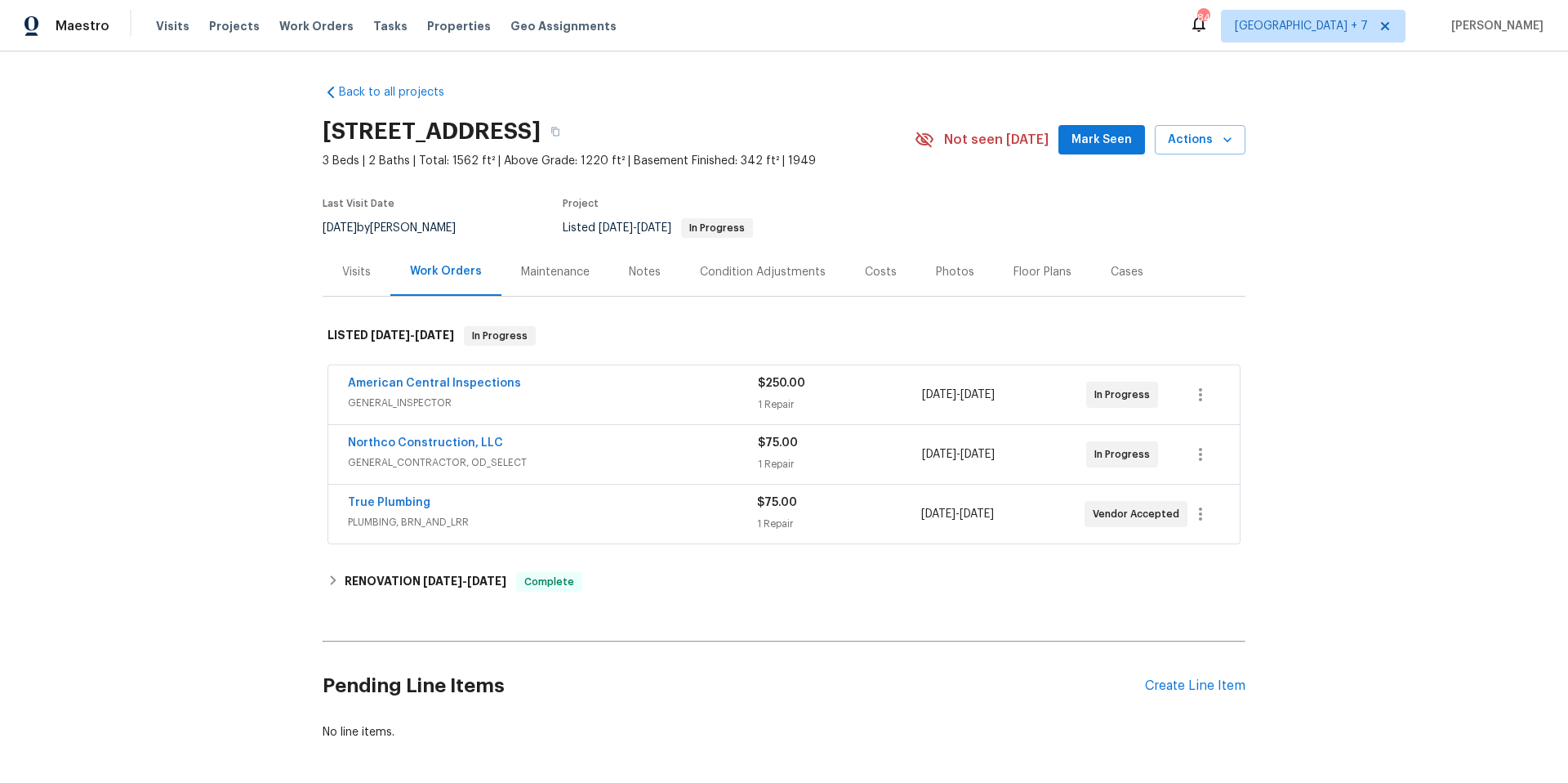
click at [531, 385] on div "American Central Inspections" at bounding box center [553, 385] width 410 height 20
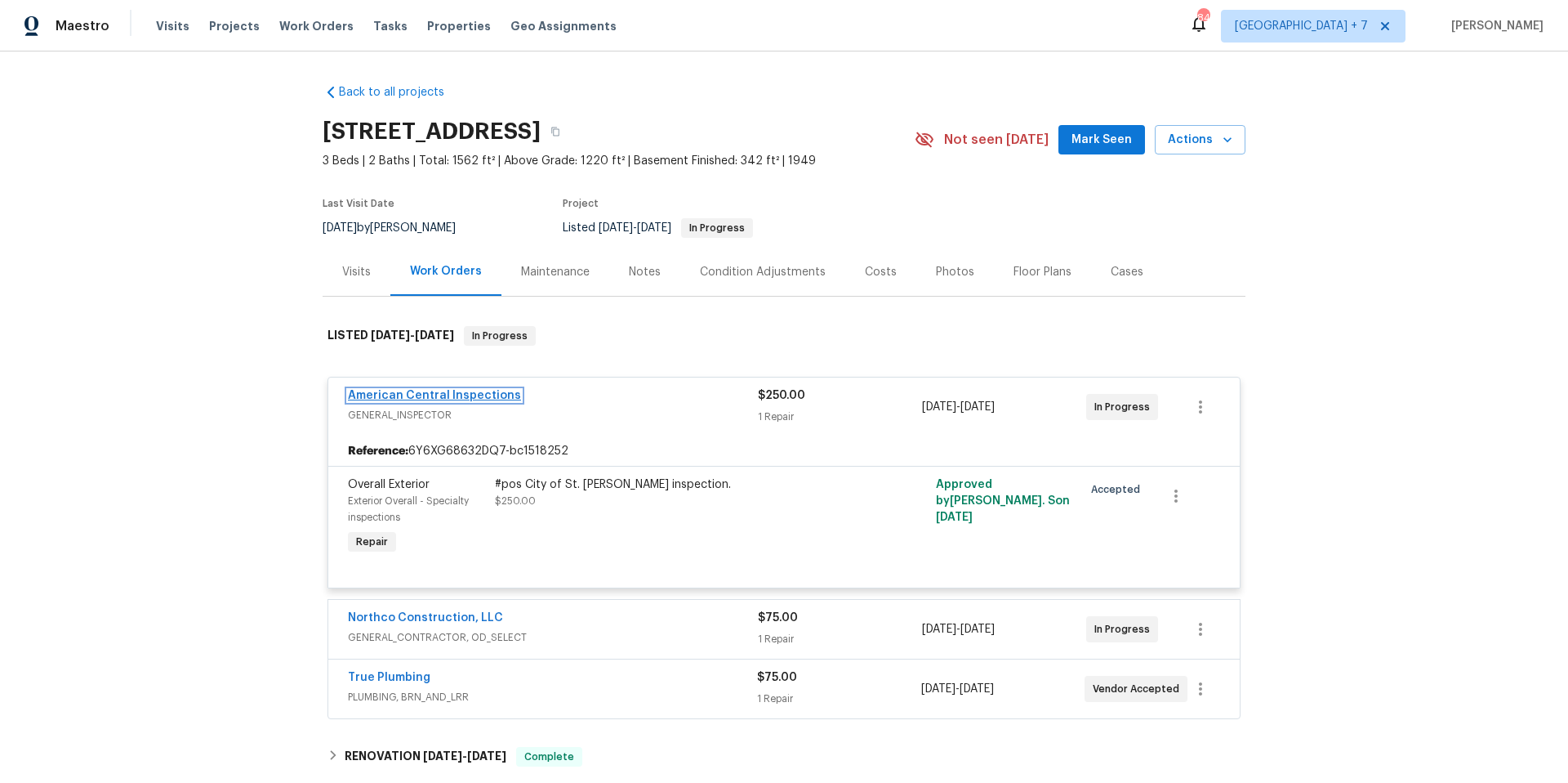
click at [448, 395] on link "American Central Inspections" at bounding box center [435, 395] width 173 height 12
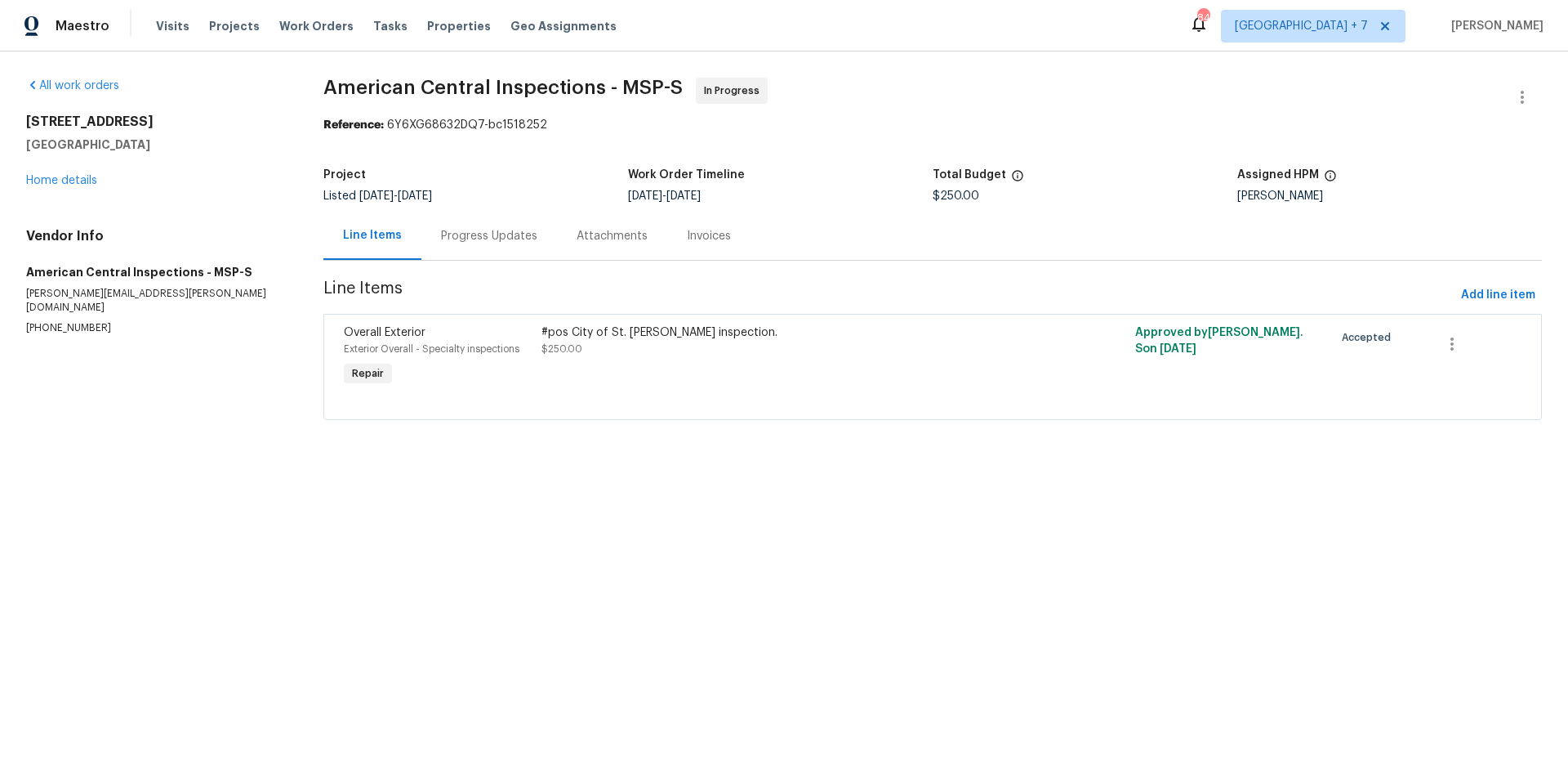
click at [444, 241] on div "Progress Updates" at bounding box center [489, 236] width 96 height 16
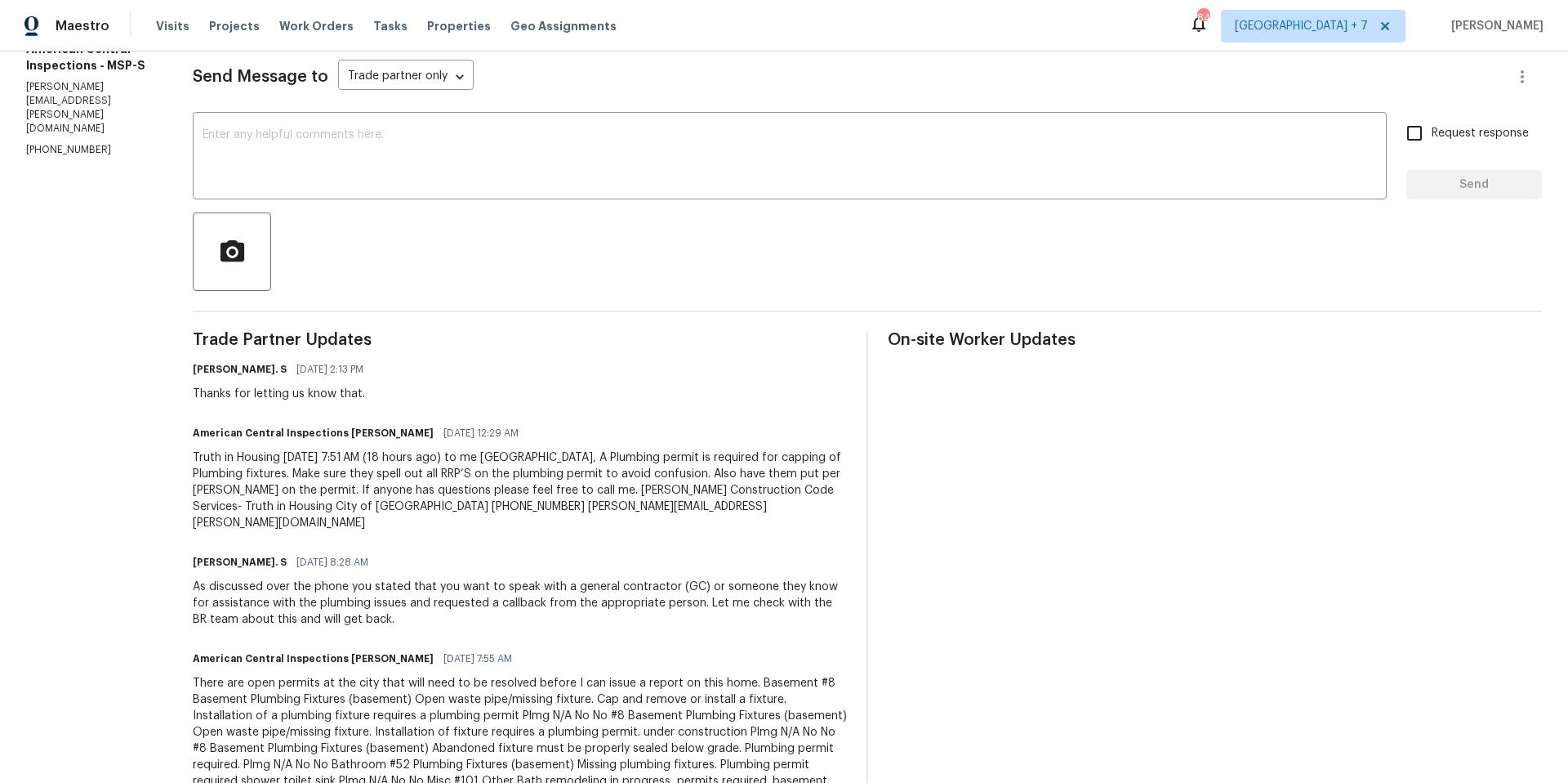
scroll to position [232, 0]
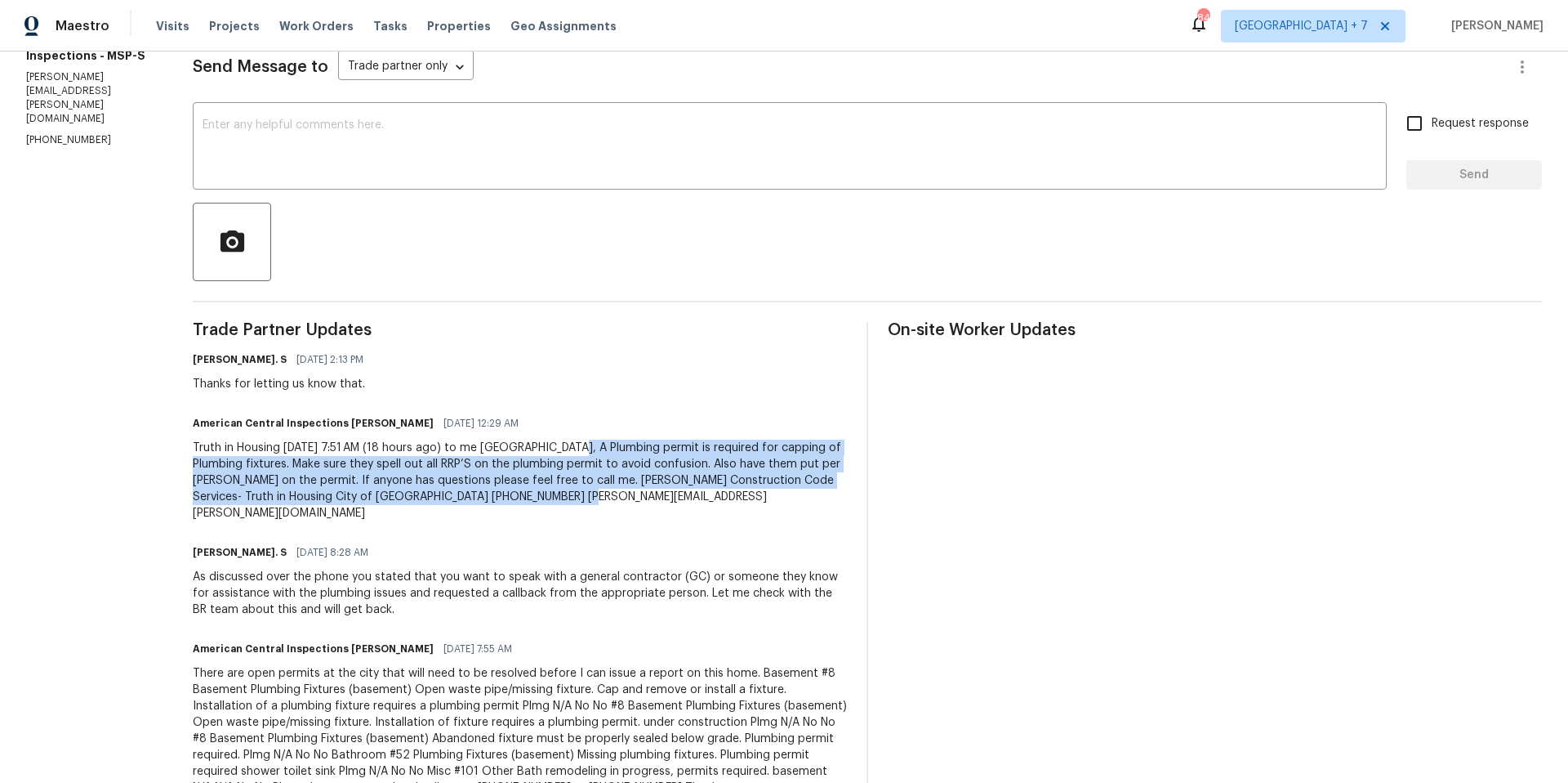
drag, startPoint x: 525, startPoint y: 446, endPoint x: 568, endPoint y: 503, distance: 71.4
click at [568, 503] on div "Truth in Housing [DATE] 7:51 AM (18 hours ago) to me [GEOGRAPHIC_DATA], A Plumb…" at bounding box center [519, 480] width 654 height 82
copy div "A Plumbing permit is required for capping of Plumbing fixtures. Make sure they …"
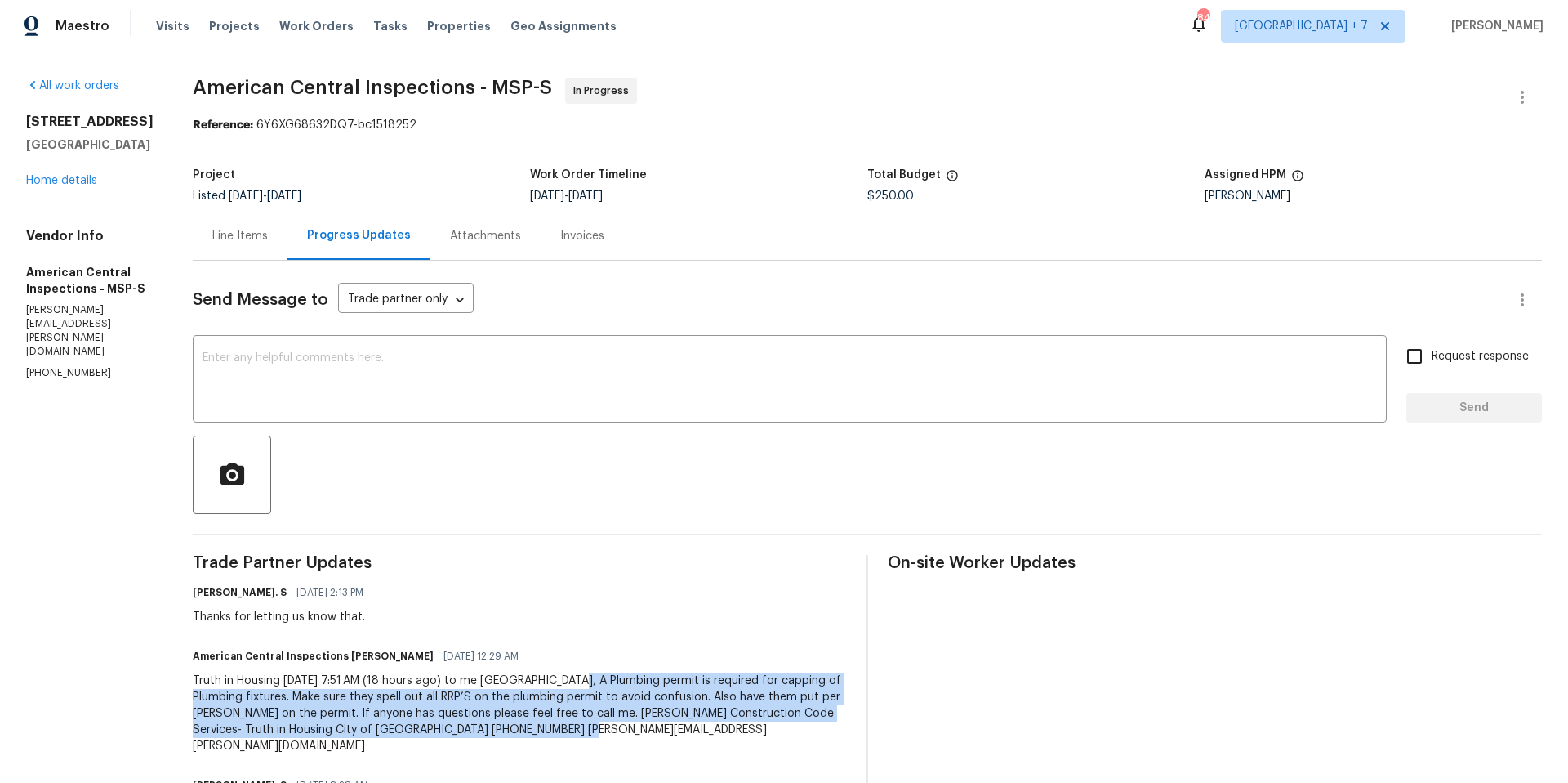
click at [617, 730] on div "Truth in Housing [DATE] 7:51 AM (18 hours ago) to me [GEOGRAPHIC_DATA], A Plumb…" at bounding box center [519, 714] width 654 height 82
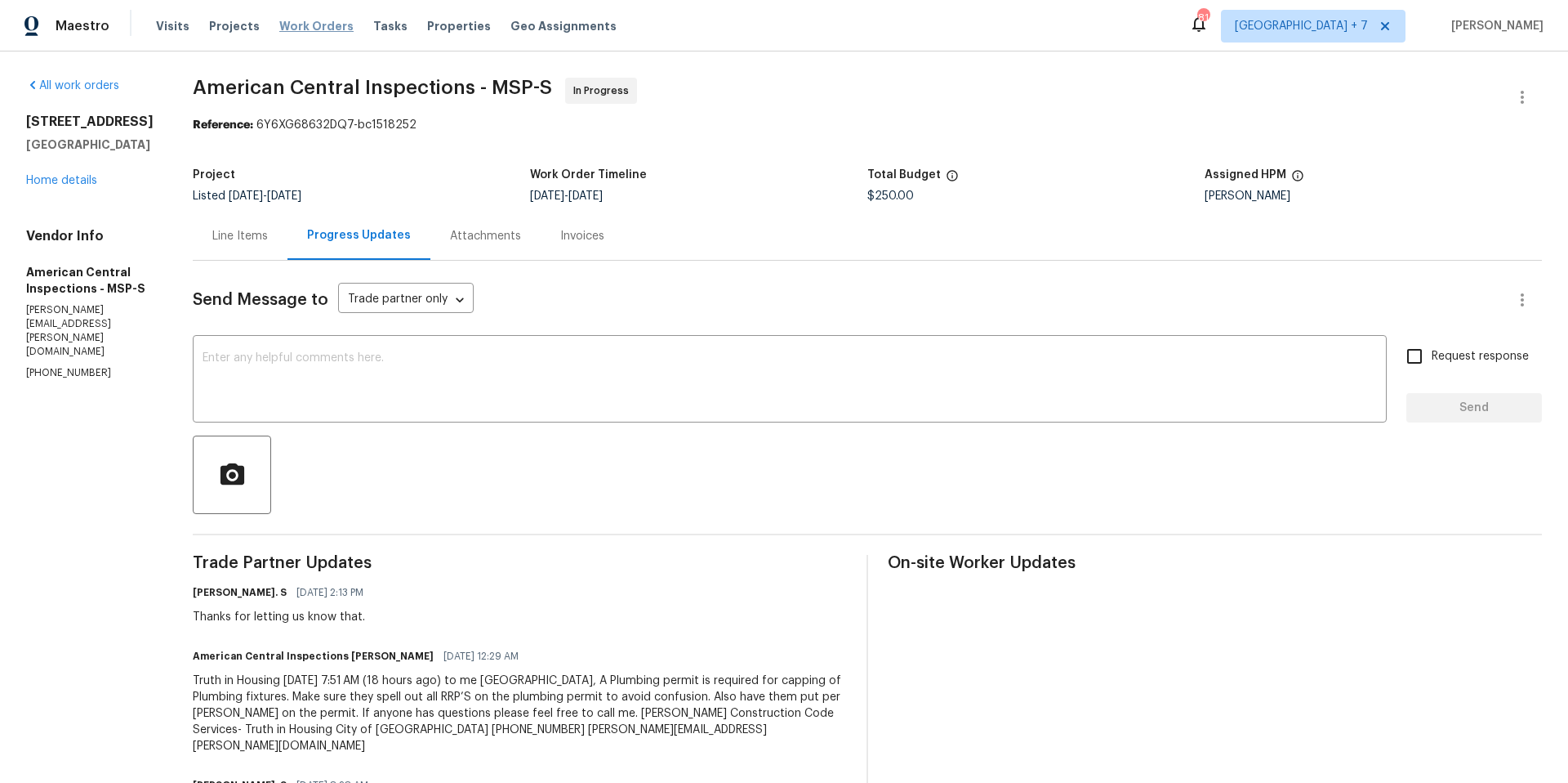
click at [310, 27] on span "Work Orders" at bounding box center [316, 26] width 74 height 16
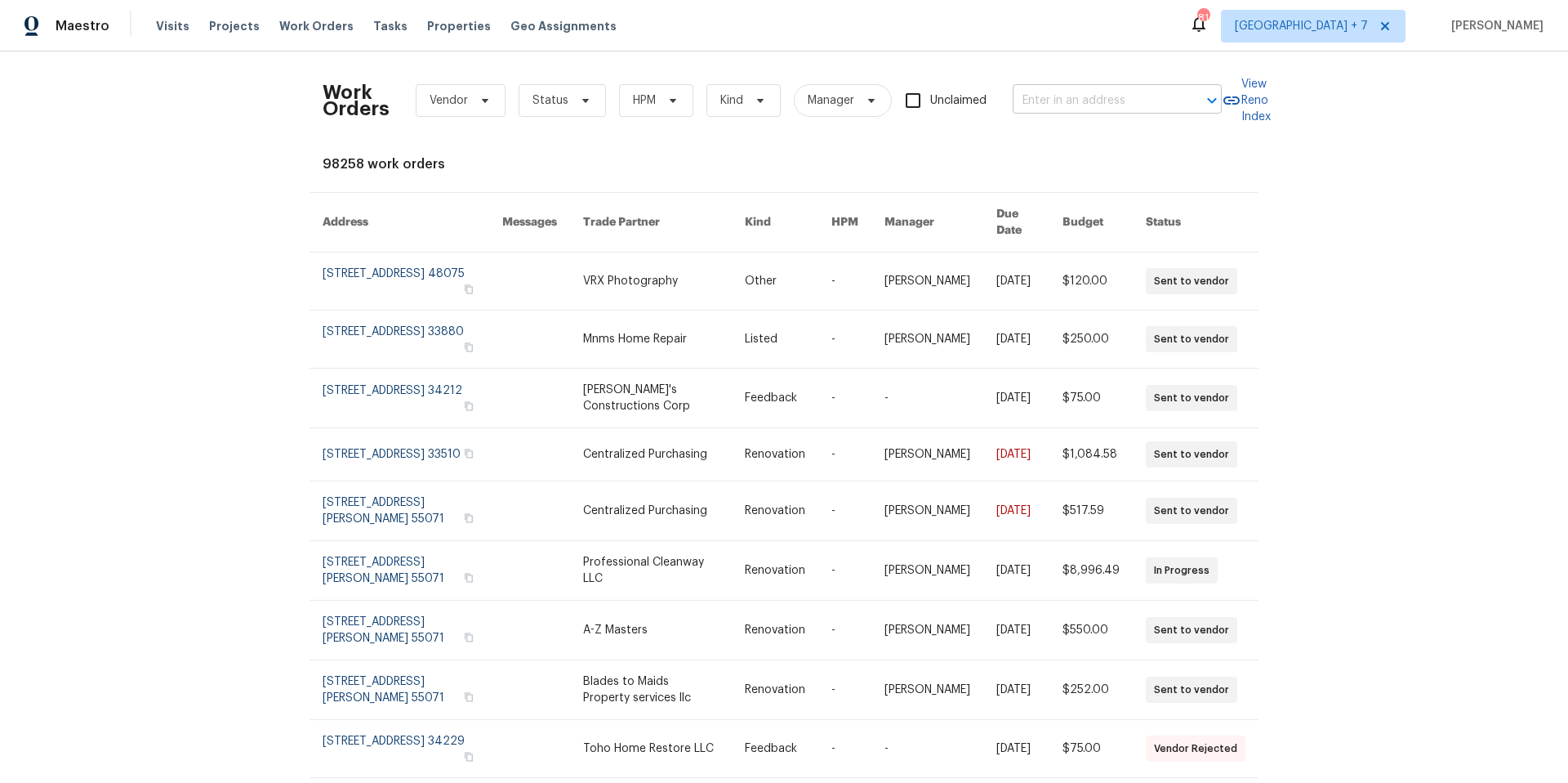
click at [1107, 105] on input "text" at bounding box center [1093, 101] width 163 height 25
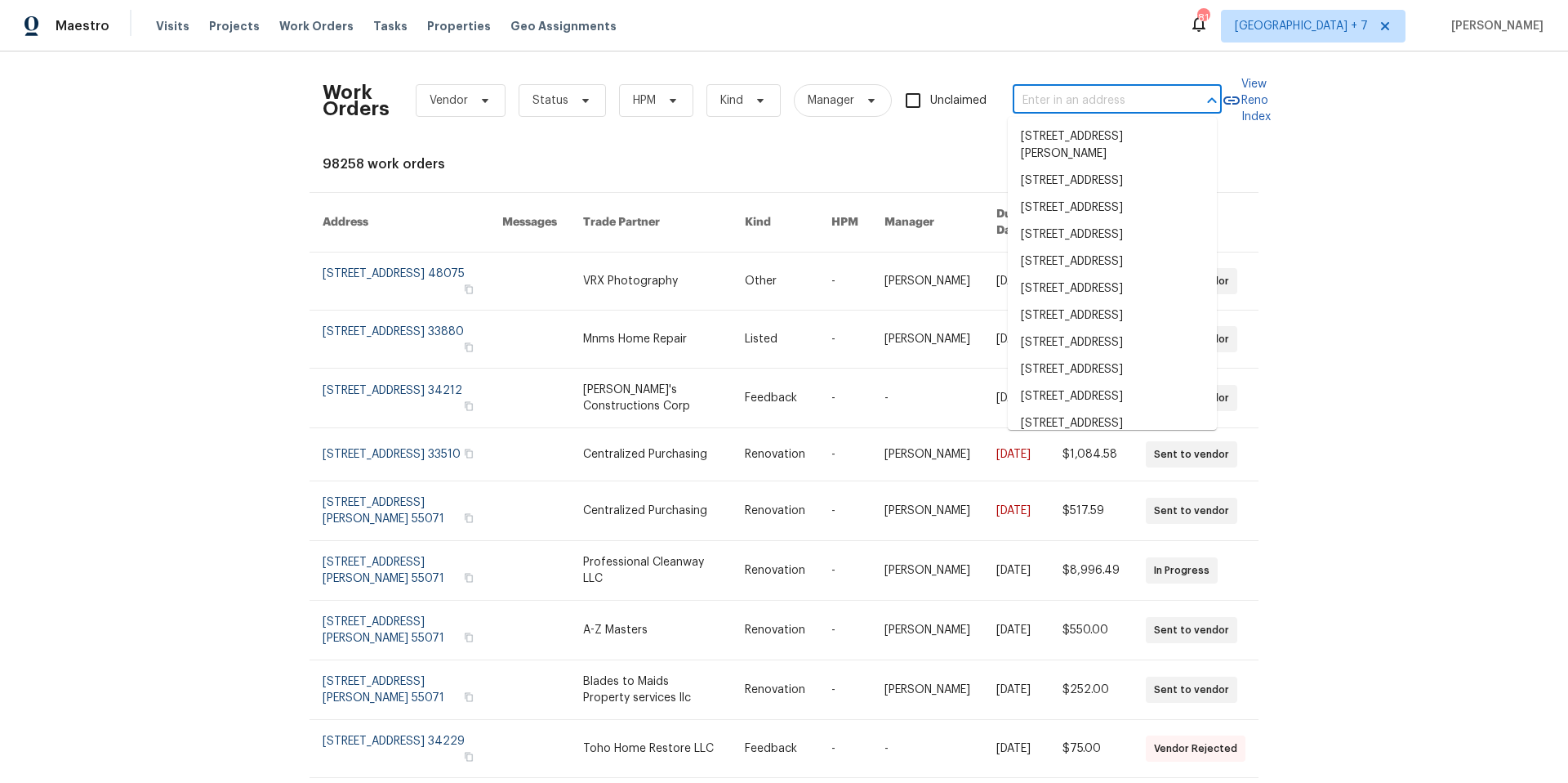
paste input "[STREET_ADDRESS]"
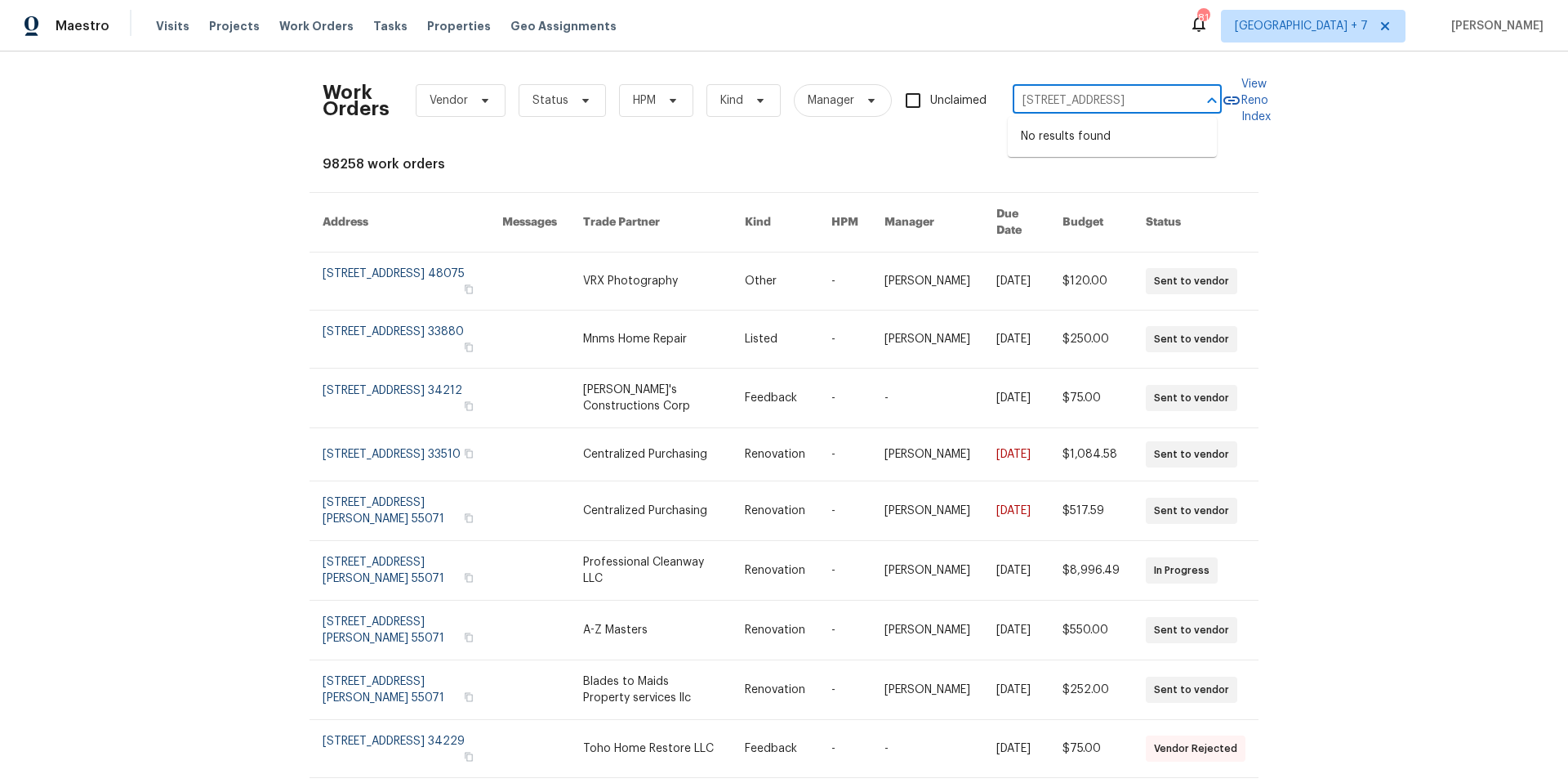
scroll to position [0, 95]
drag, startPoint x: 1027, startPoint y: 100, endPoint x: 1313, endPoint y: 98, distance: 286.0
click at [1313, 98] on div "Work Orders Vendor Status HPM Kind Manager Unclaimed [STREET_ADDRESS] ​ View Re…" at bounding box center [784, 417] width 1568 height 731
type input "[STREET_ADDRESS]"
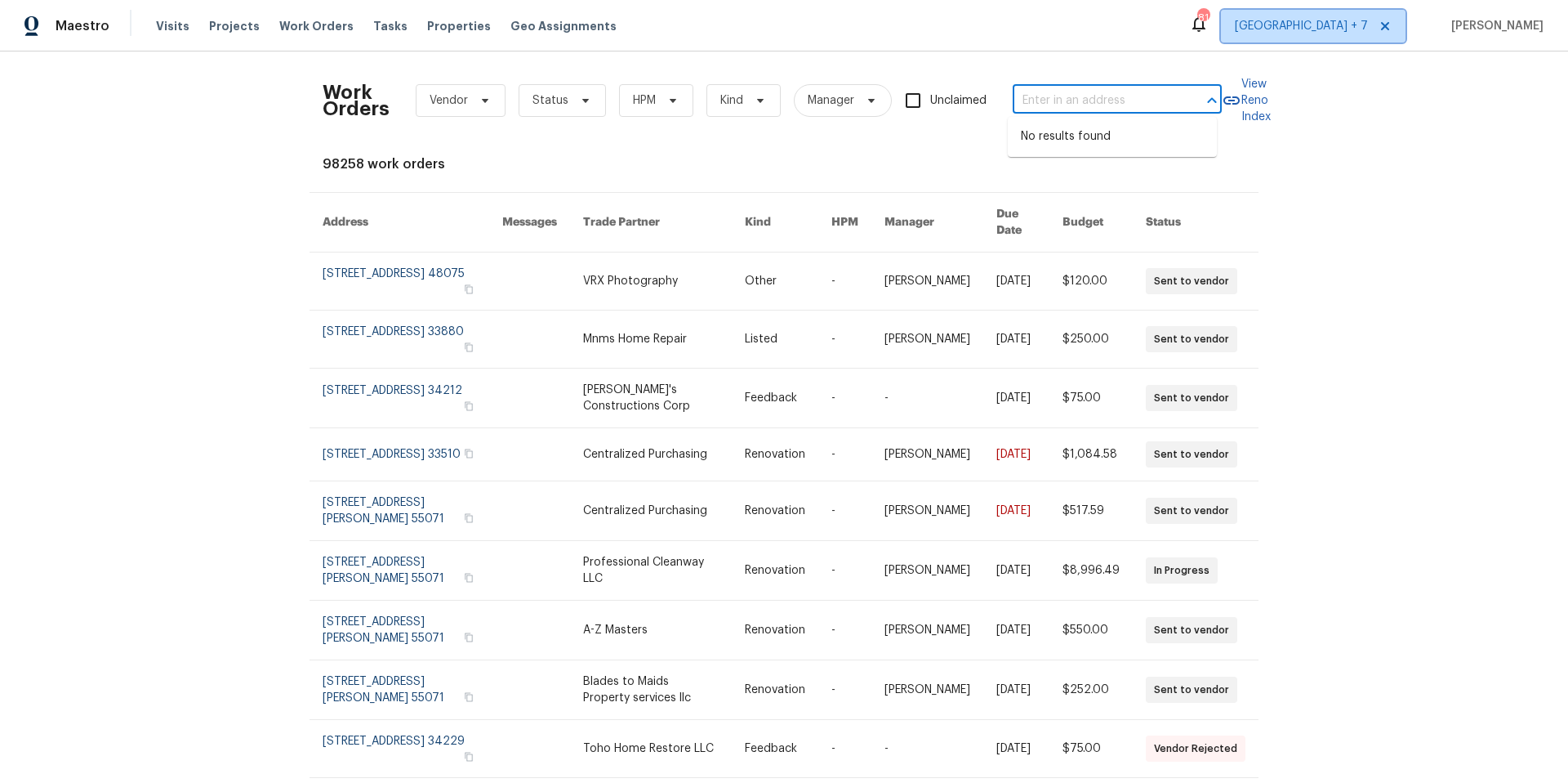
click at [1328, 32] on span "[GEOGRAPHIC_DATA] + 7" at bounding box center [1301, 26] width 133 height 16
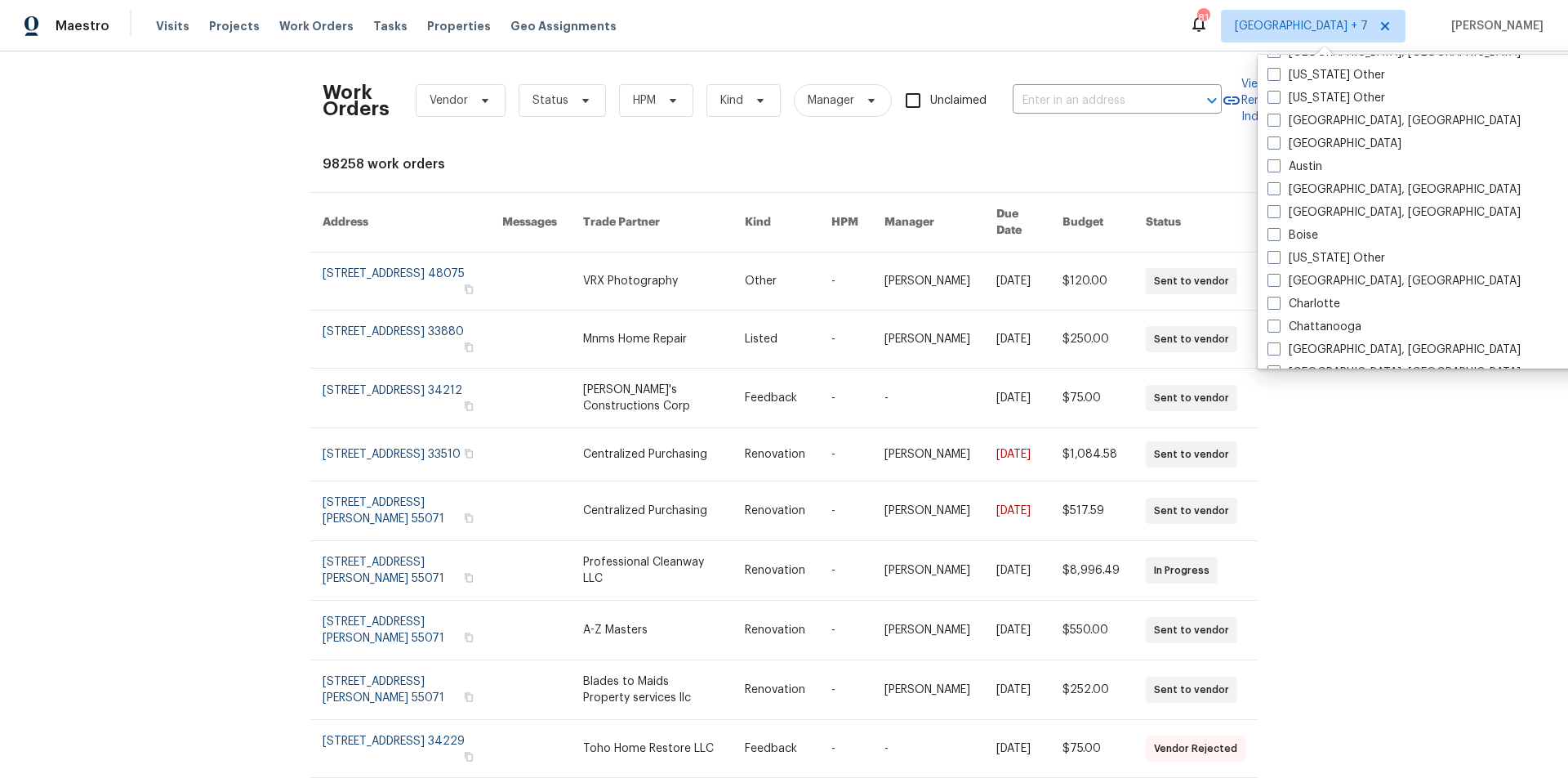
scroll to position [507, 0]
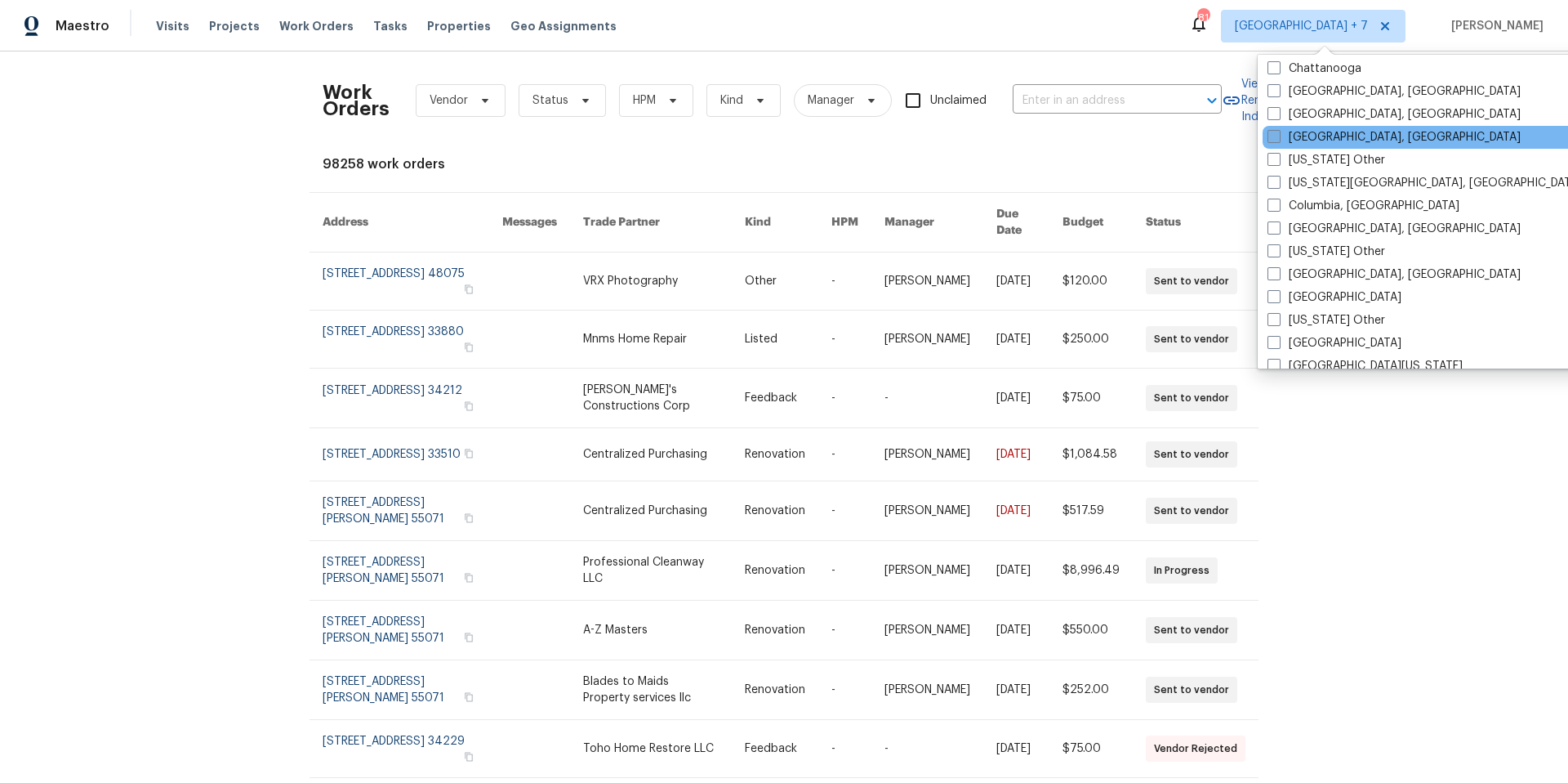
click at [1270, 135] on span at bounding box center [1273, 136] width 13 height 13
click at [1270, 135] on input "[GEOGRAPHIC_DATA], [GEOGRAPHIC_DATA]" at bounding box center [1272, 135] width 11 height 11
checkbox input "true"
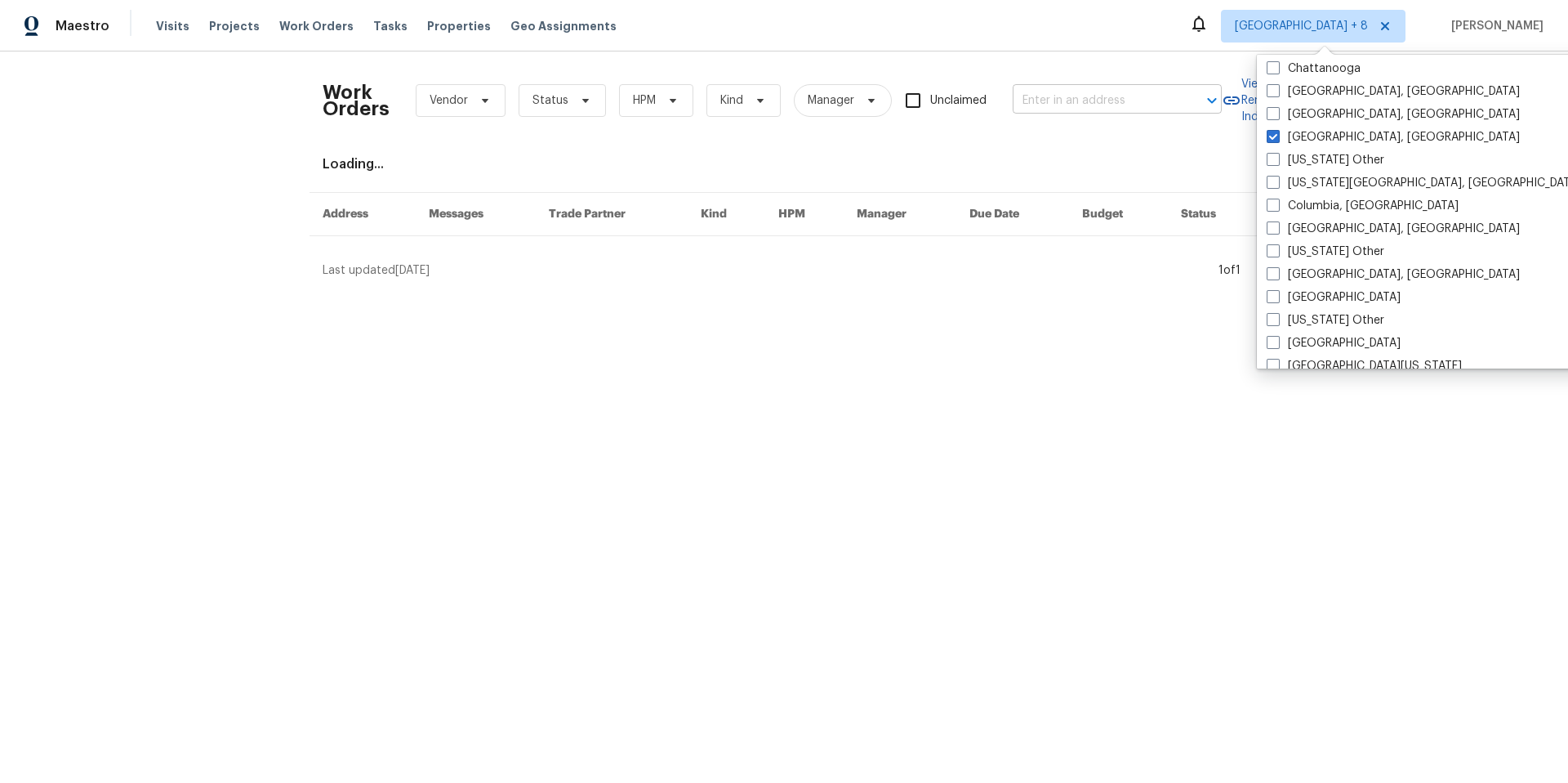
click at [1098, 110] on input "text" at bounding box center [1093, 101] width 163 height 25
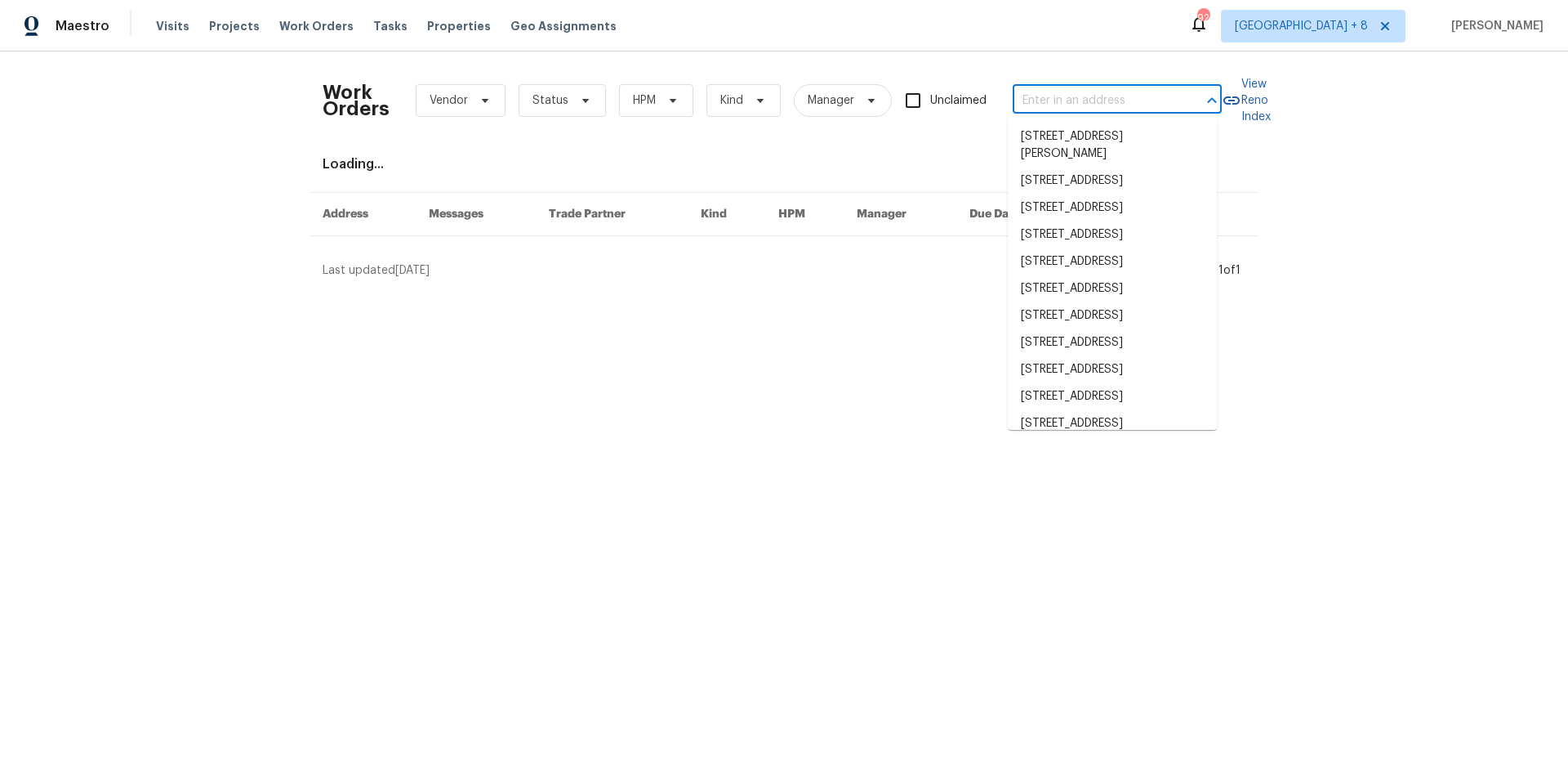
paste input "[STREET_ADDRESS]"
type input "[STREET_ADDRESS]"
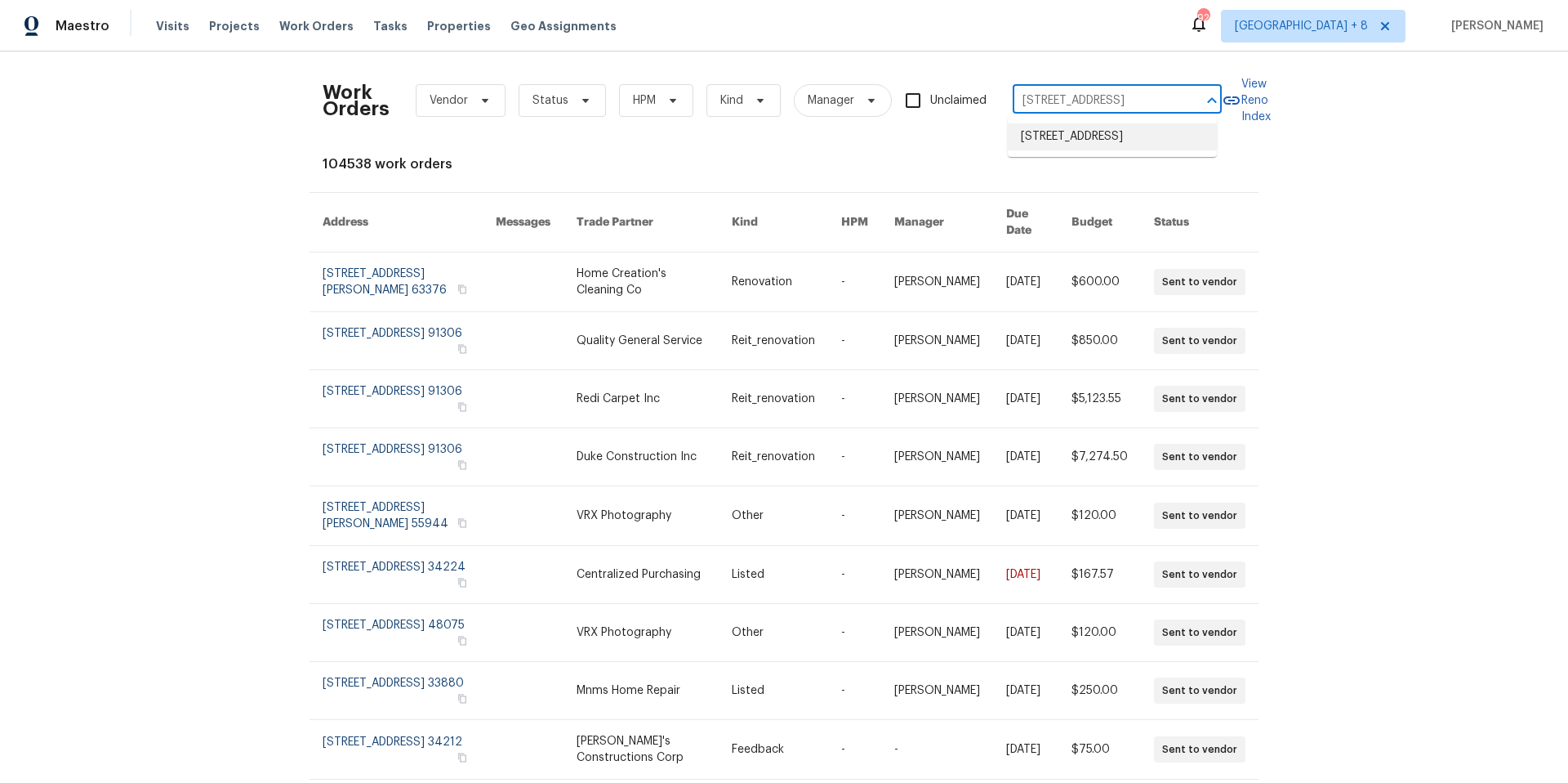
click at [1061, 142] on li "[STREET_ADDRESS]" at bounding box center [1112, 136] width 209 height 27
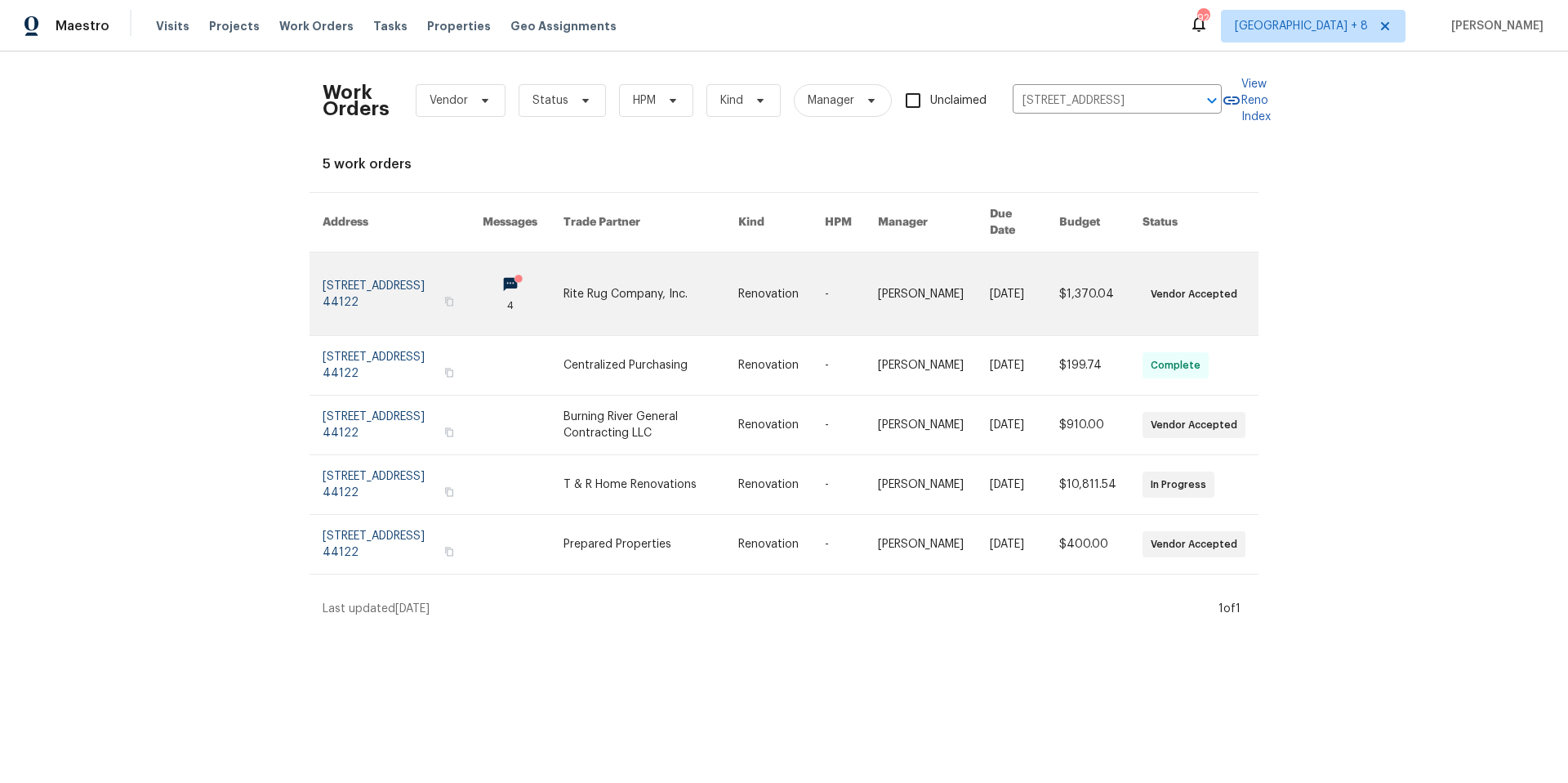
click at [375, 287] on link at bounding box center [402, 293] width 160 height 83
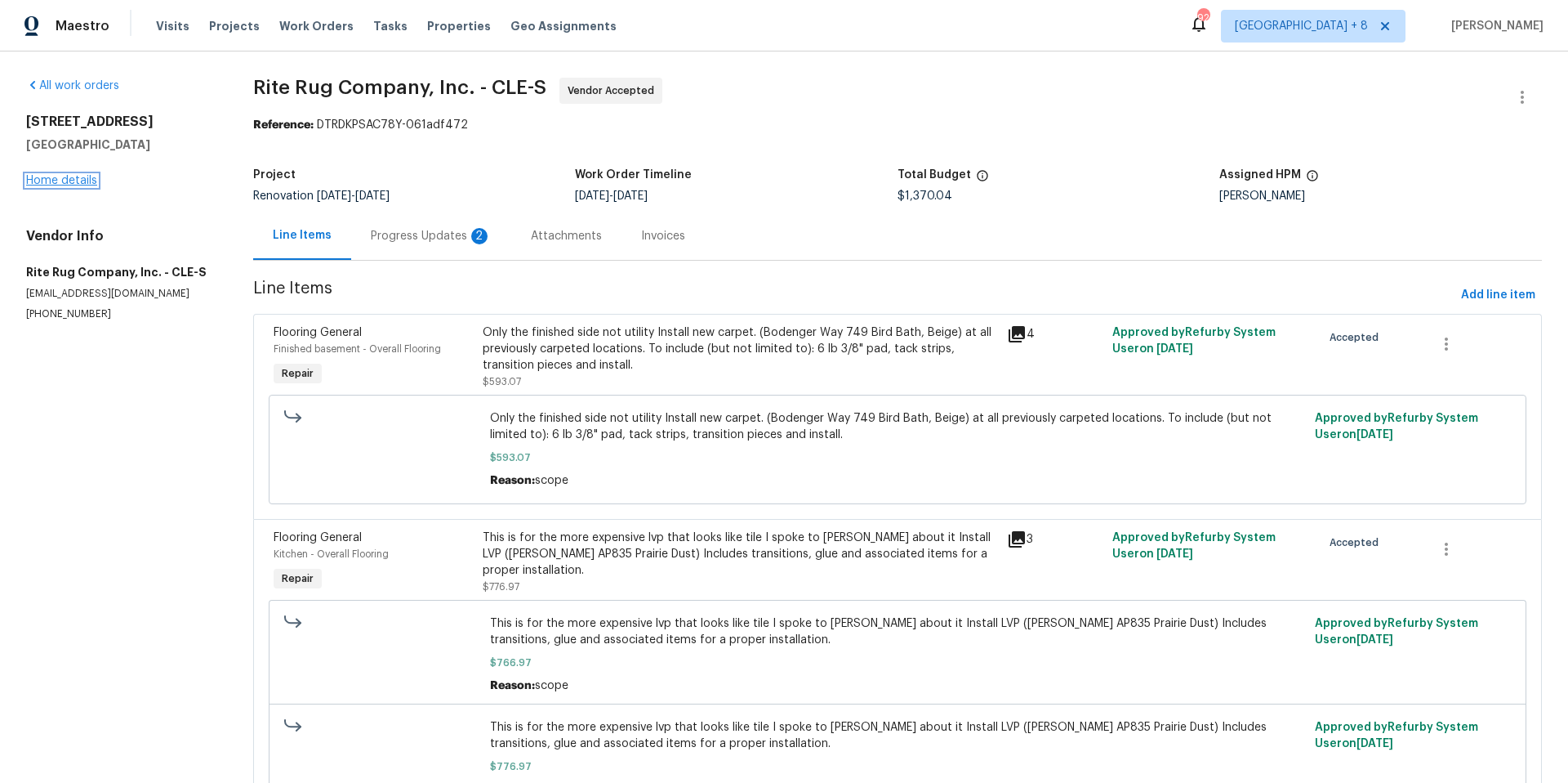
click at [84, 180] on link "Home details" at bounding box center [61, 180] width 71 height 12
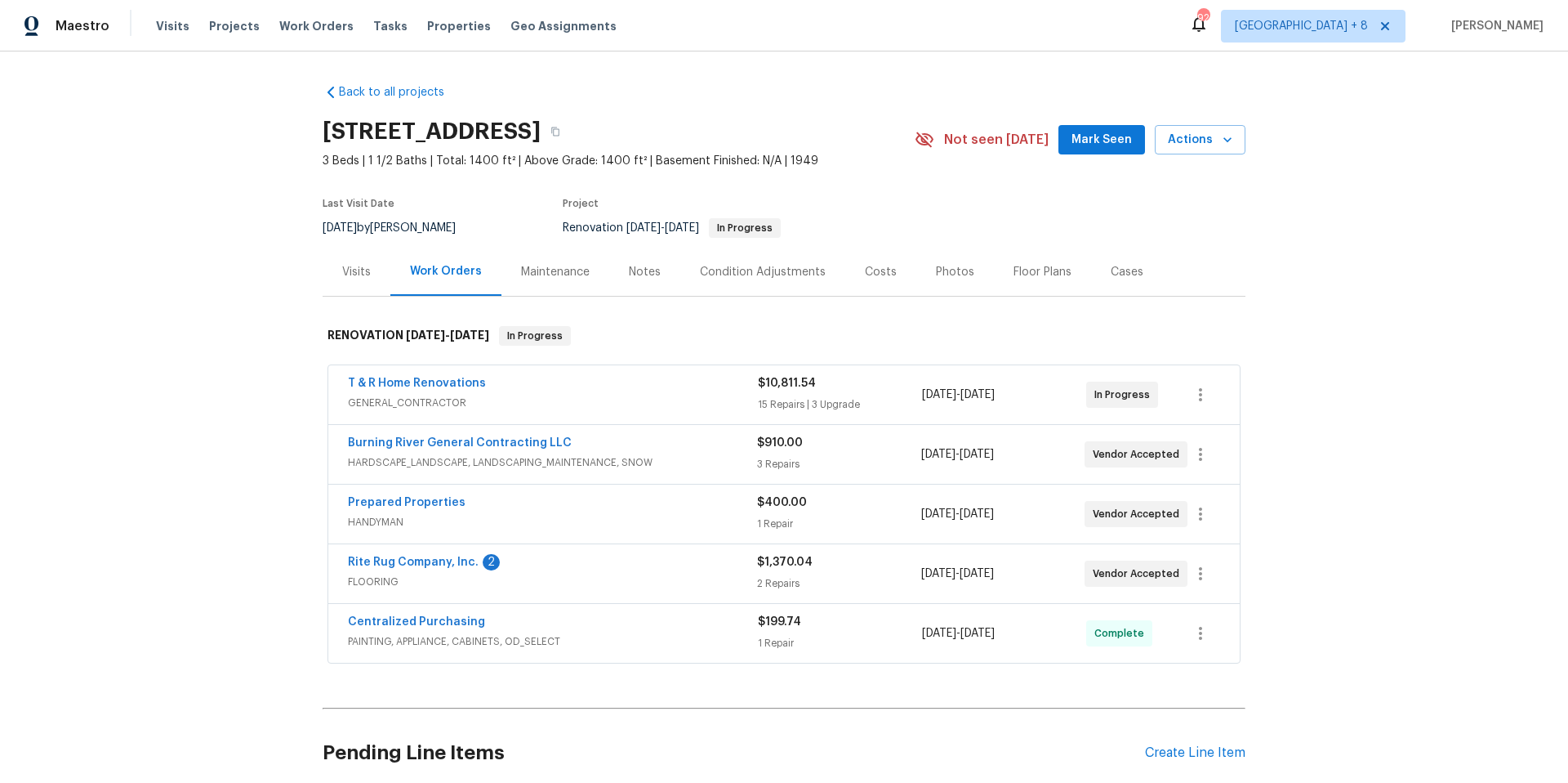
click at [342, 272] on div "Visits" at bounding box center [356, 272] width 28 height 16
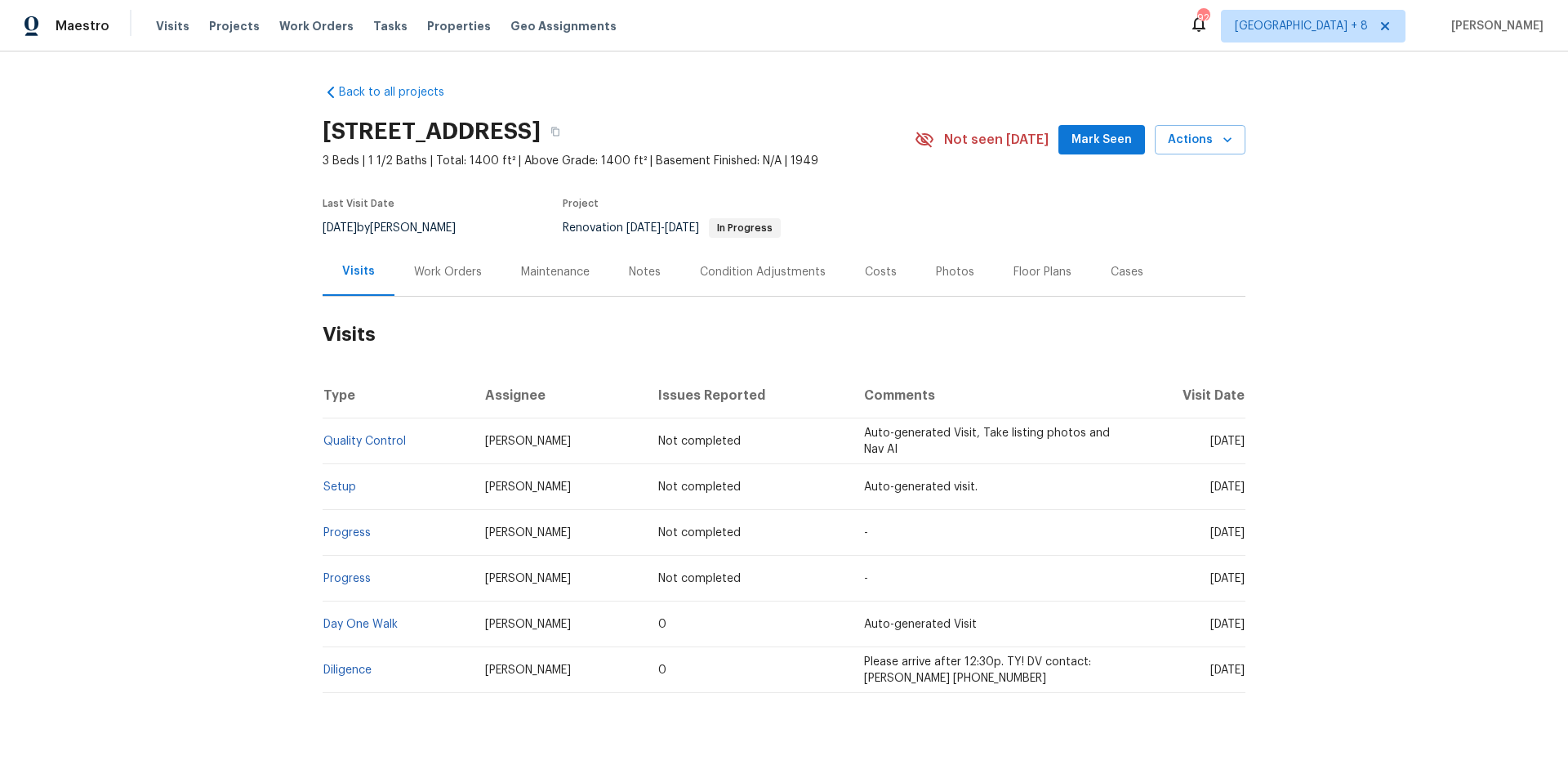
click at [330, 493] on td "Setup" at bounding box center [397, 486] width 150 height 45
click at [330, 489] on link "Setup" at bounding box center [339, 486] width 33 height 12
